Goal: Transaction & Acquisition: Purchase product/service

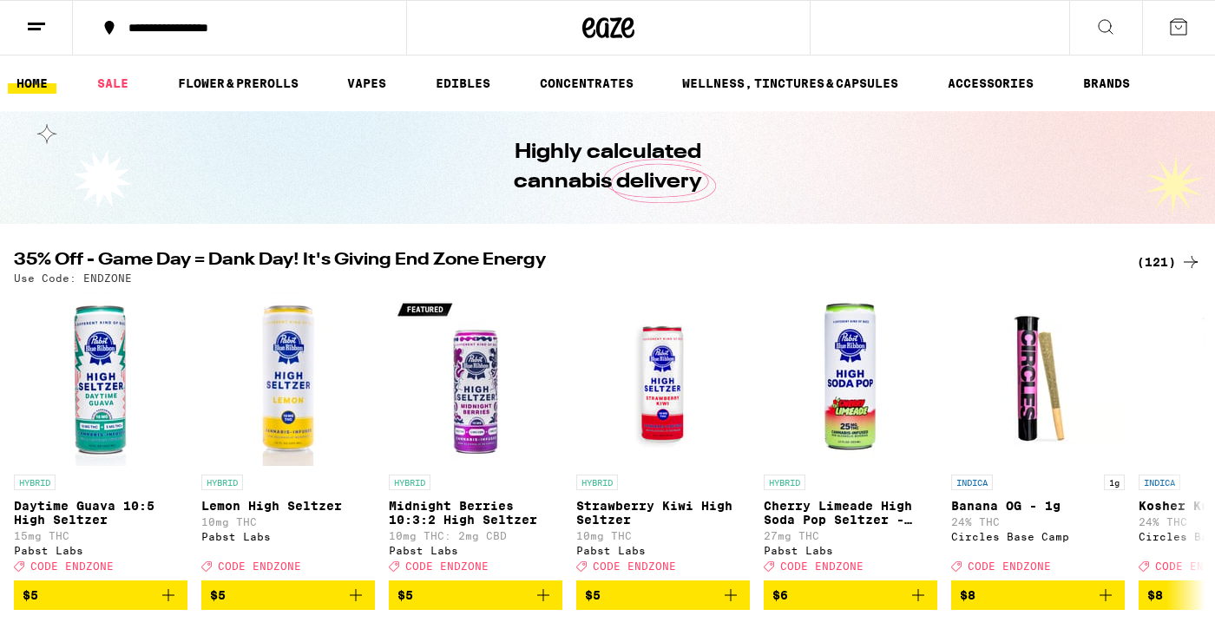
click at [603, 267] on div "(121)" at bounding box center [1169, 262] width 64 height 21
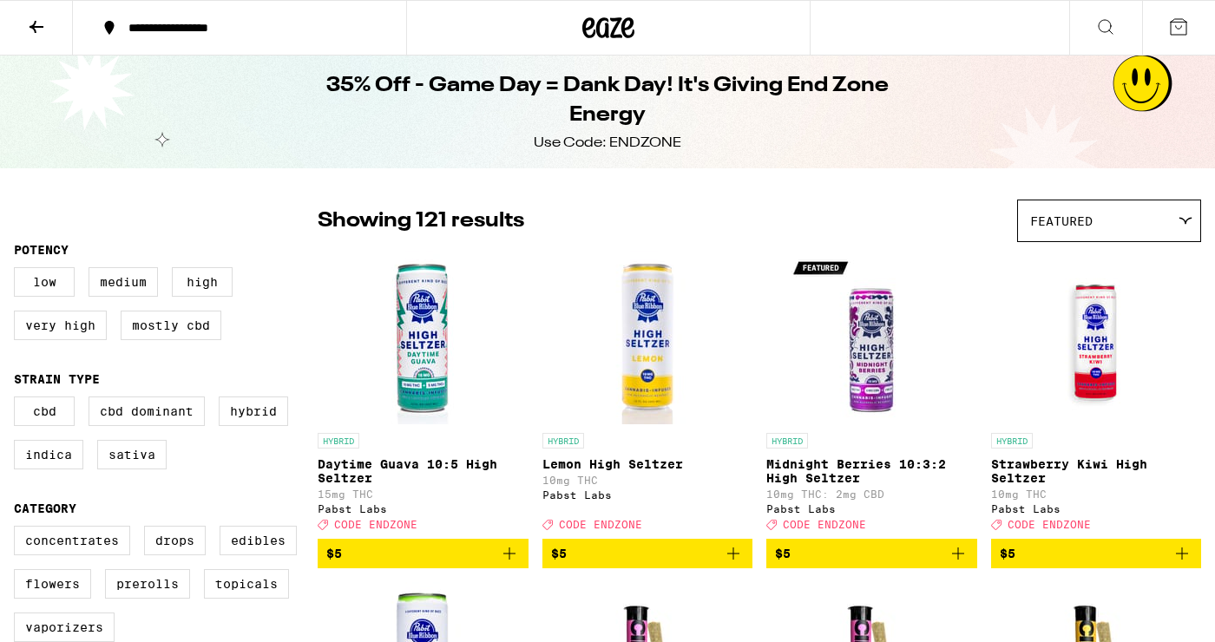
click at [603, 225] on div "Featured" at bounding box center [1109, 220] width 182 height 41
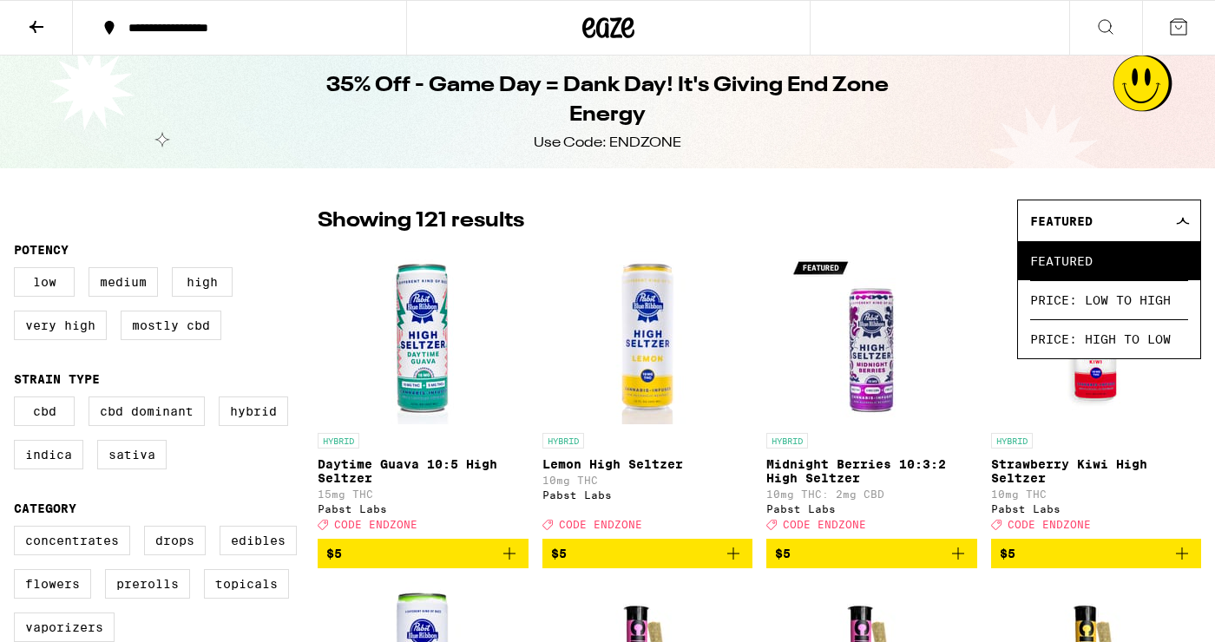
click at [603, 231] on div "Featured" at bounding box center [1109, 220] width 182 height 41
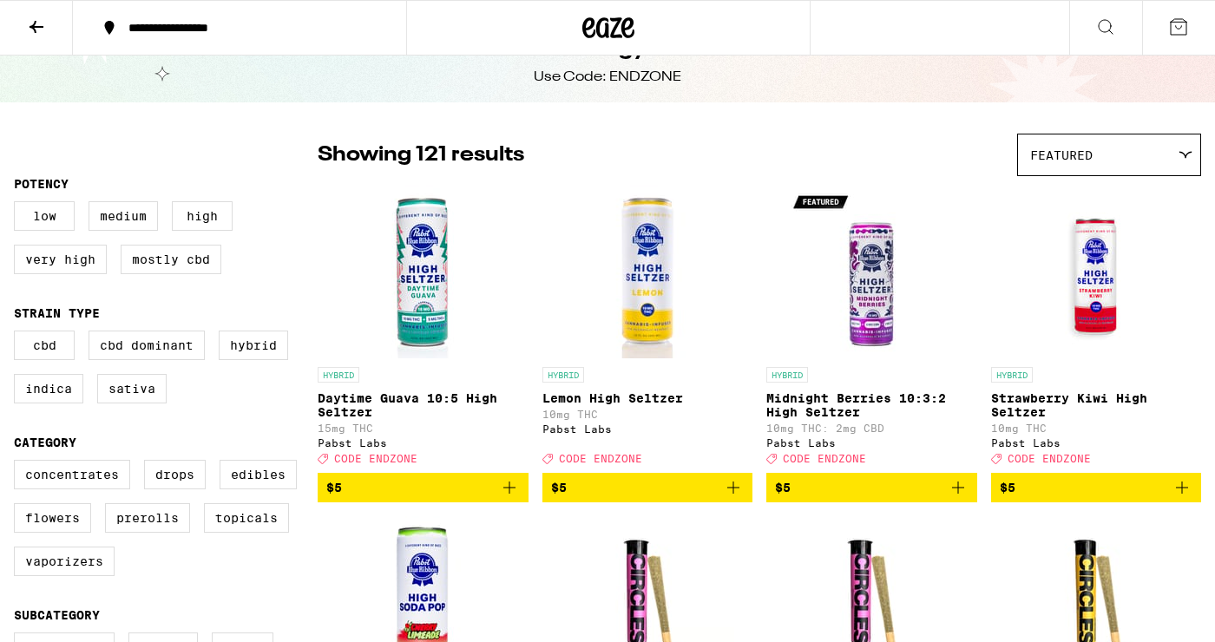
scroll to position [61, 0]
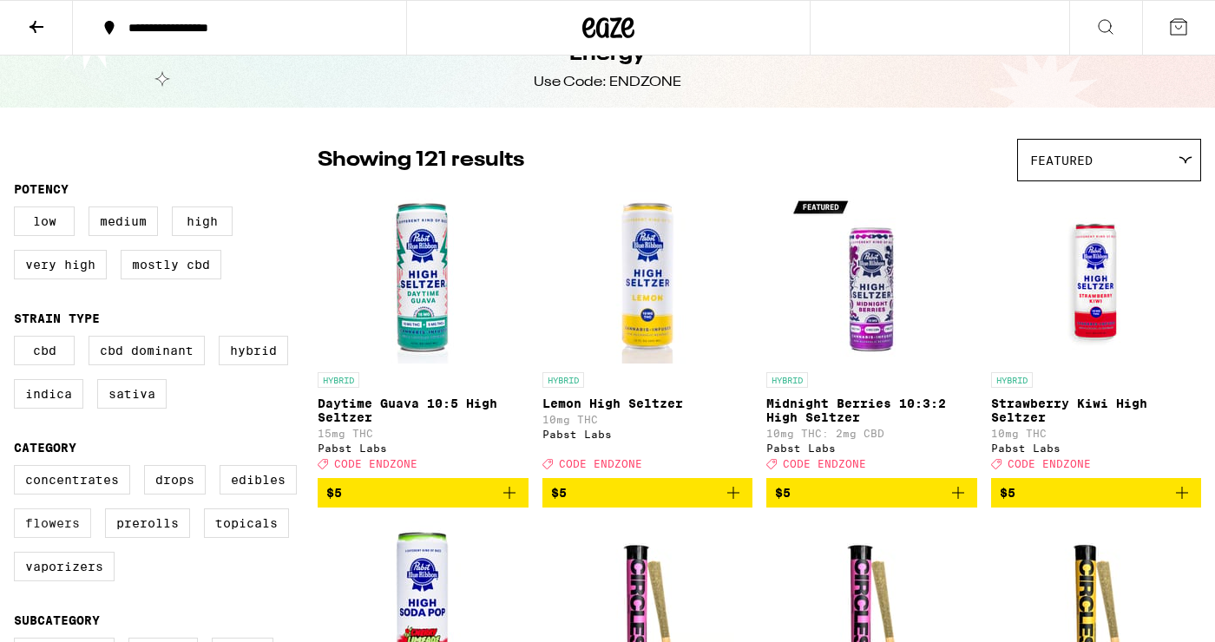
click at [58, 522] on label "Flowers" at bounding box center [52, 523] width 77 height 30
click at [18, 469] on input "Flowers" at bounding box center [17, 468] width 1 height 1
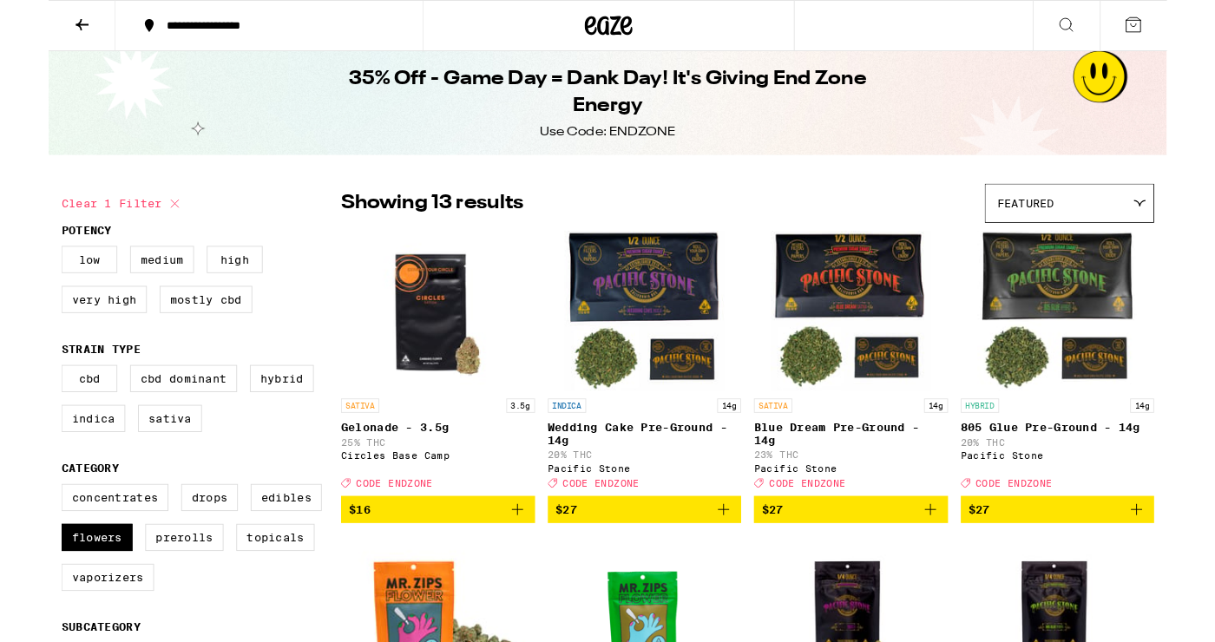
click at [50, 220] on button "Clear 1 filter" at bounding box center [81, 221] width 134 height 43
checkbox input "false"
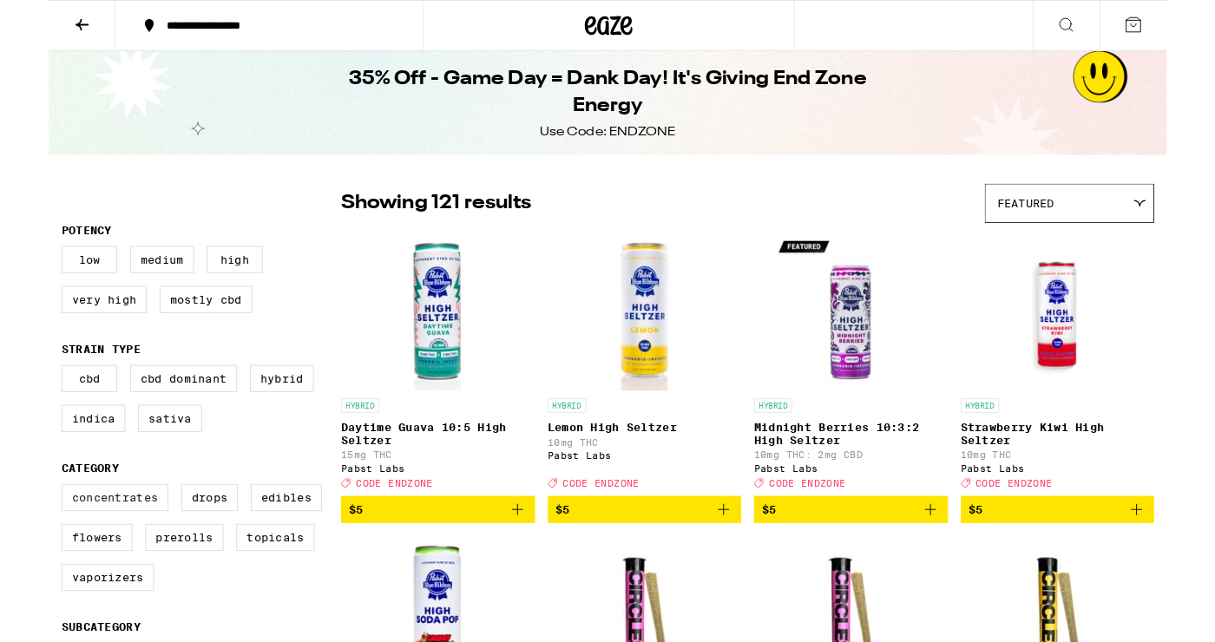
click at [94, 538] on label "Concentrates" at bounding box center [72, 541] width 116 height 30
click at [18, 529] on input "Concentrates" at bounding box center [17, 528] width 1 height 1
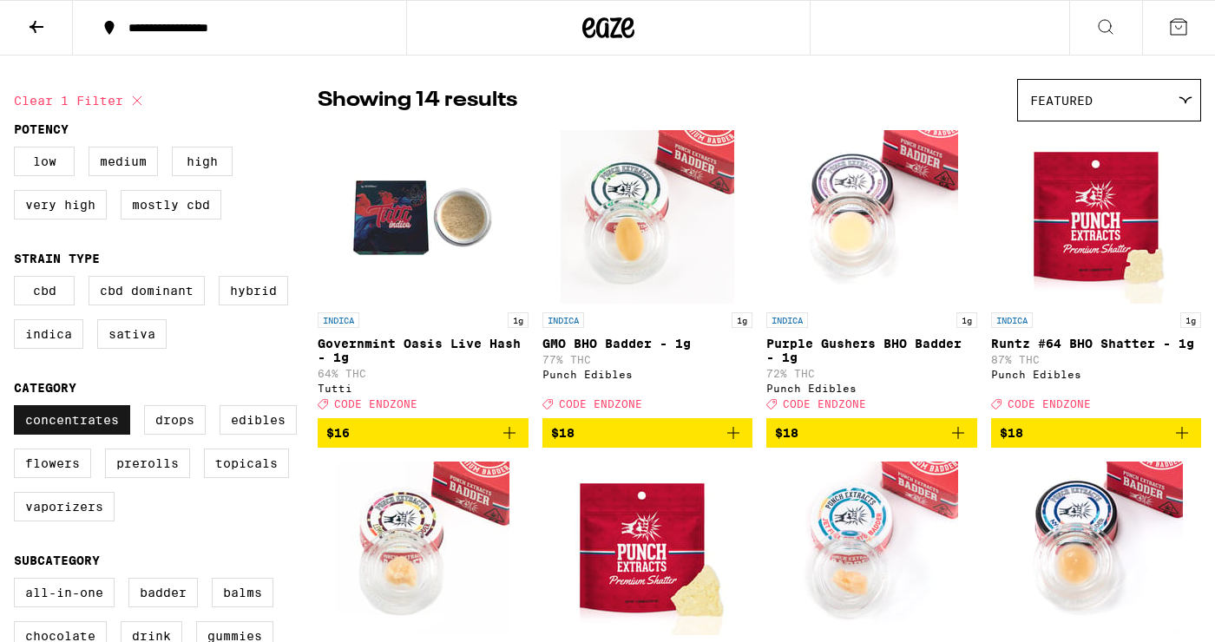
scroll to position [115, 0]
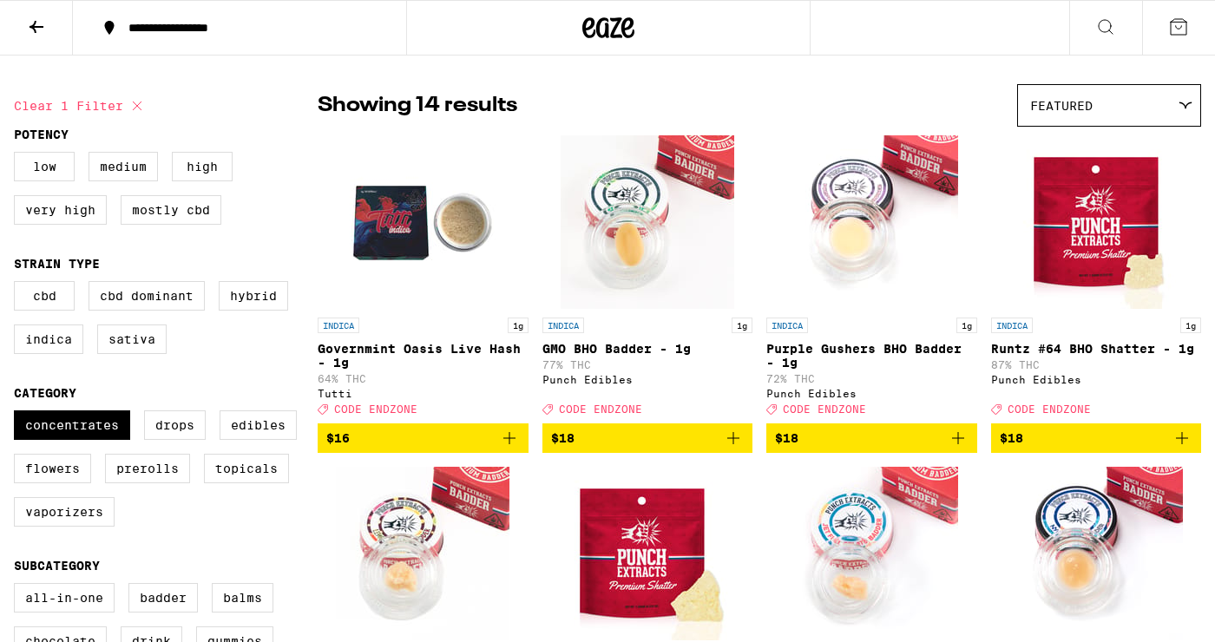
click at [52, 113] on button "Clear 1 filter" at bounding box center [81, 105] width 134 height 43
checkbox input "false"
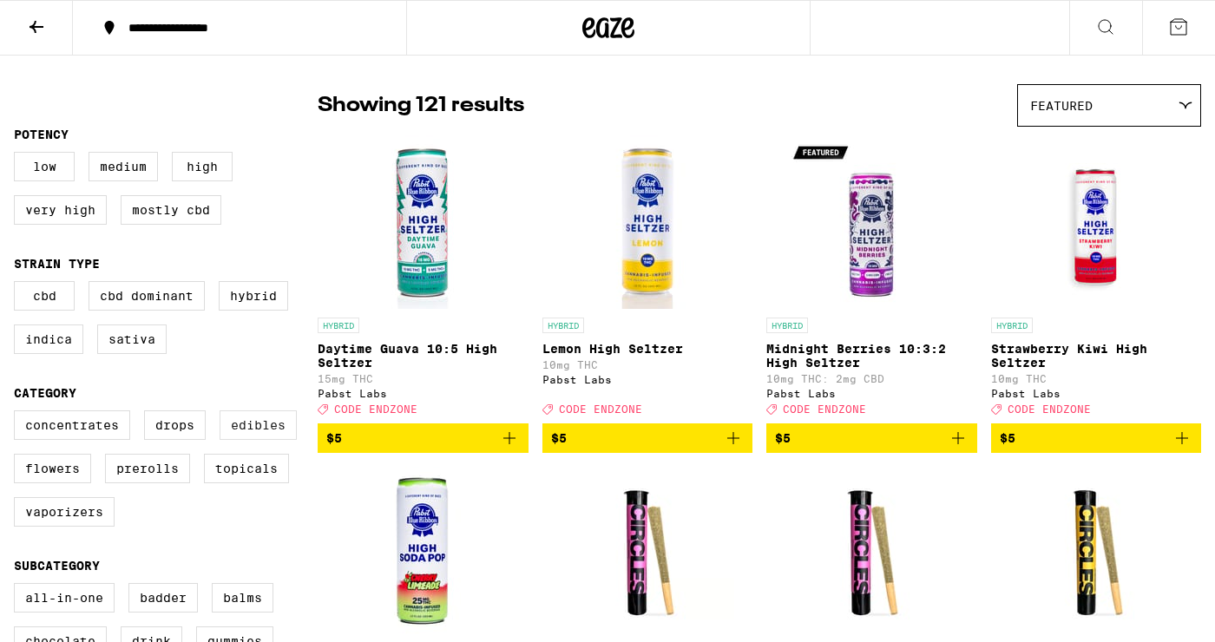
click at [269, 431] on label "Edibles" at bounding box center [258, 425] width 77 height 30
click at [18, 414] on input "Edibles" at bounding box center [17, 413] width 1 height 1
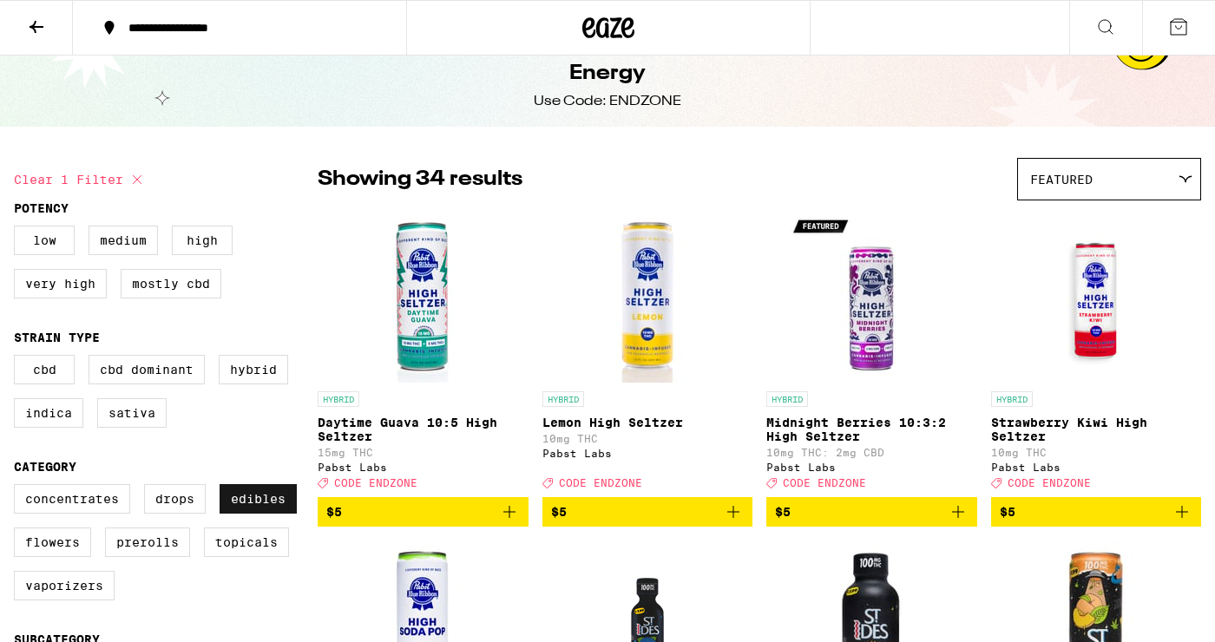
scroll to position [20, 0]
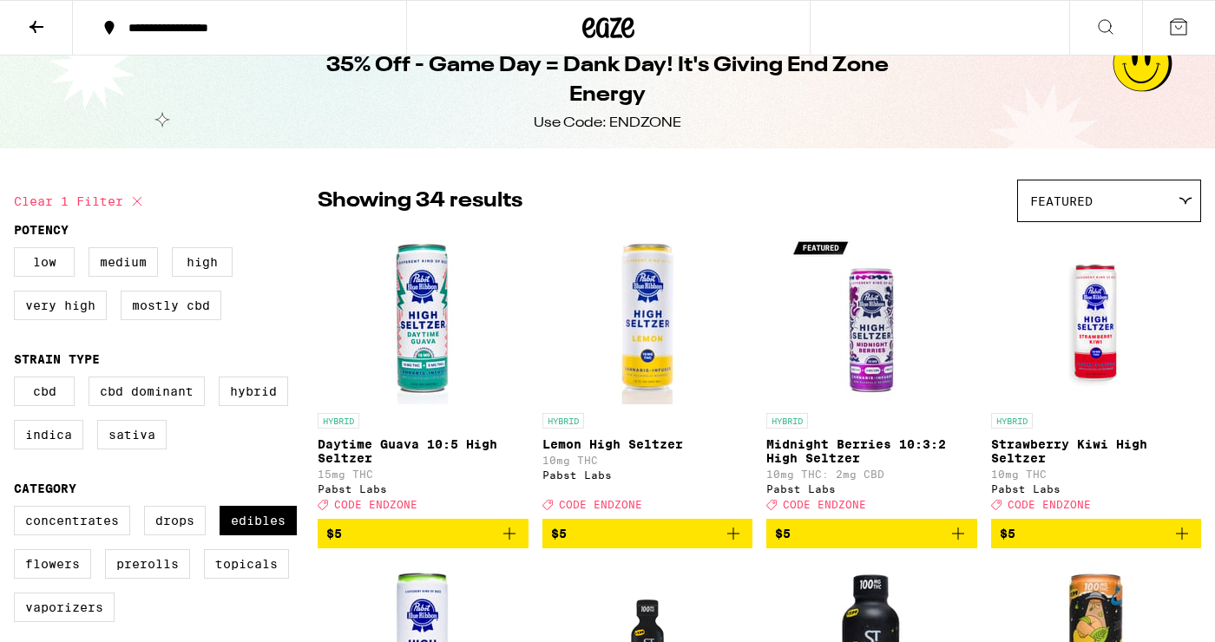
click at [45, 220] on button "Clear 1 filter" at bounding box center [81, 201] width 134 height 43
checkbox input "false"
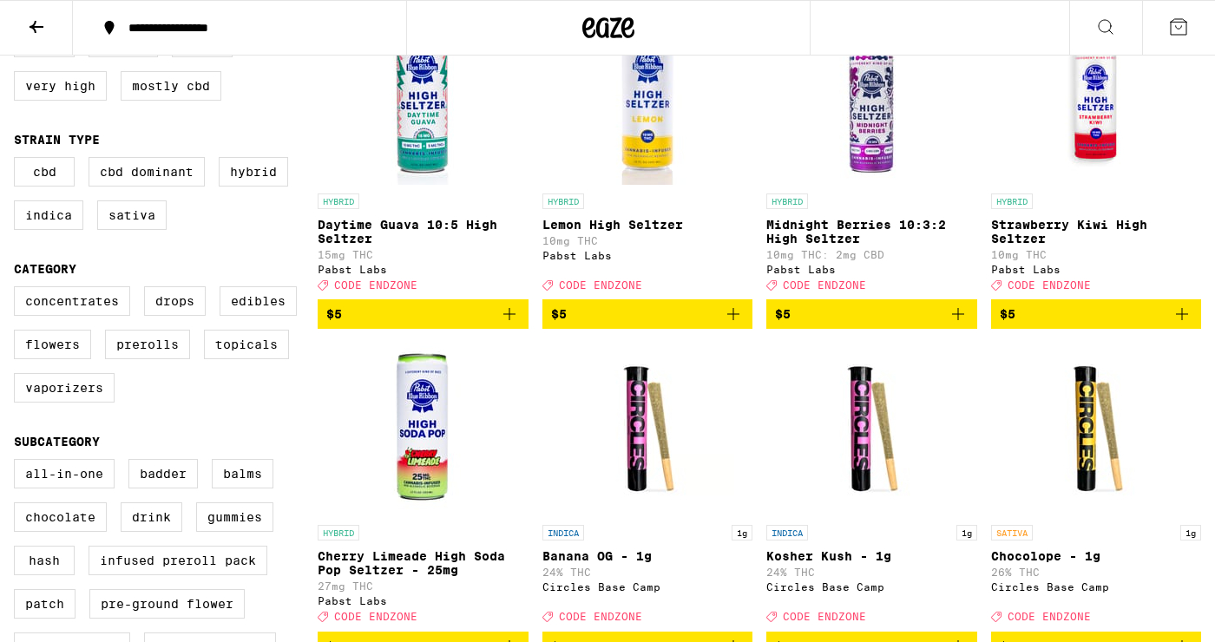
scroll to position [234, 0]
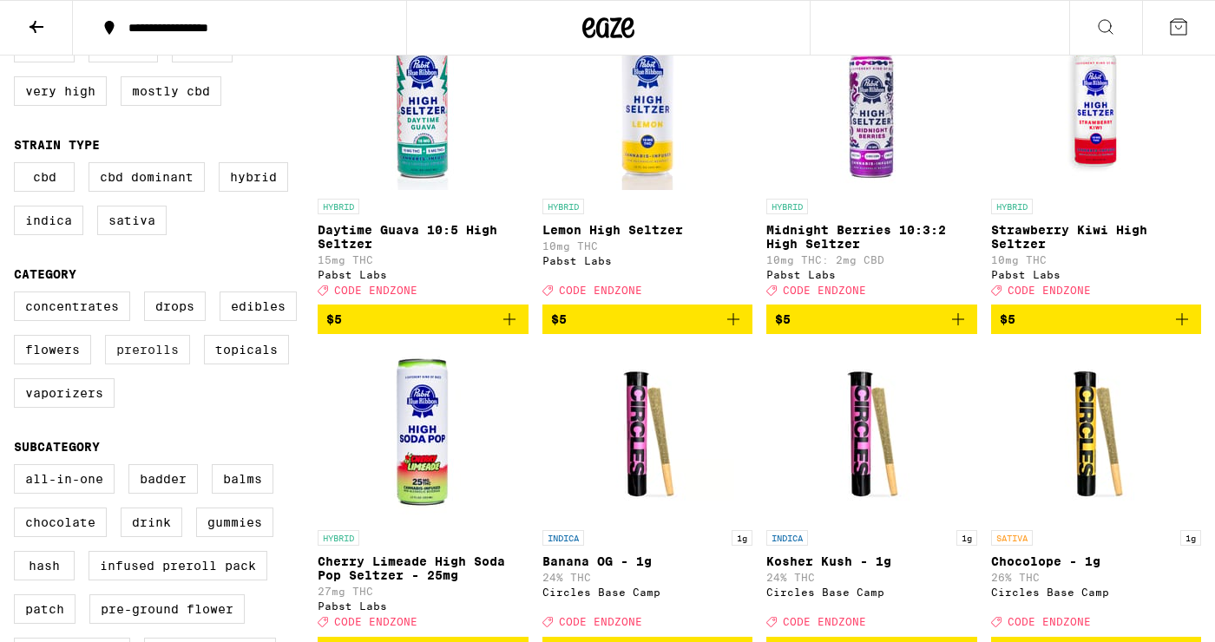
click at [158, 358] on label "Prerolls" at bounding box center [147, 350] width 85 height 30
click at [18, 295] on input "Prerolls" at bounding box center [17, 294] width 1 height 1
checkbox input "true"
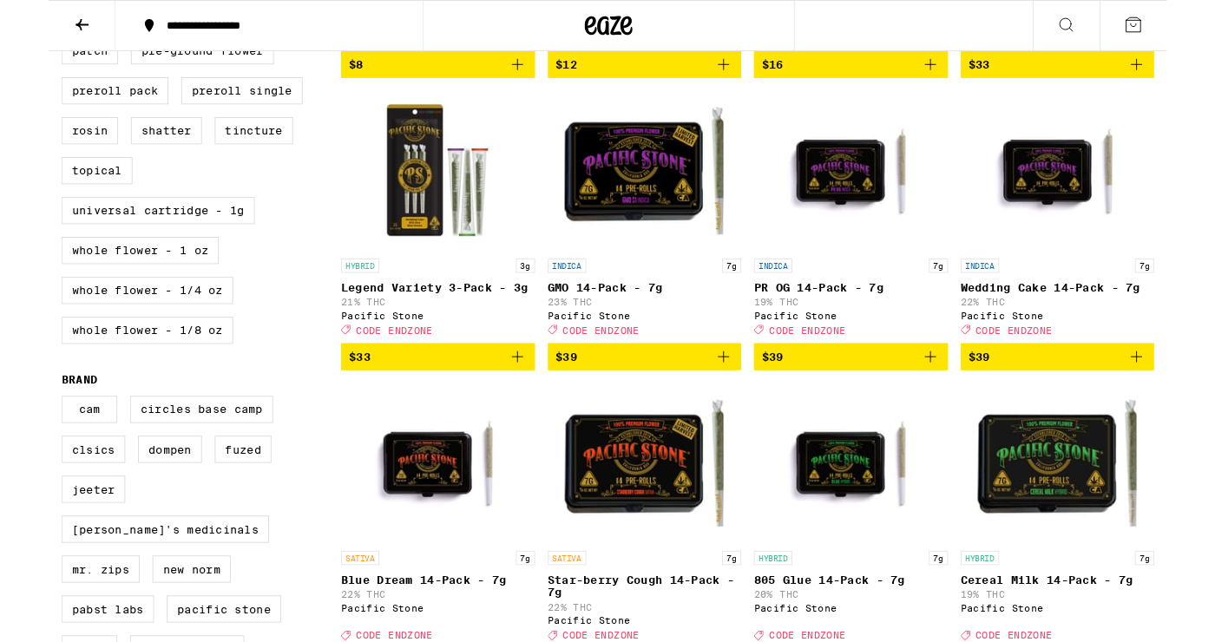
scroll to position [791, 0]
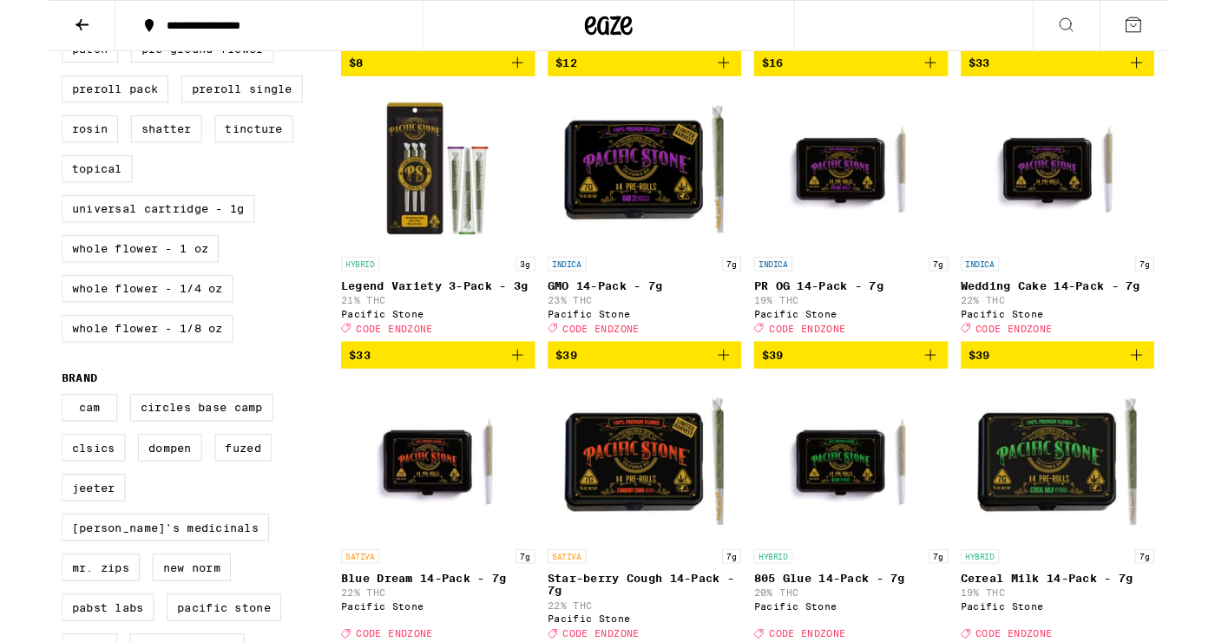
click at [603, 195] on img "Open page for PR OG 14-Pack - 7g from Pacific Stone" at bounding box center [871, 183] width 174 height 174
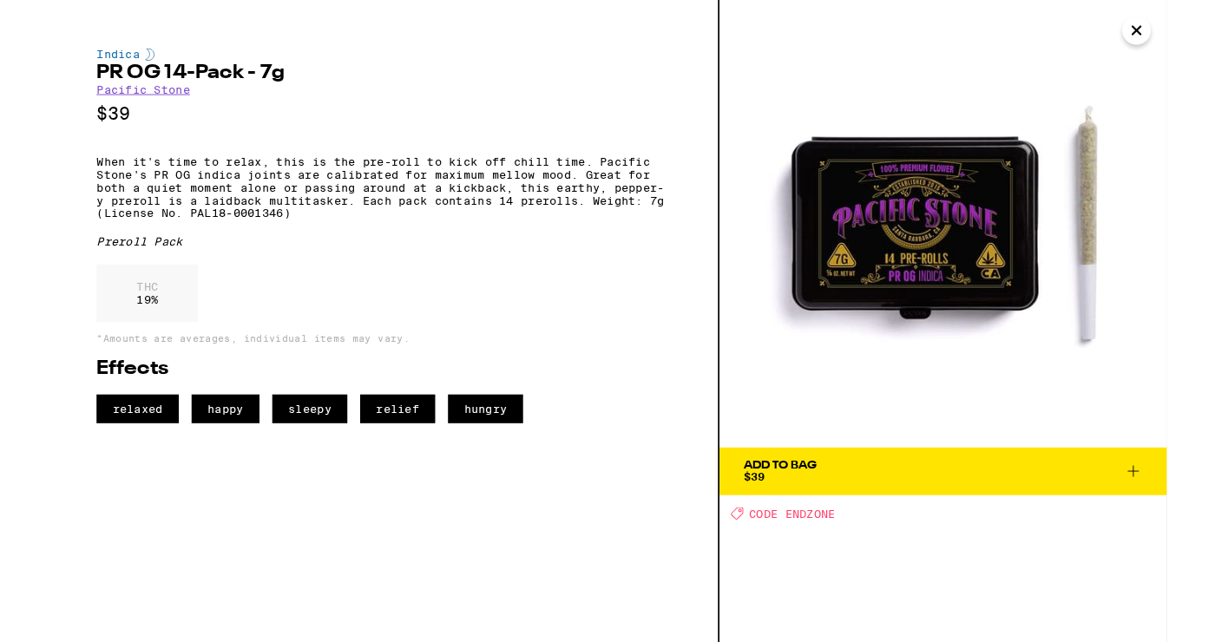
click at [603, 598] on div "Indica PR OG 14-Pack - 7g Pacific Stone $39 When it's time to relax, this is th…" at bounding box center [364, 349] width 729 height 698
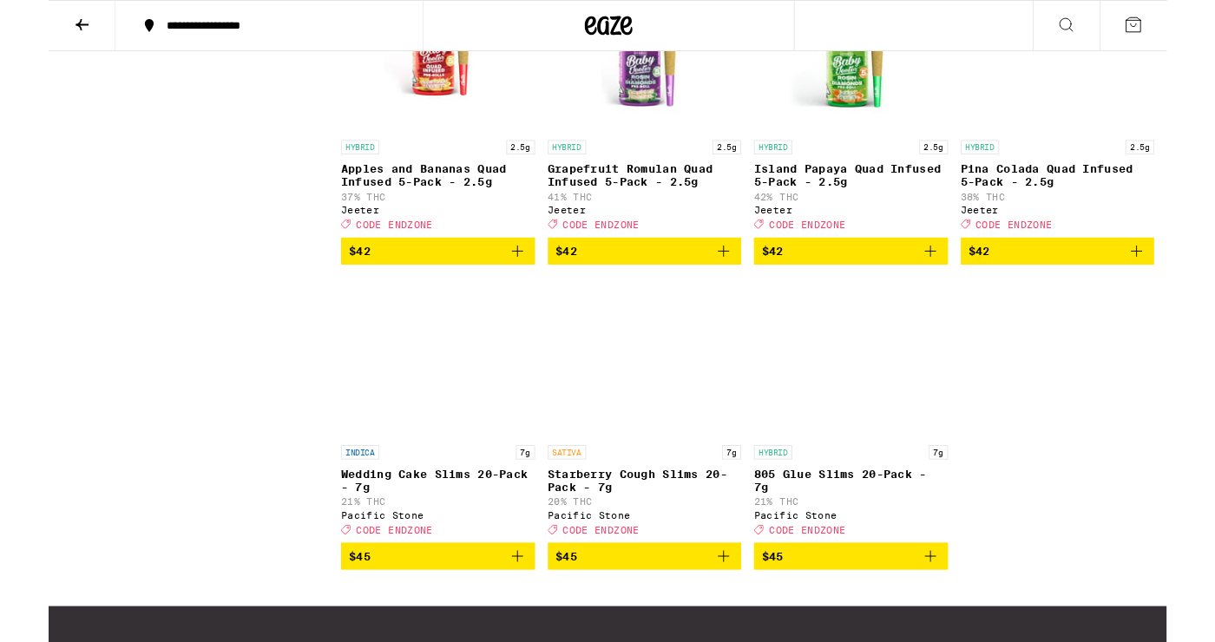
scroll to position [2234, 0]
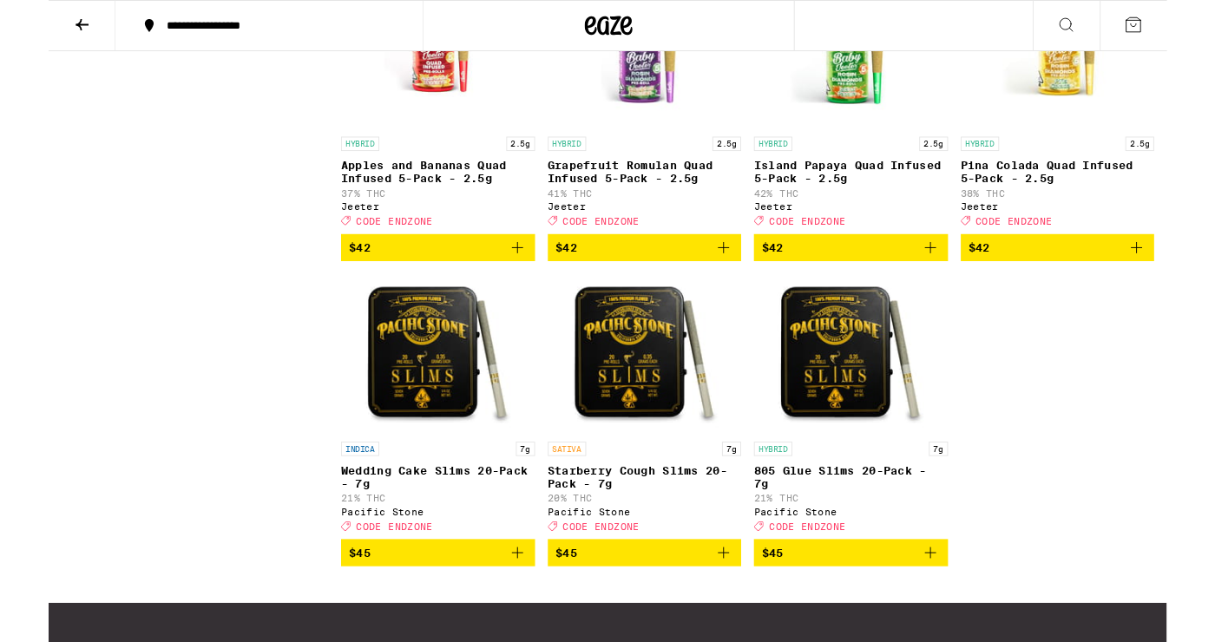
click at [603, 411] on img "Open page for Starberry Cough Slims 20-Pack - 7g from Pacific Stone" at bounding box center [648, 385] width 174 height 174
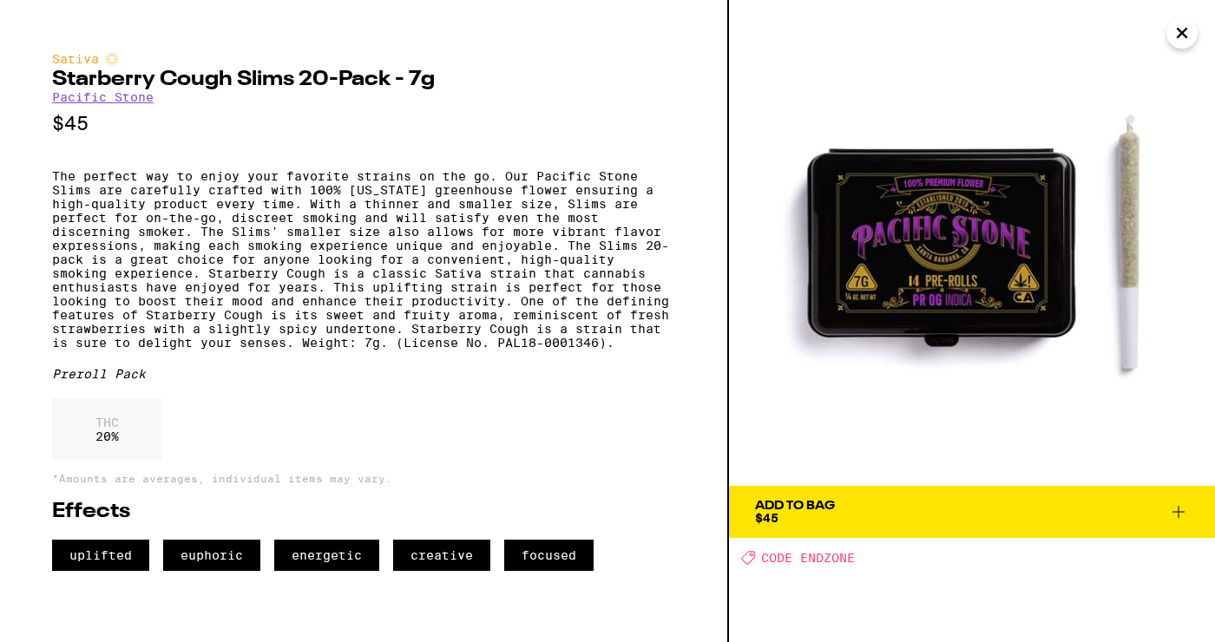
click at [603, 407] on img at bounding box center [972, 243] width 486 height 486
click at [603, 515] on icon at bounding box center [1178, 512] width 21 height 21
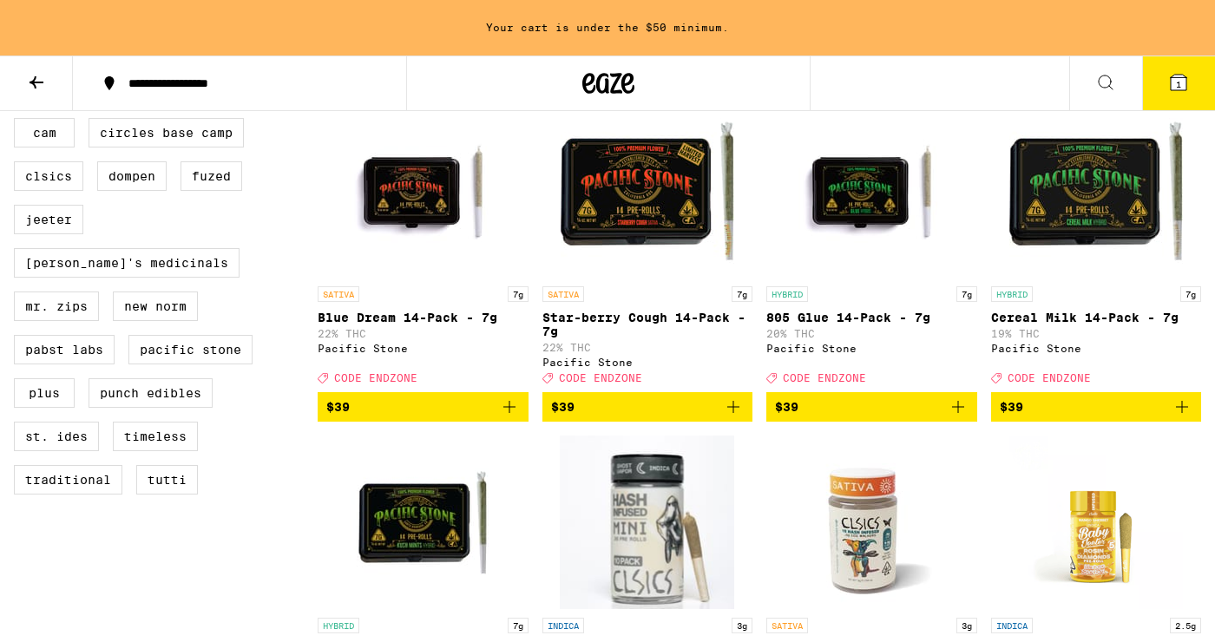
scroll to position [1146, 0]
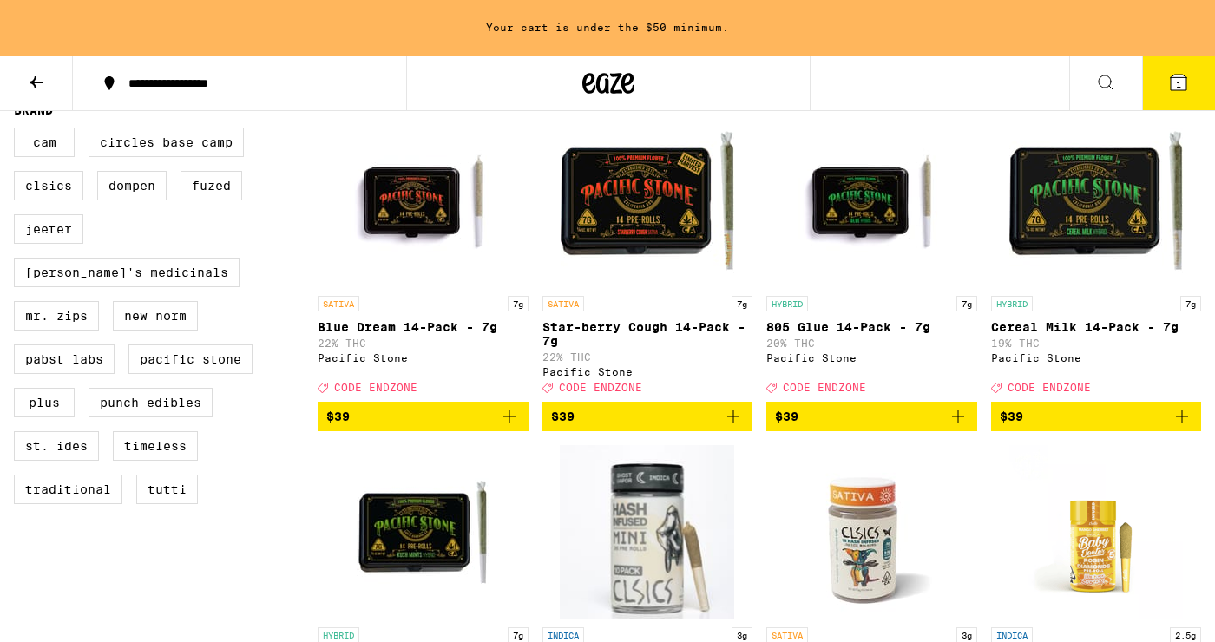
click at [603, 431] on button "$39" at bounding box center [1096, 417] width 211 height 30
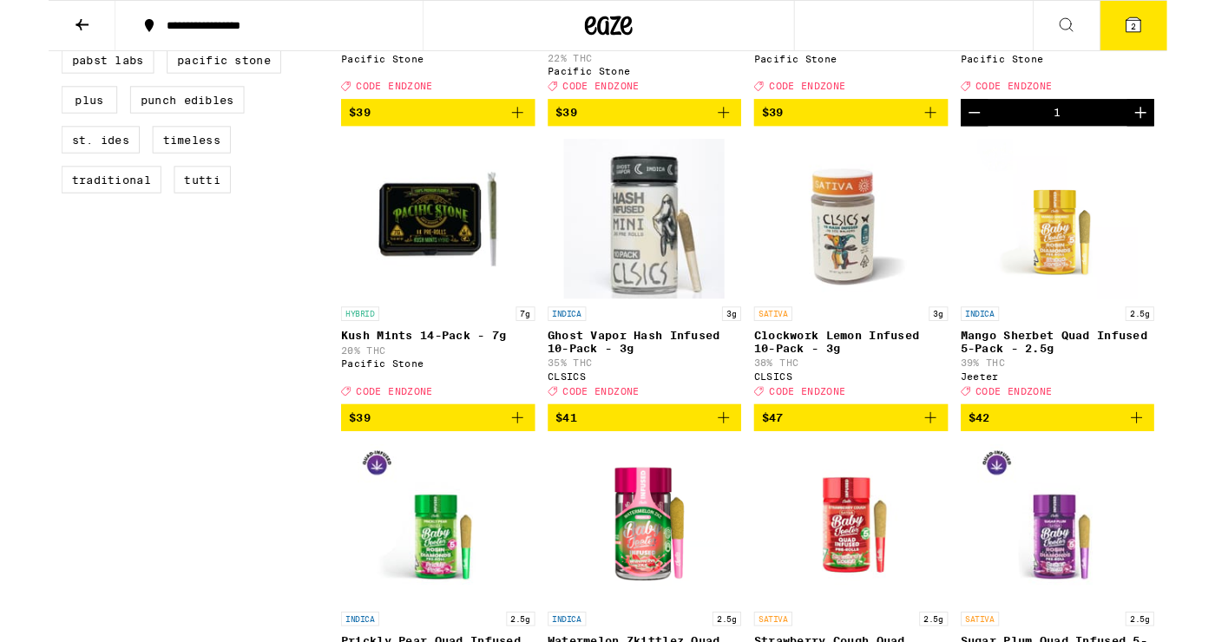
scroll to position [1387, 0]
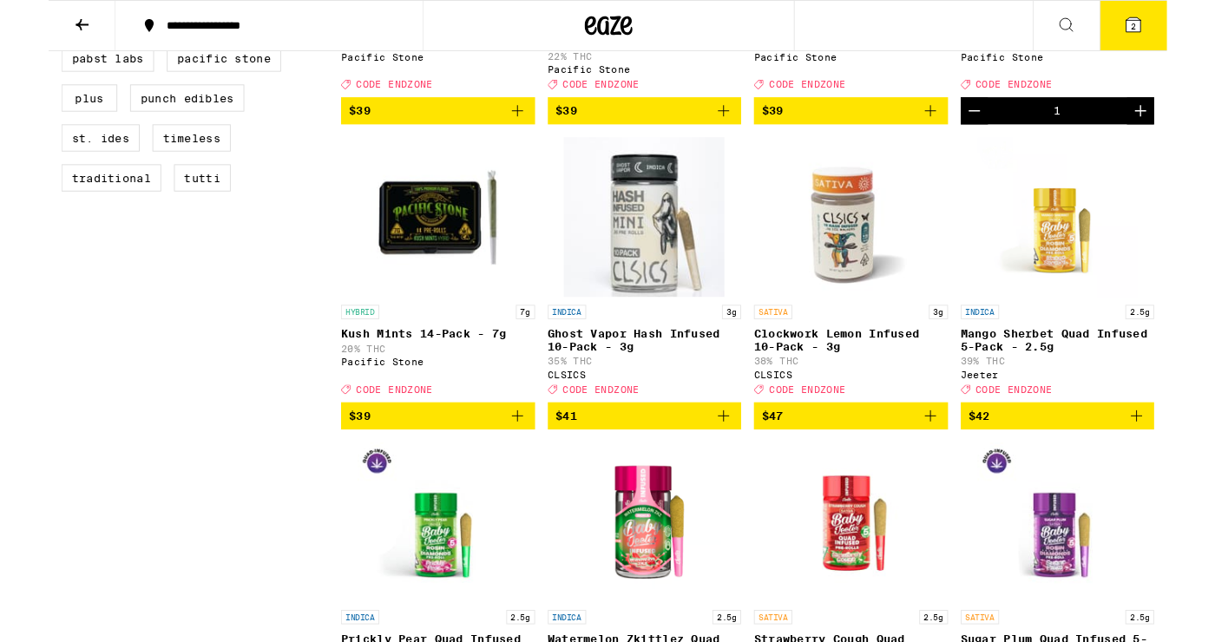
click at [603, 458] on icon "Add to bag" at bounding box center [733, 452] width 12 height 12
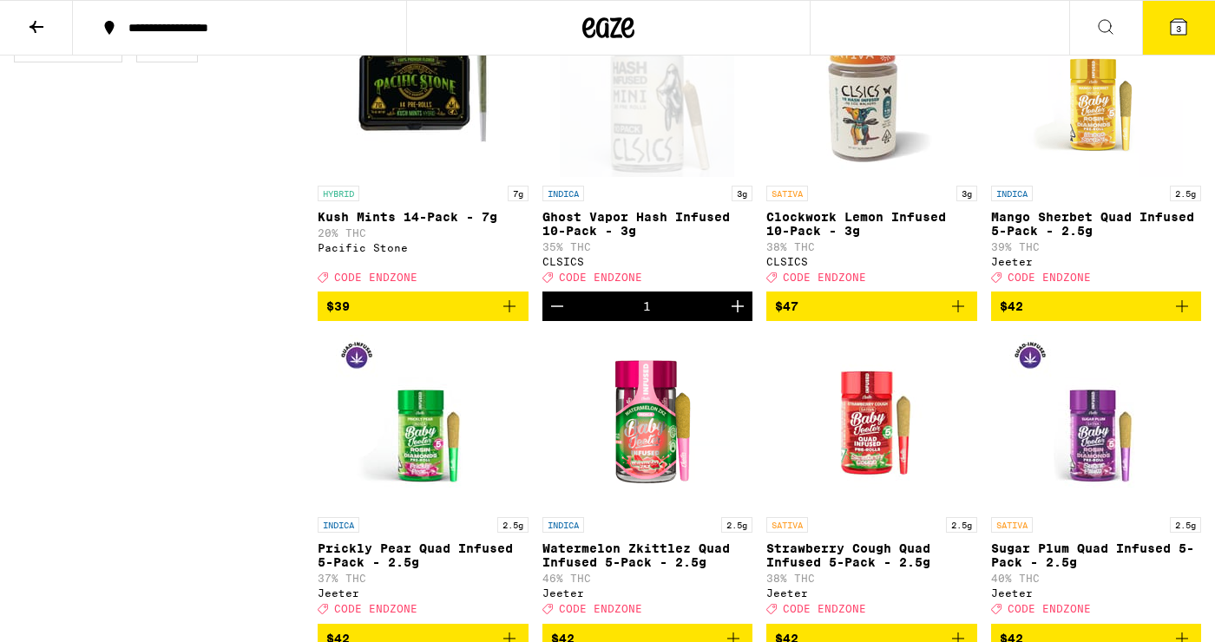
scroll to position [1528, 0]
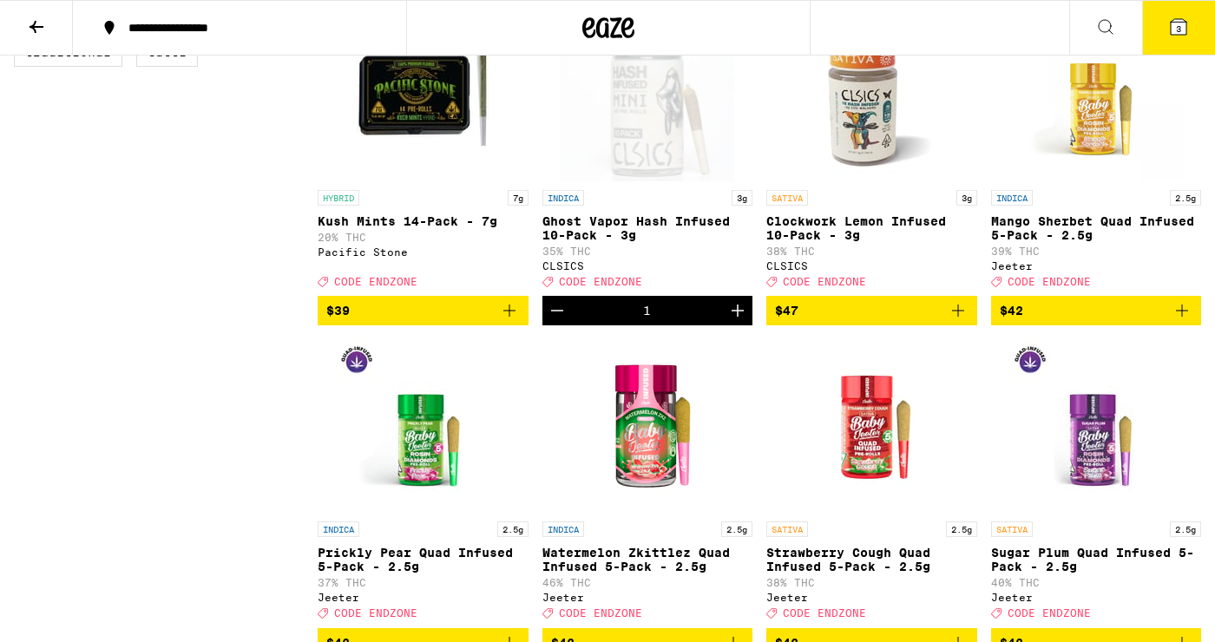
click at [603, 180] on div "Open page for Ghost Vapor Hash Infused 10-Pack - 3g from CLSICS" at bounding box center [647, 95] width 174 height 174
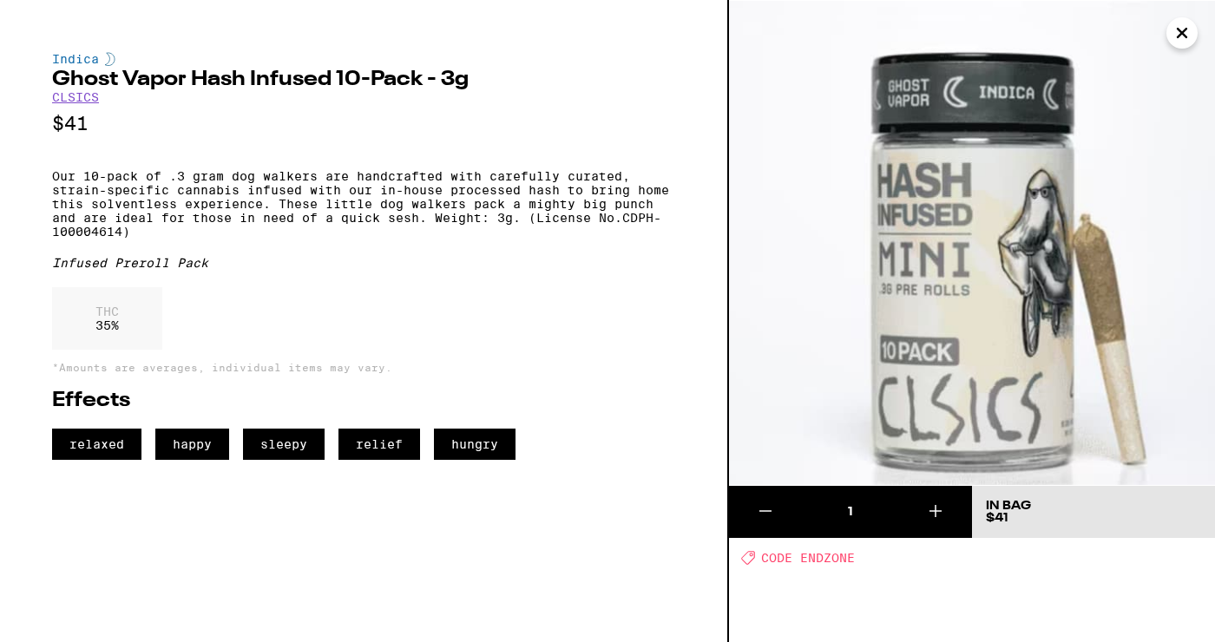
click at [603, 36] on icon "Close" at bounding box center [1181, 33] width 21 height 26
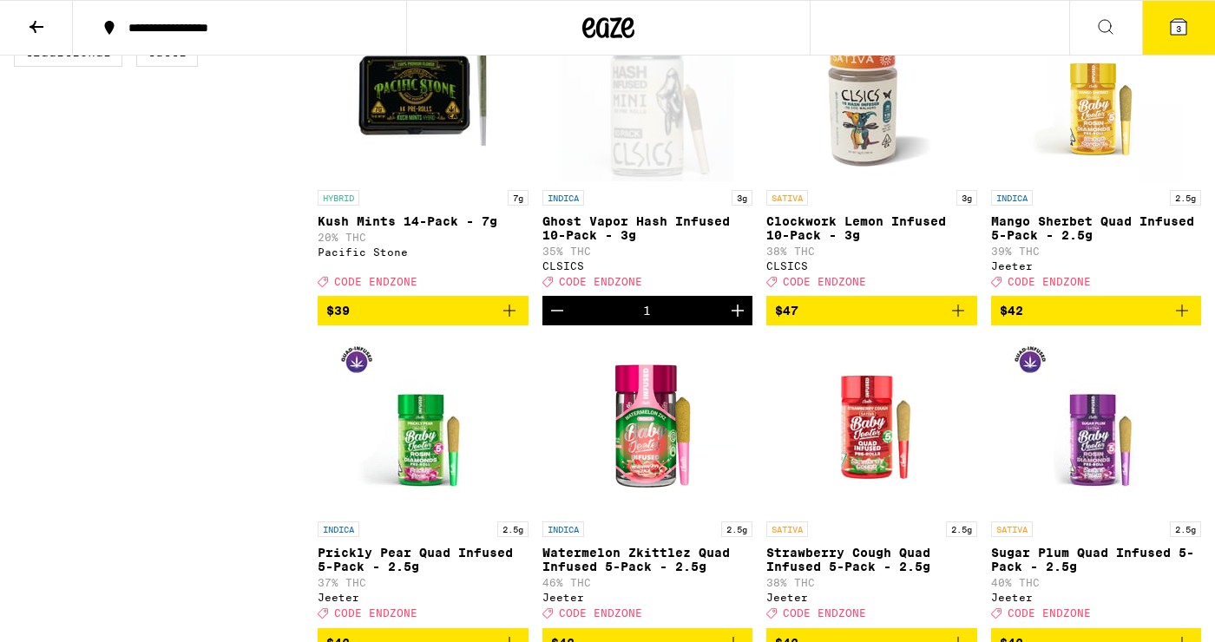
click at [603, 181] on img "Open page for Clockwork Lemon Infused 10-Pack - 3g from CLSICS" at bounding box center [871, 95] width 174 height 174
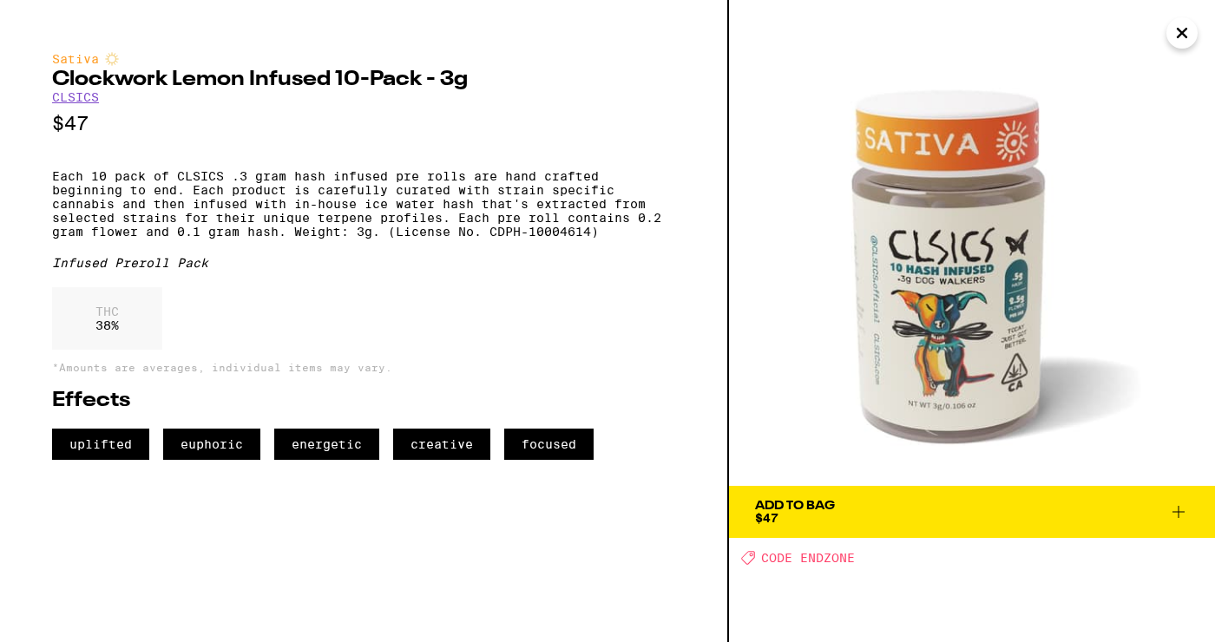
click at [603, 374] on div "Sativa Clockwork Lemon Infused 10-Pack - 3g CLSICS $47 Each 10 pack of CLSICS .…" at bounding box center [364, 321] width 729 height 642
click at [603, 37] on icon "Close" at bounding box center [1181, 33] width 21 height 26
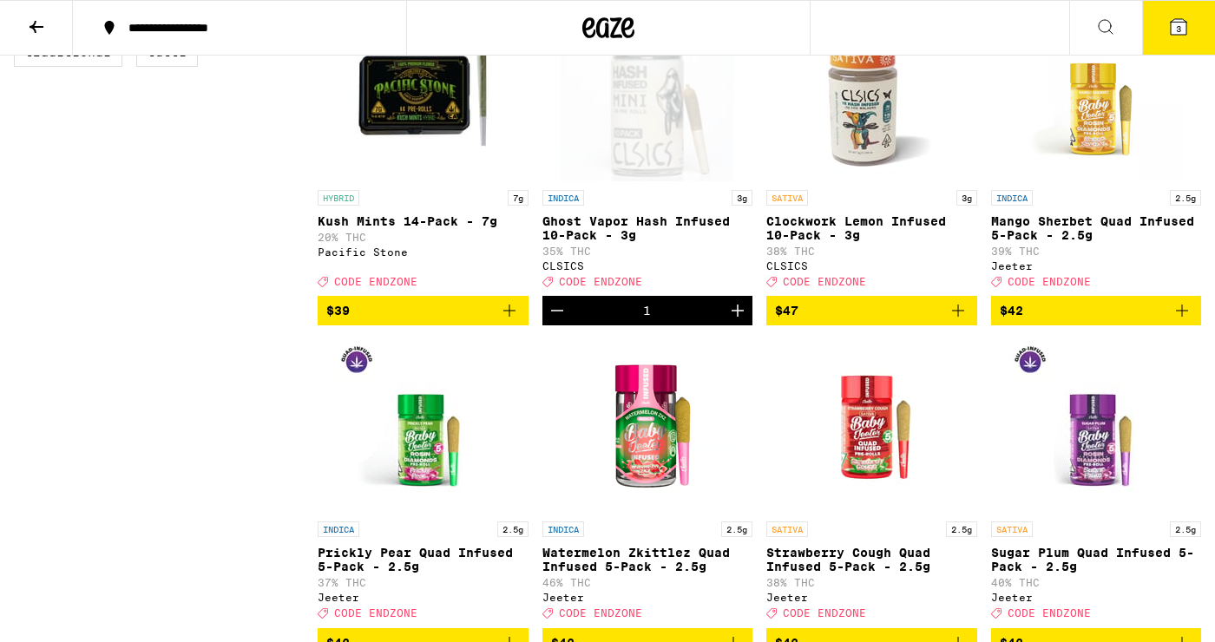
click at [567, 325] on button "Decrement" at bounding box center [557, 311] width 30 height 30
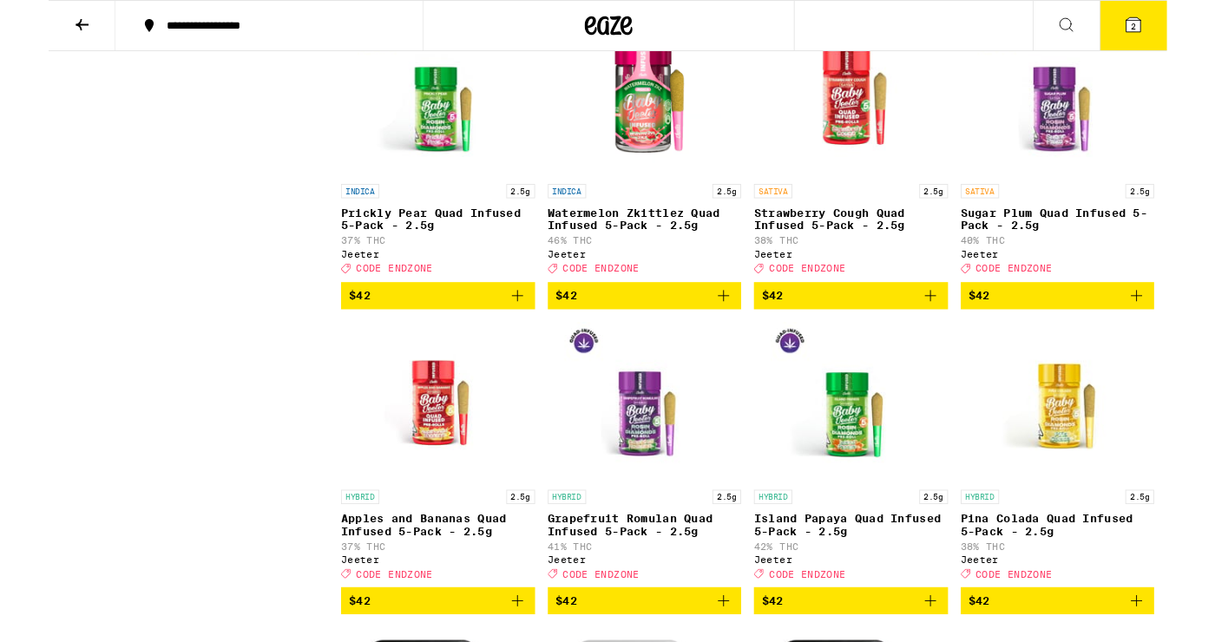
scroll to position [1843, 0]
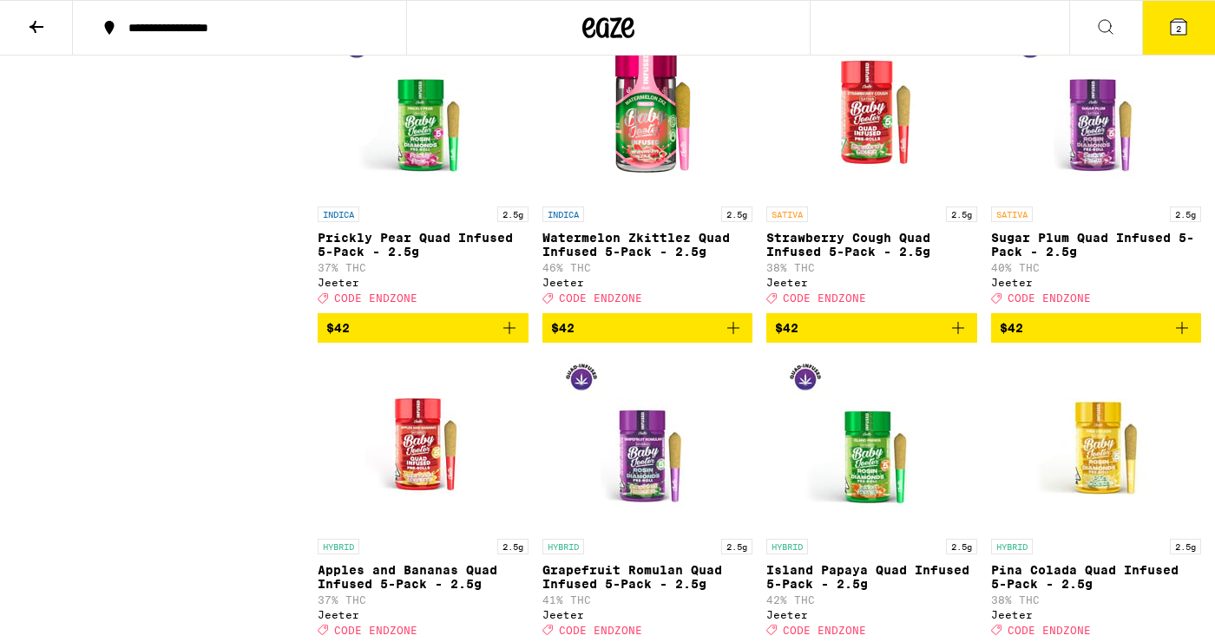
click at [603, 334] on icon "Add to bag" at bounding box center [958, 328] width 12 height 12
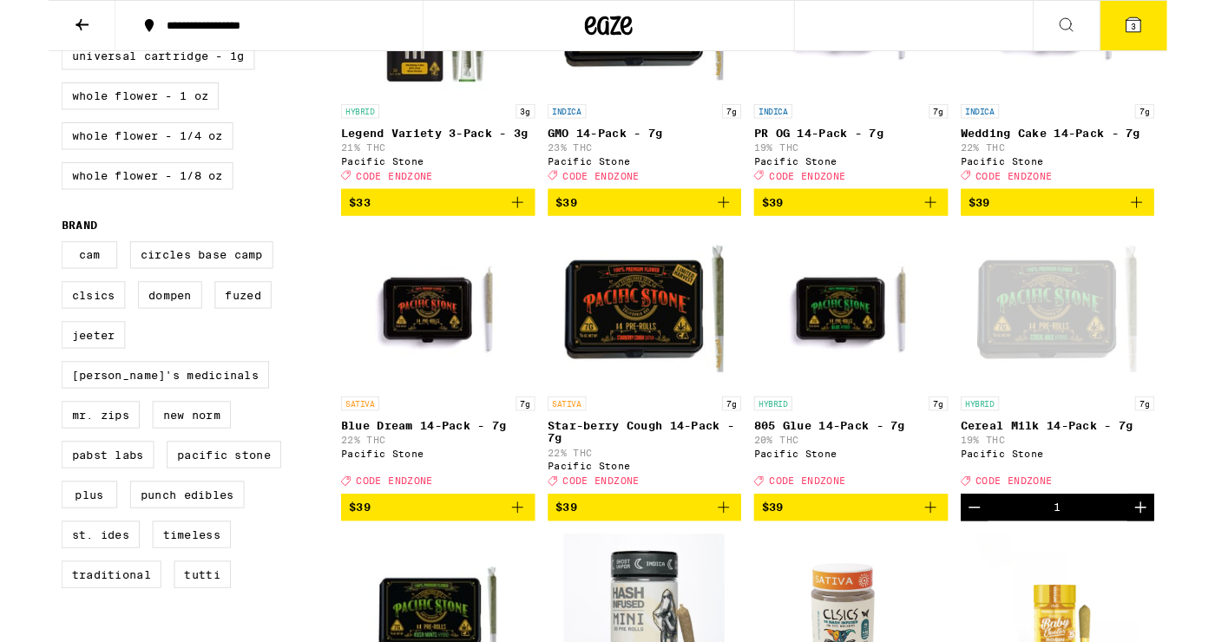
scroll to position [945, 0]
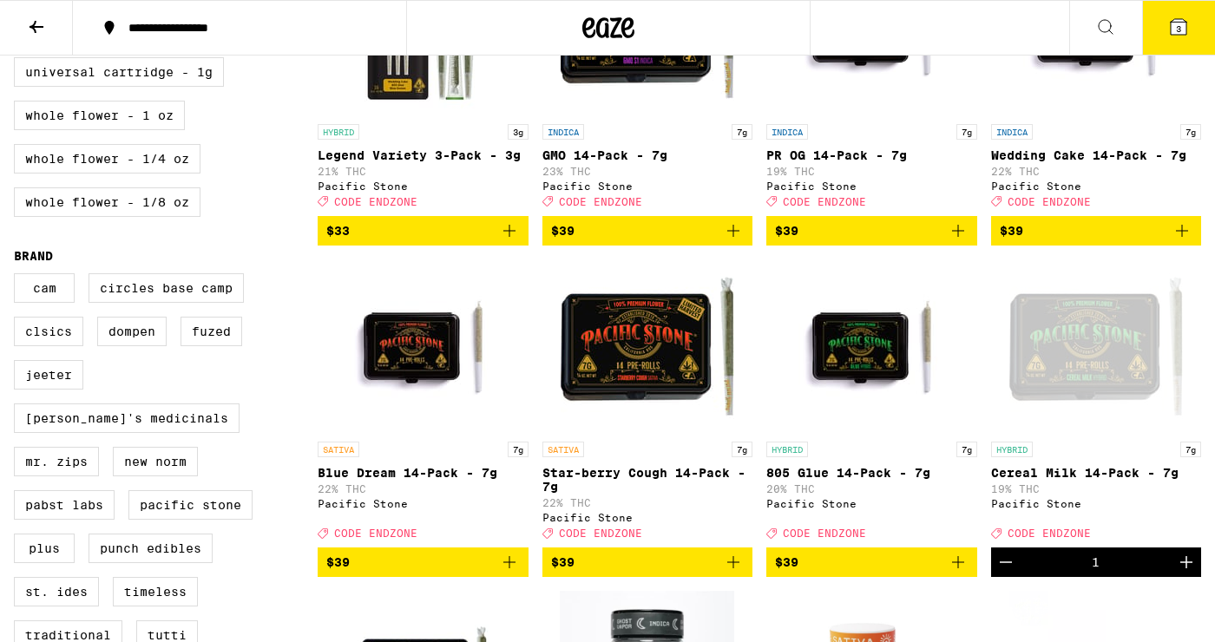
click at [603, 35] on icon at bounding box center [1178, 26] width 21 height 21
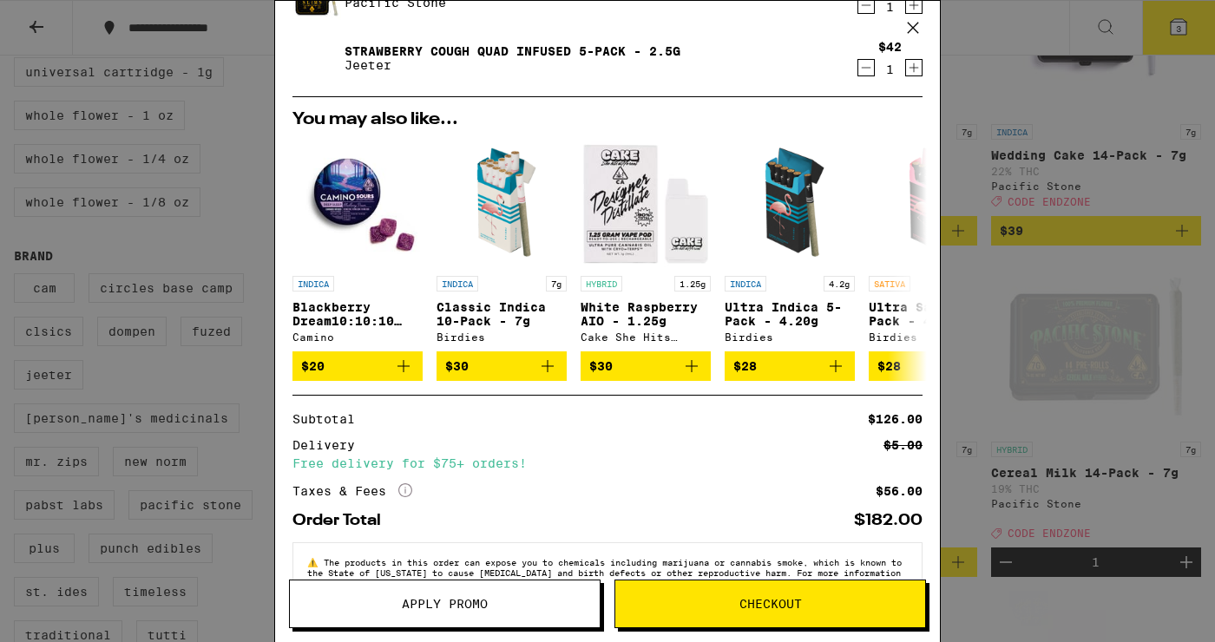
scroll to position [155, 0]
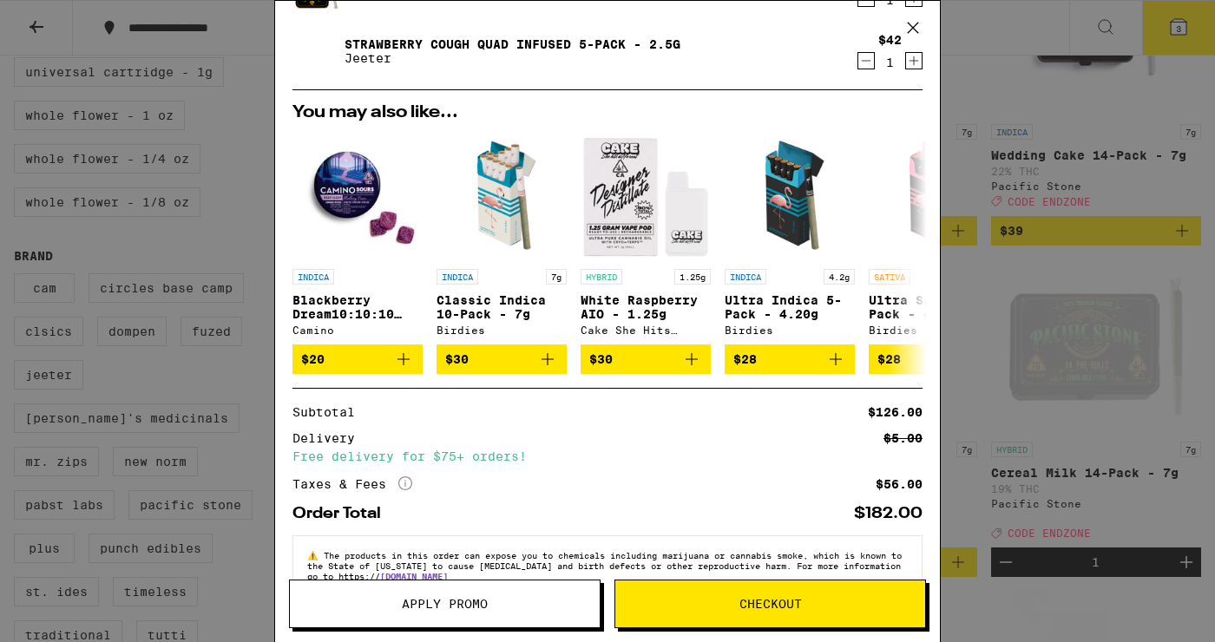
click at [458, 610] on span "Apply Promo" at bounding box center [445, 604] width 86 height 12
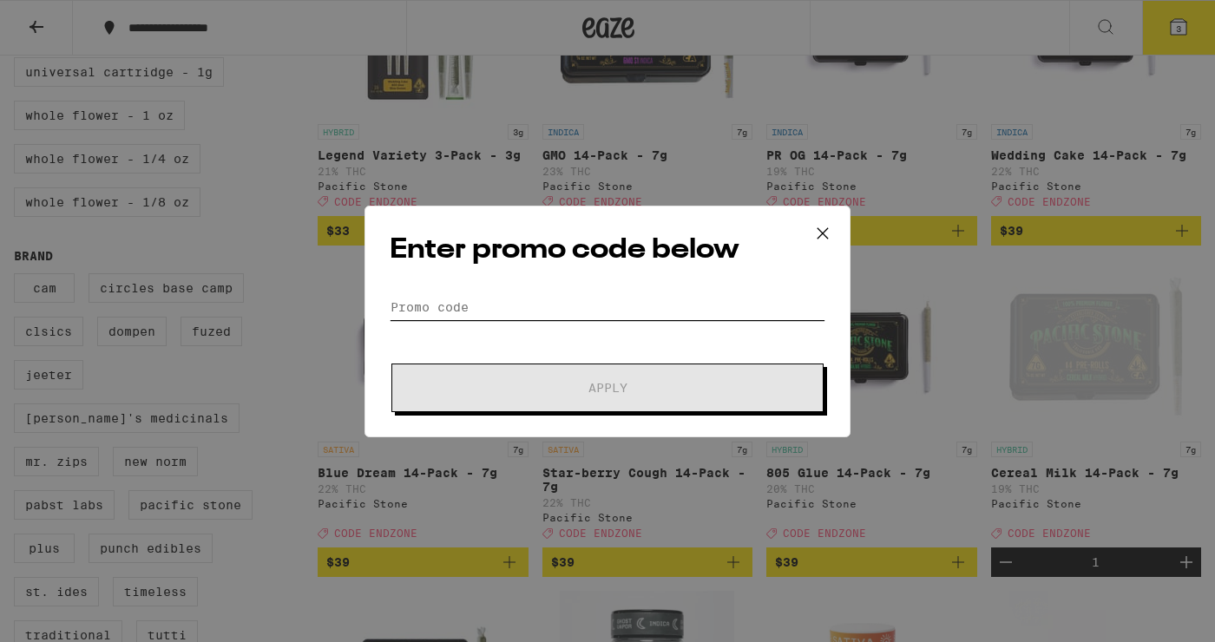
click at [421, 304] on input "Promo Code" at bounding box center [608, 307] width 436 height 26
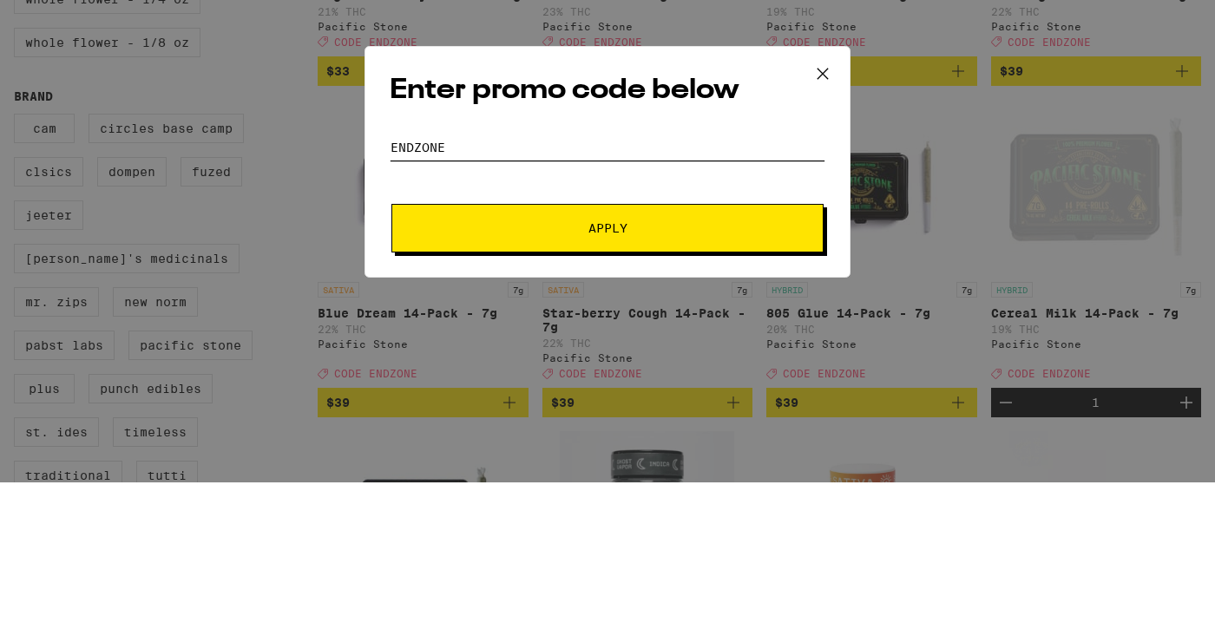
type input "Endzone"
click at [603, 386] on span "Apply" at bounding box center [607, 388] width 312 height 12
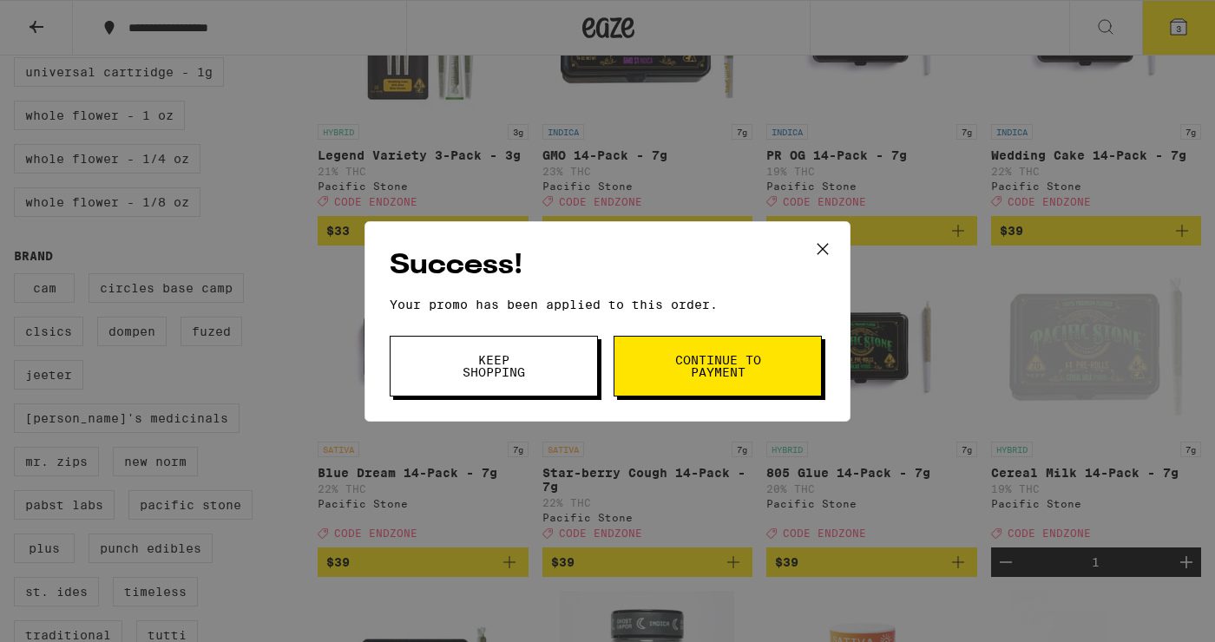
click at [603, 249] on icon at bounding box center [823, 249] width 26 height 26
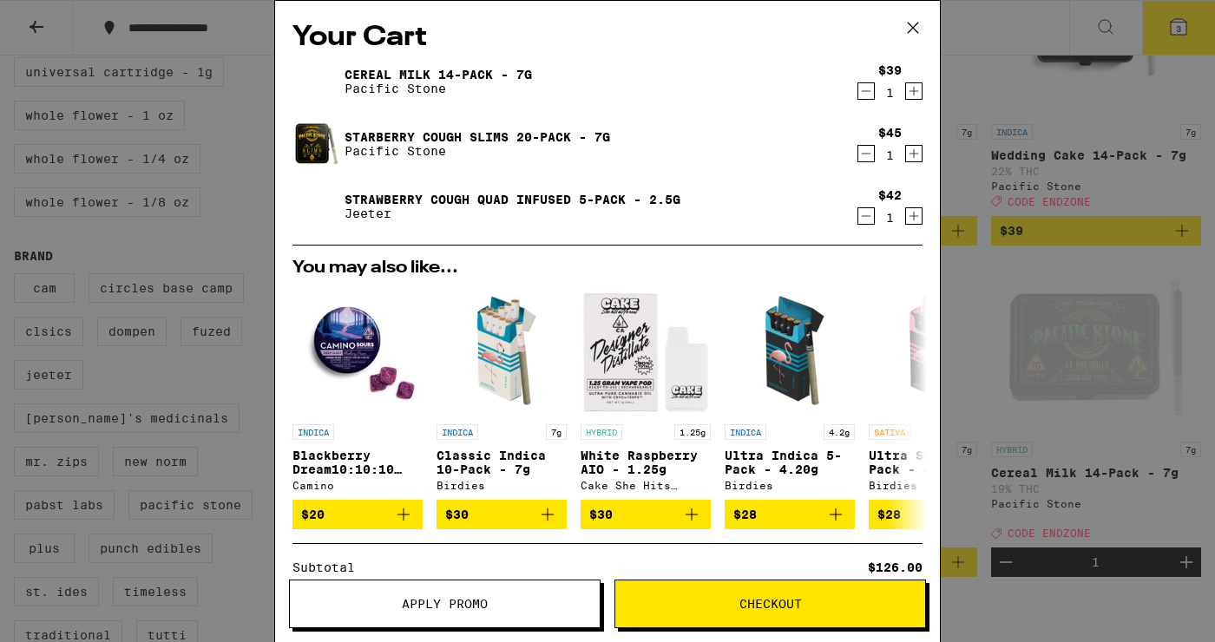
click at [603, 216] on icon "Decrement" at bounding box center [867, 216] width 10 height 0
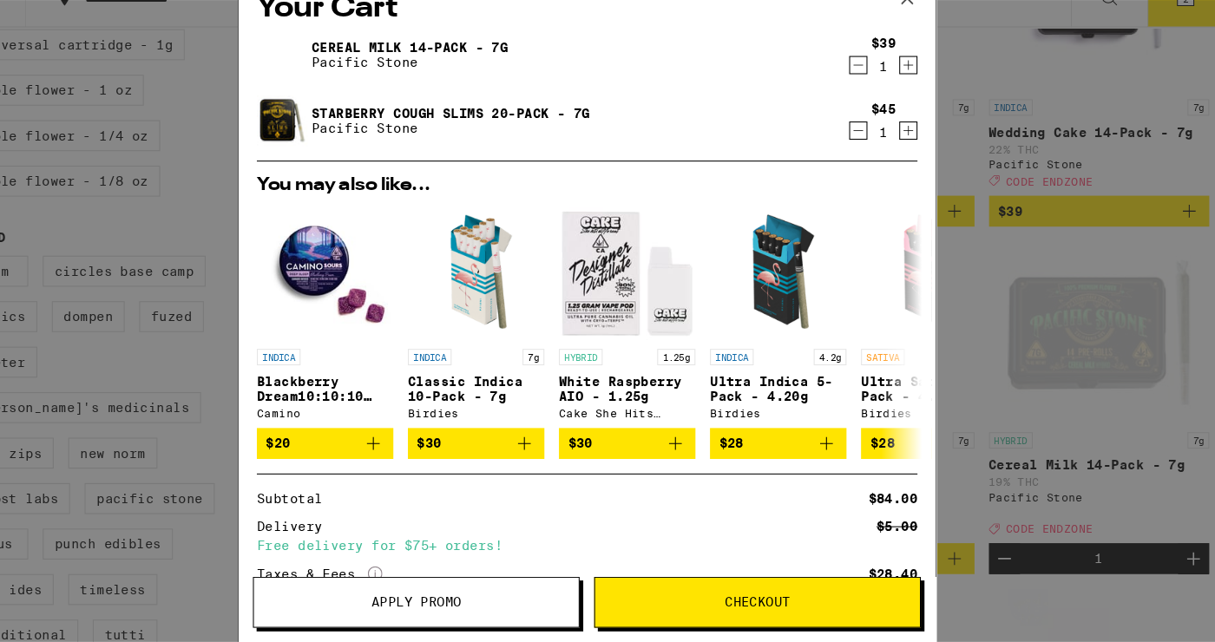
scroll to position [944, 0]
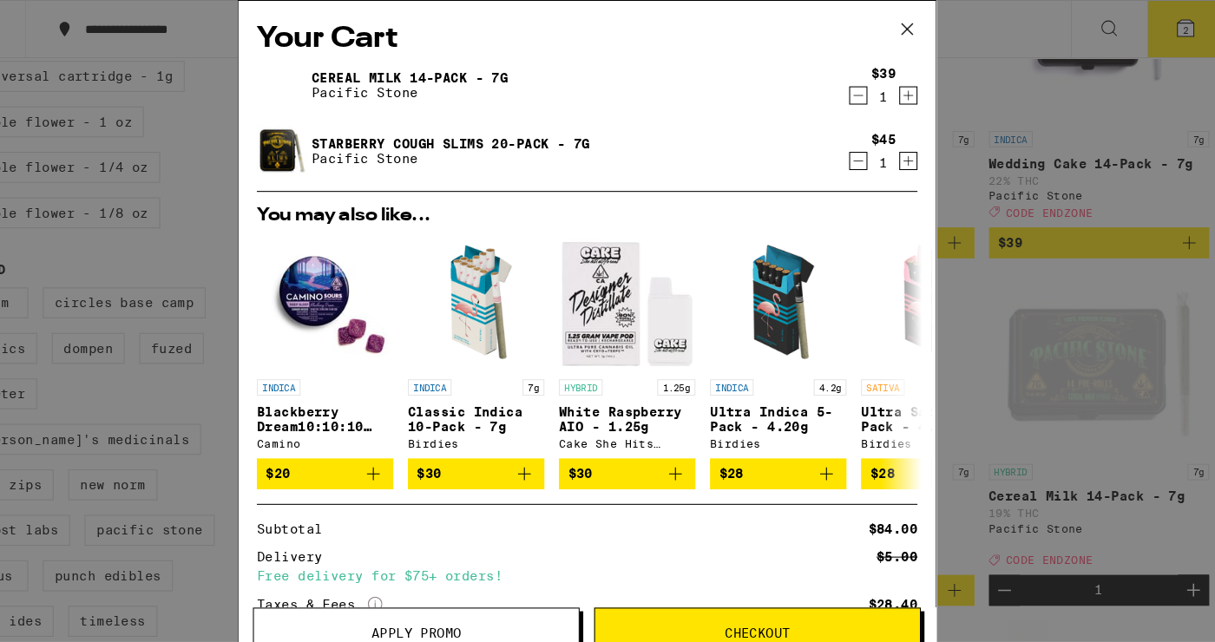
click at [603, 33] on icon at bounding box center [913, 28] width 26 height 26
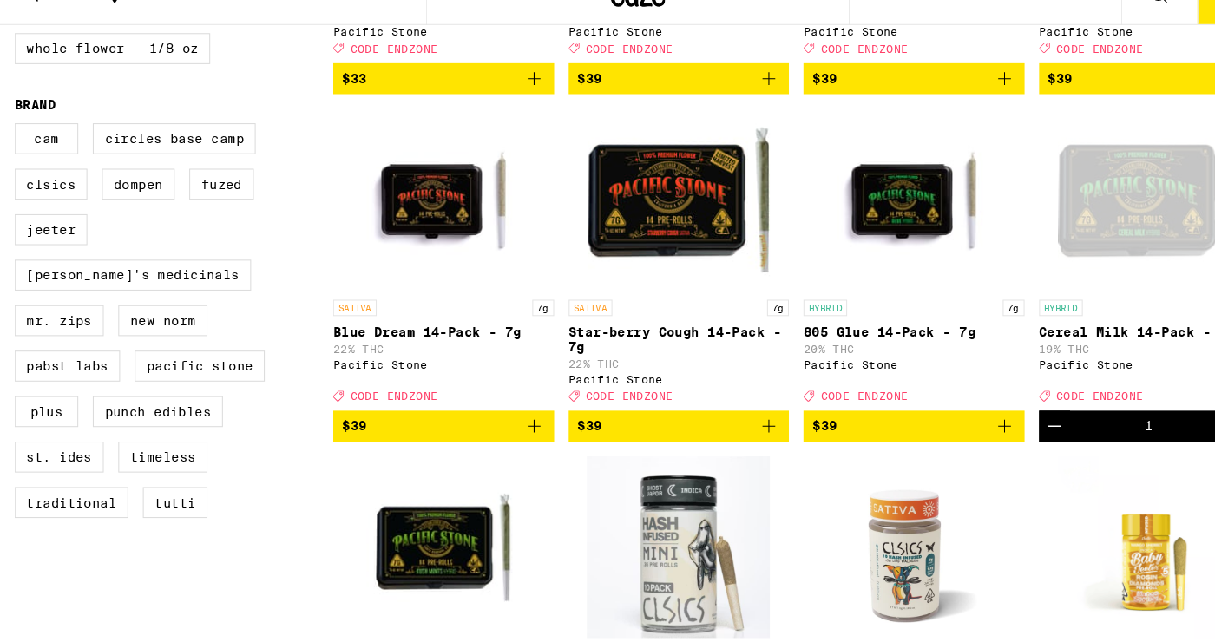
scroll to position [1071, 0]
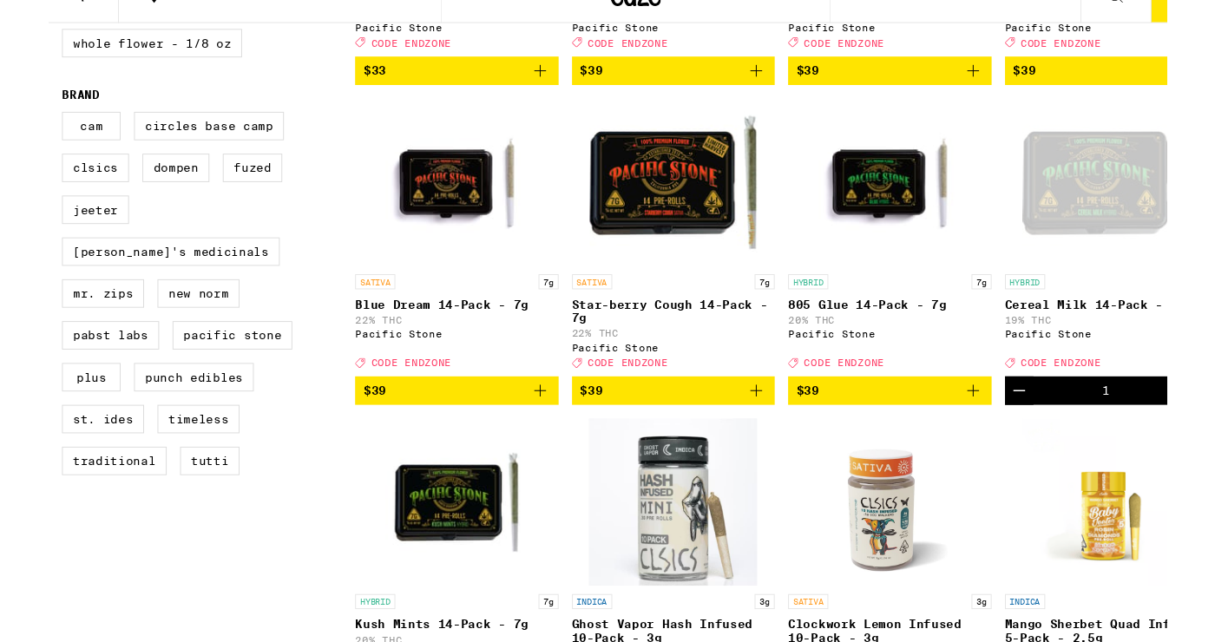
click at [603, 447] on icon "Add to bag" at bounding box center [733, 436] width 21 height 21
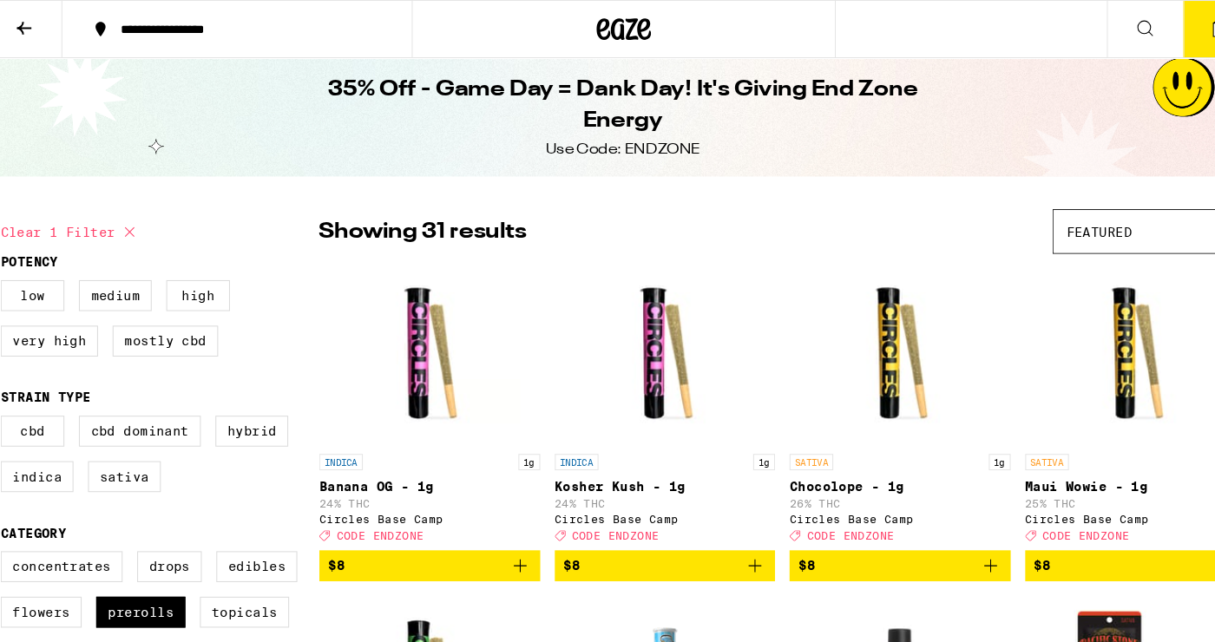
scroll to position [0, 0]
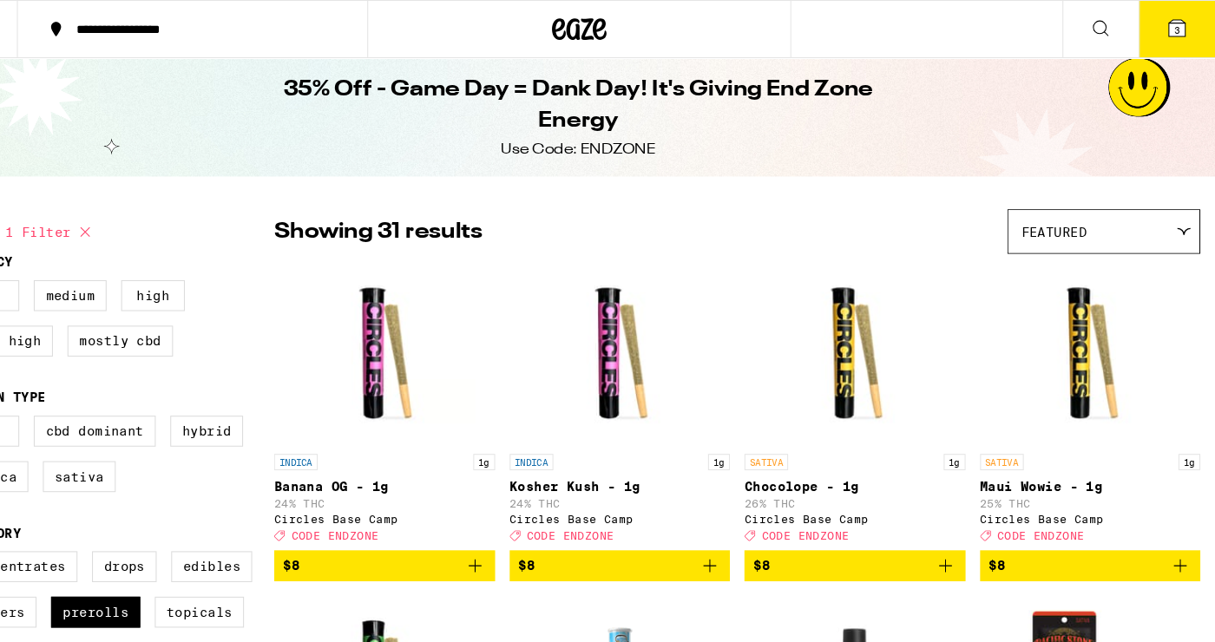
click at [603, 38] on button "3" at bounding box center [1178, 28] width 73 height 54
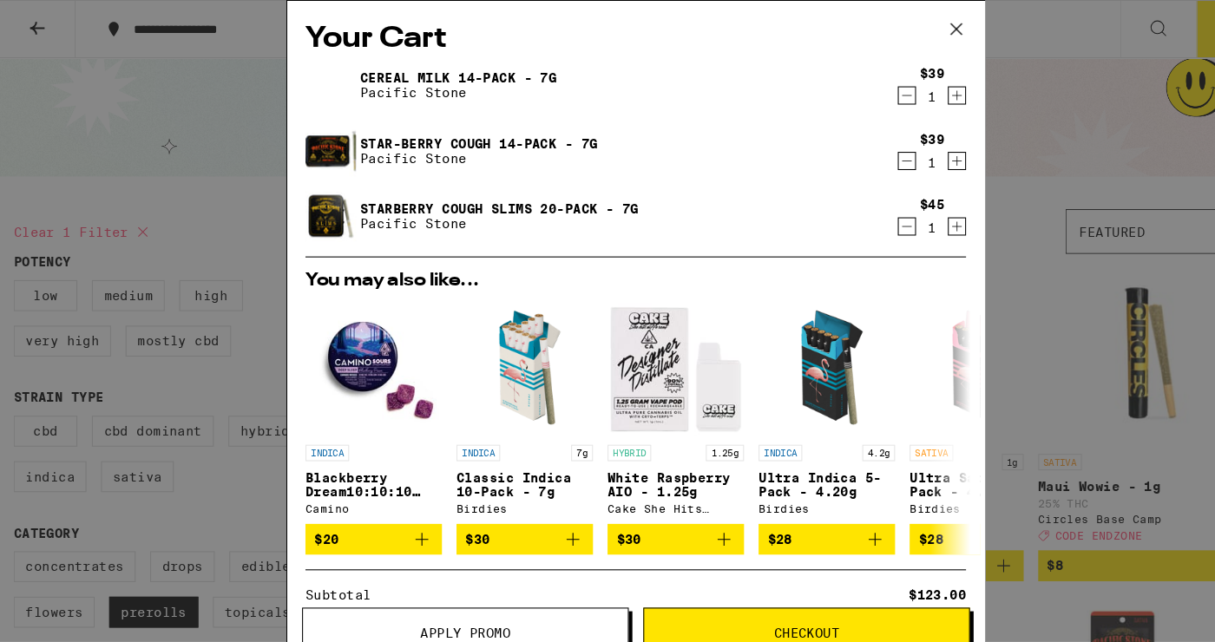
click at [603, 91] on icon "Decrement" at bounding box center [867, 91] width 10 height 0
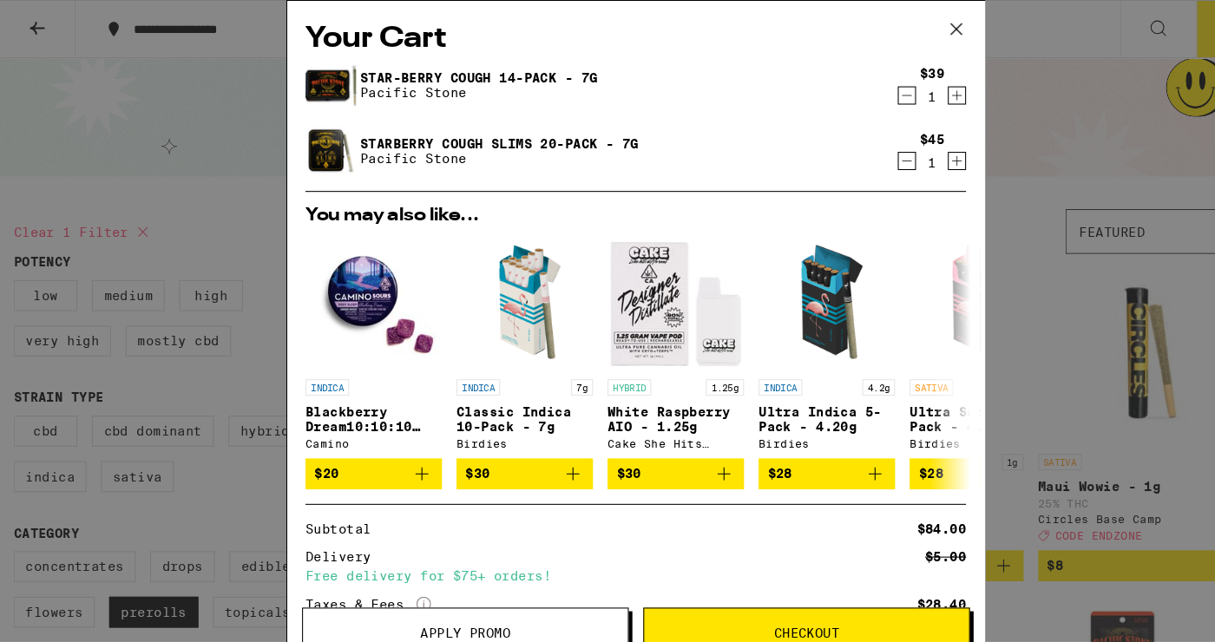
click at [603, 24] on icon at bounding box center [913, 28] width 26 height 26
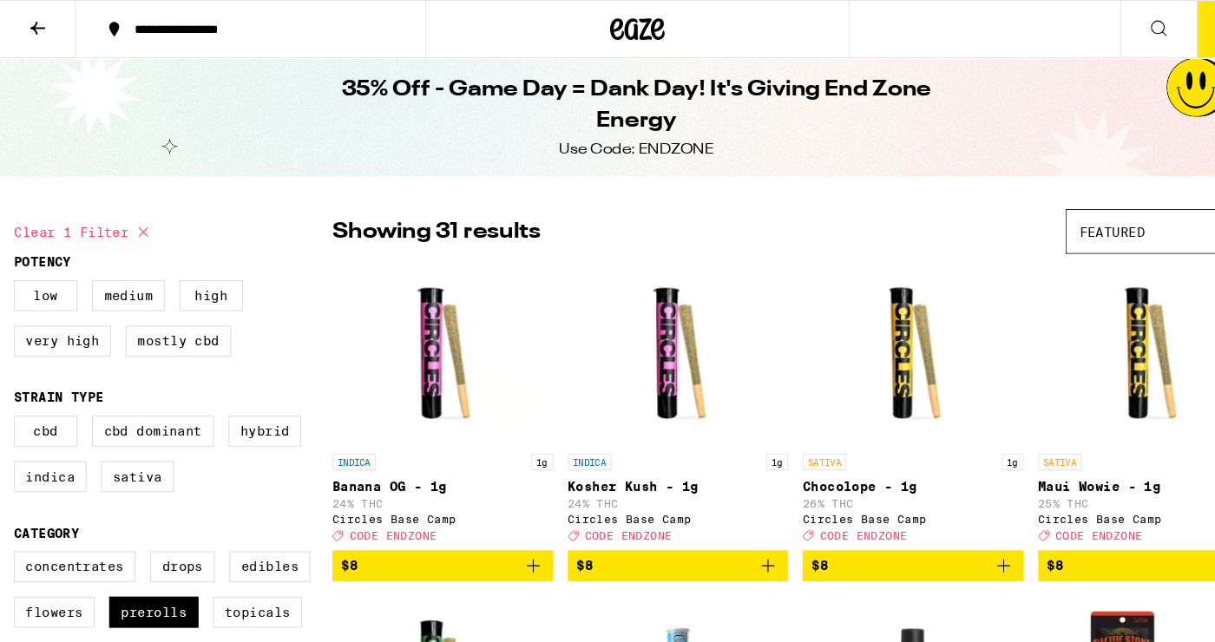
click at [45, 218] on button "Clear 1 filter" at bounding box center [81, 221] width 134 height 43
checkbox input "false"
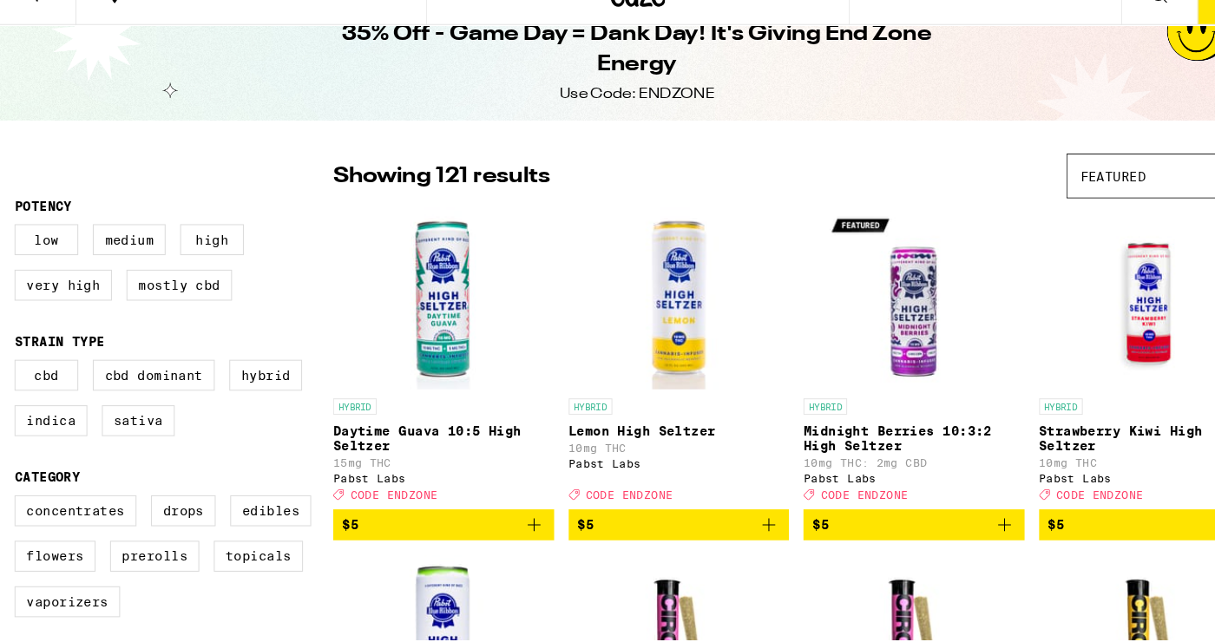
scroll to position [26, 0]
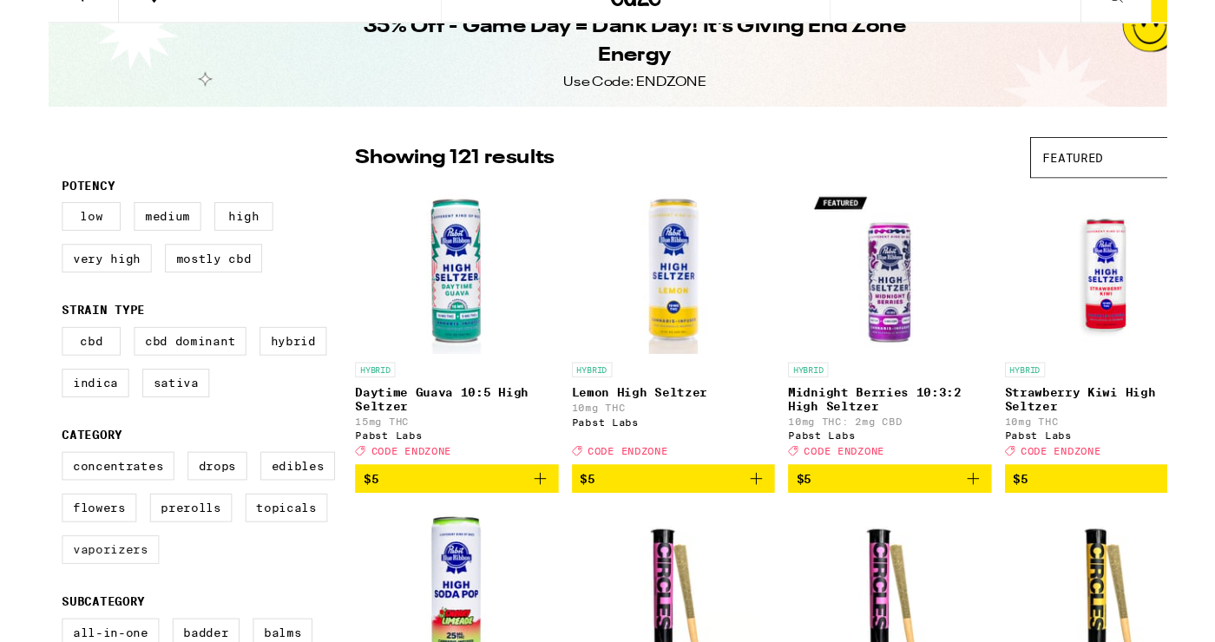
click at [76, 616] on label "Vaporizers" at bounding box center [64, 602] width 101 height 30
click at [18, 503] on input "Vaporizers" at bounding box center [17, 502] width 1 height 1
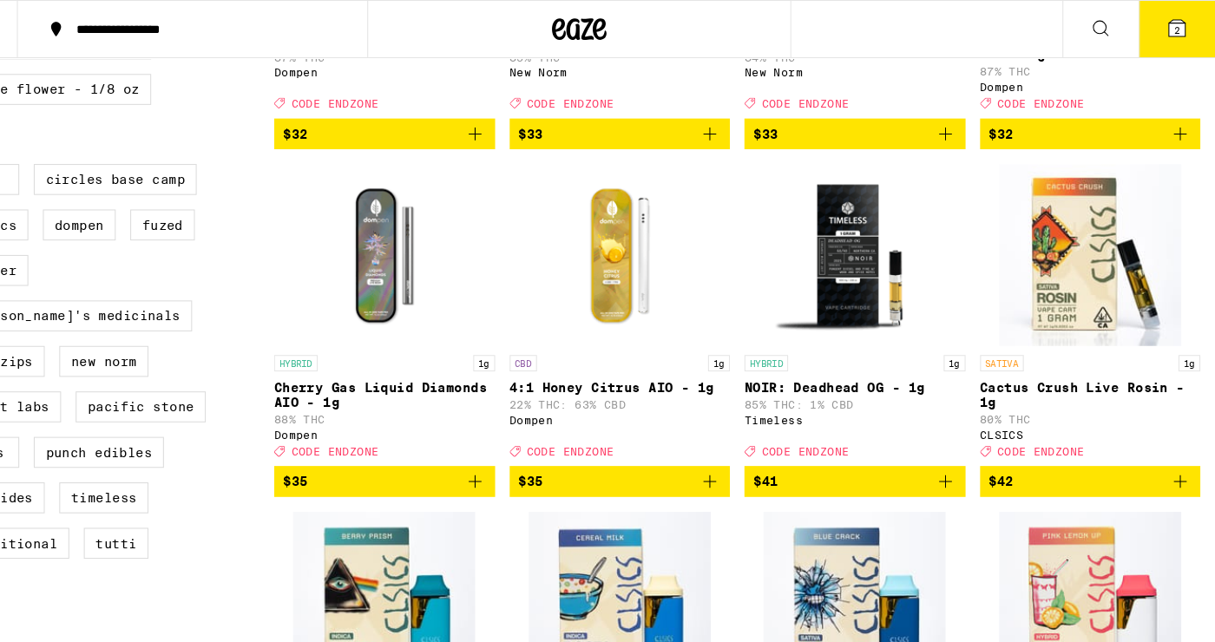
scroll to position [1044, 0]
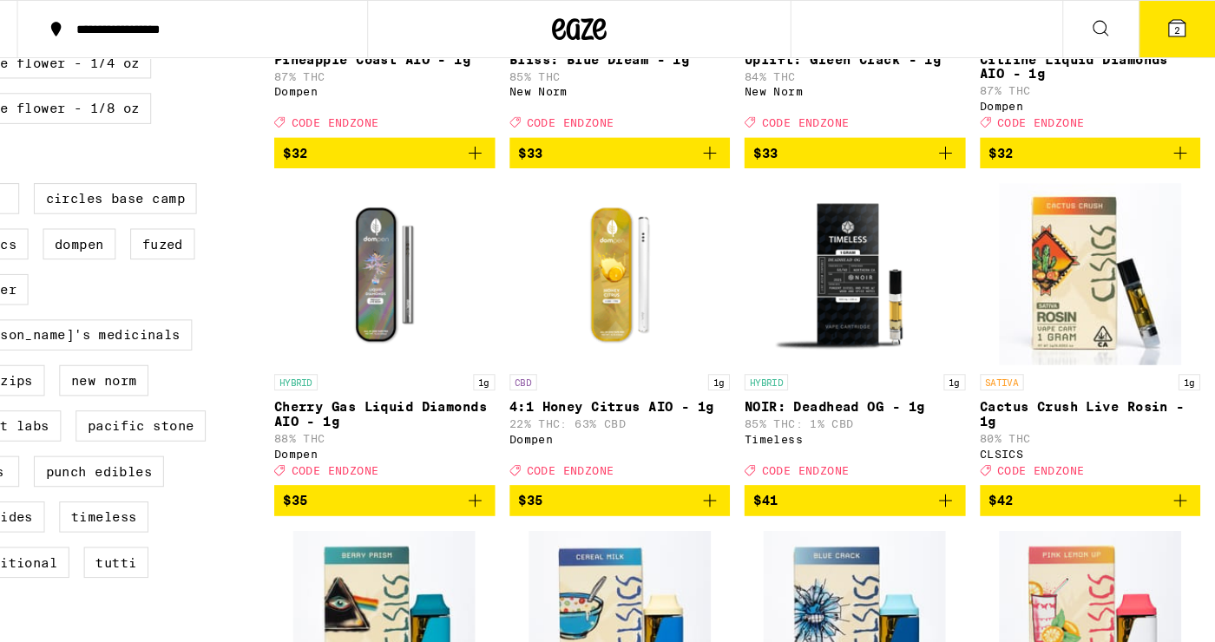
click at [603, 307] on img "Open page for 4:1 Honey Citrus AIO - 1g from Dompen" at bounding box center [648, 261] width 174 height 174
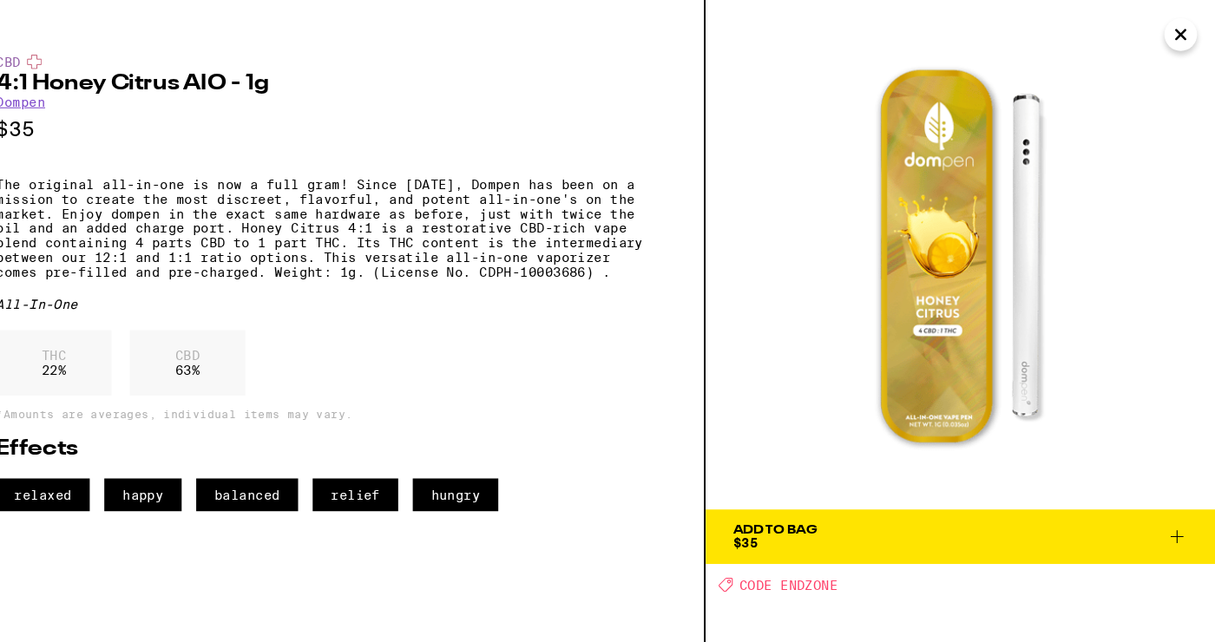
scroll to position [1044, 0]
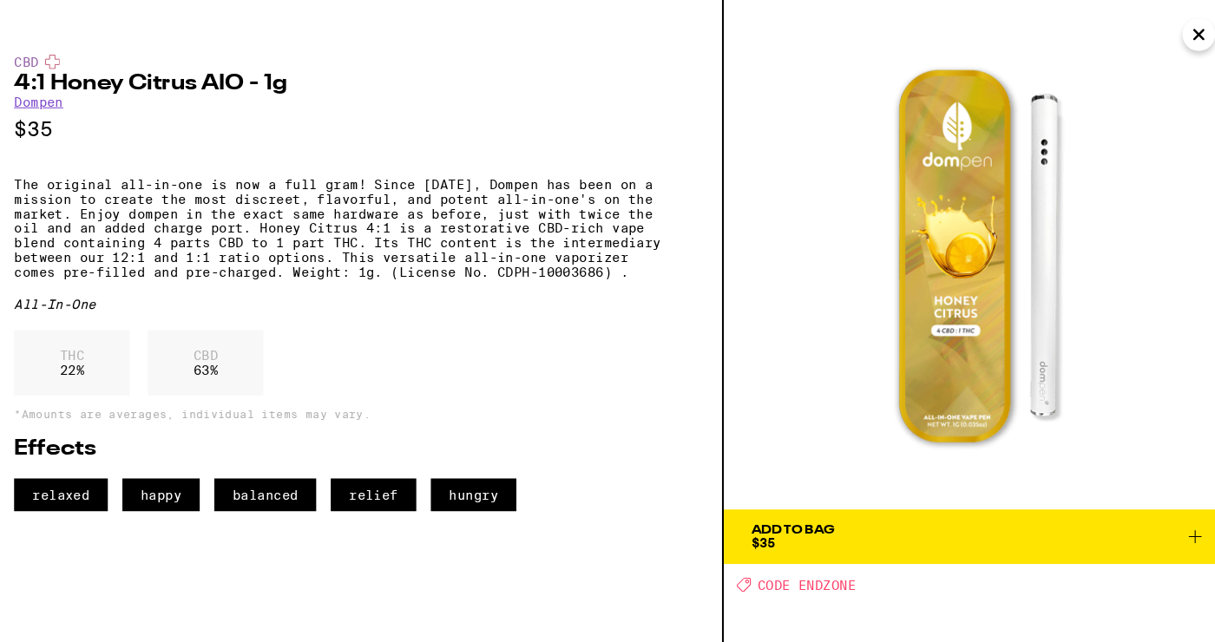
click at [603, 514] on icon at bounding box center [1178, 512] width 21 height 21
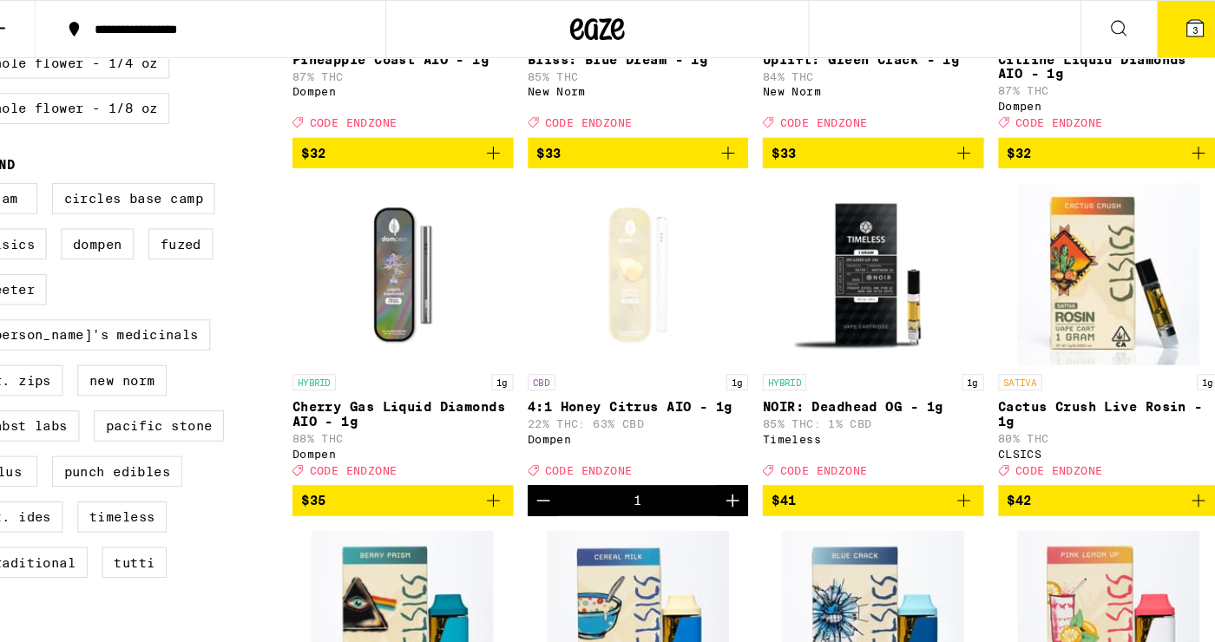
click at [603, 43] on button "3" at bounding box center [1178, 28] width 73 height 54
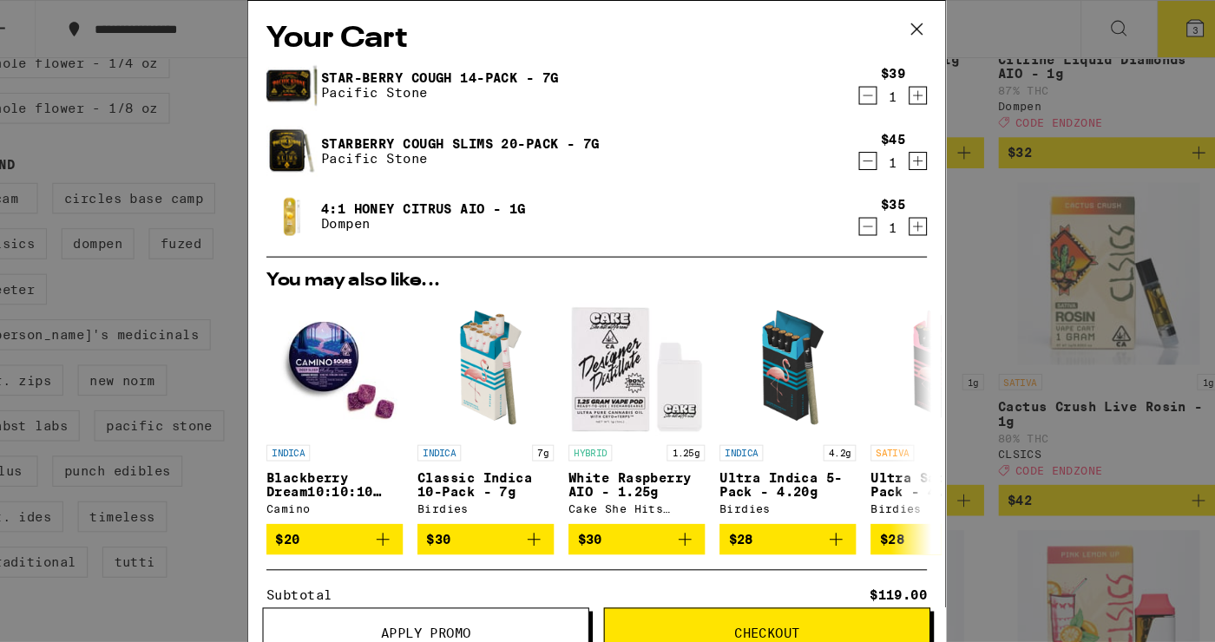
click at [603, 30] on icon at bounding box center [913, 28] width 26 height 26
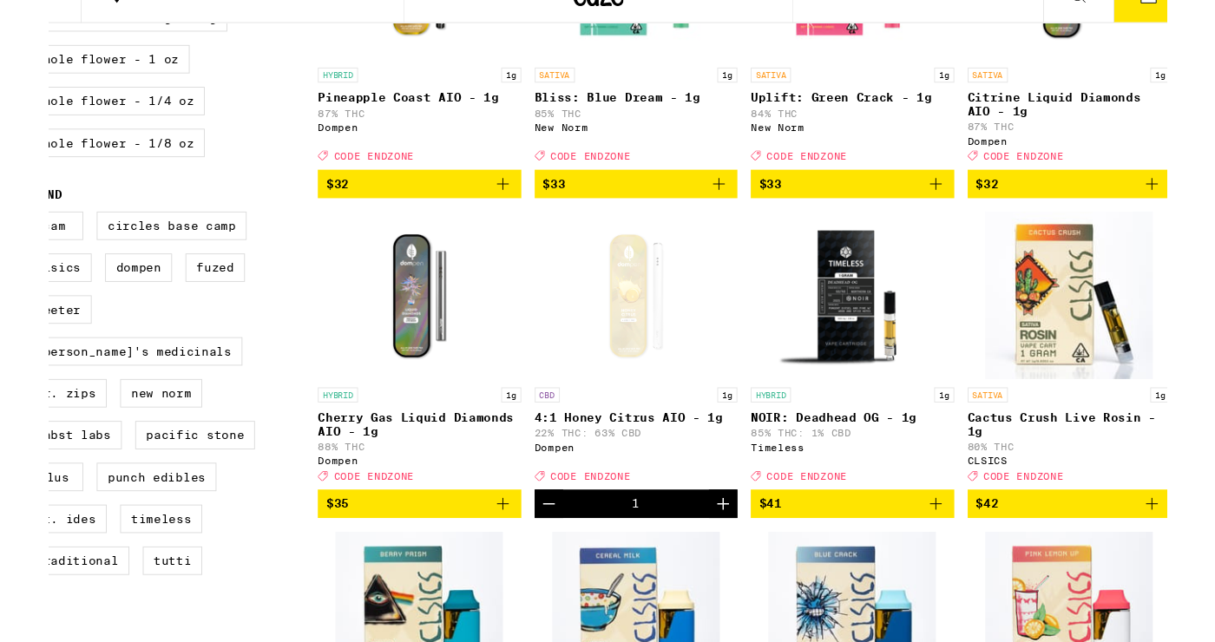
scroll to position [1023, 0]
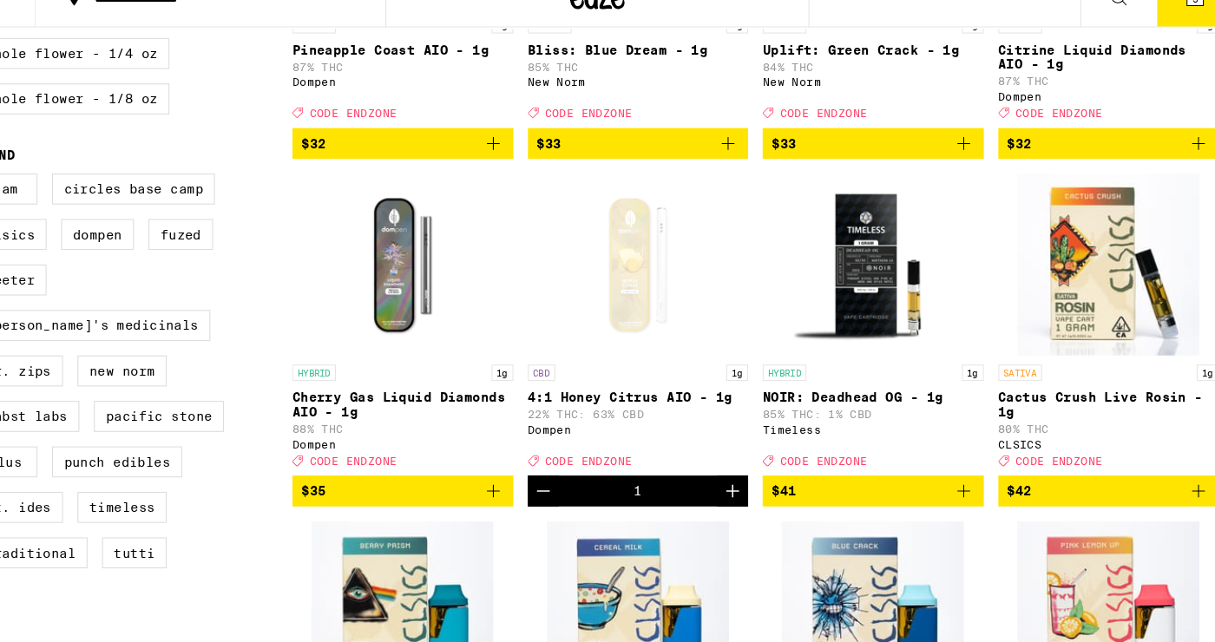
click at [561, 508] on icon "Decrement" at bounding box center [557, 498] width 21 height 21
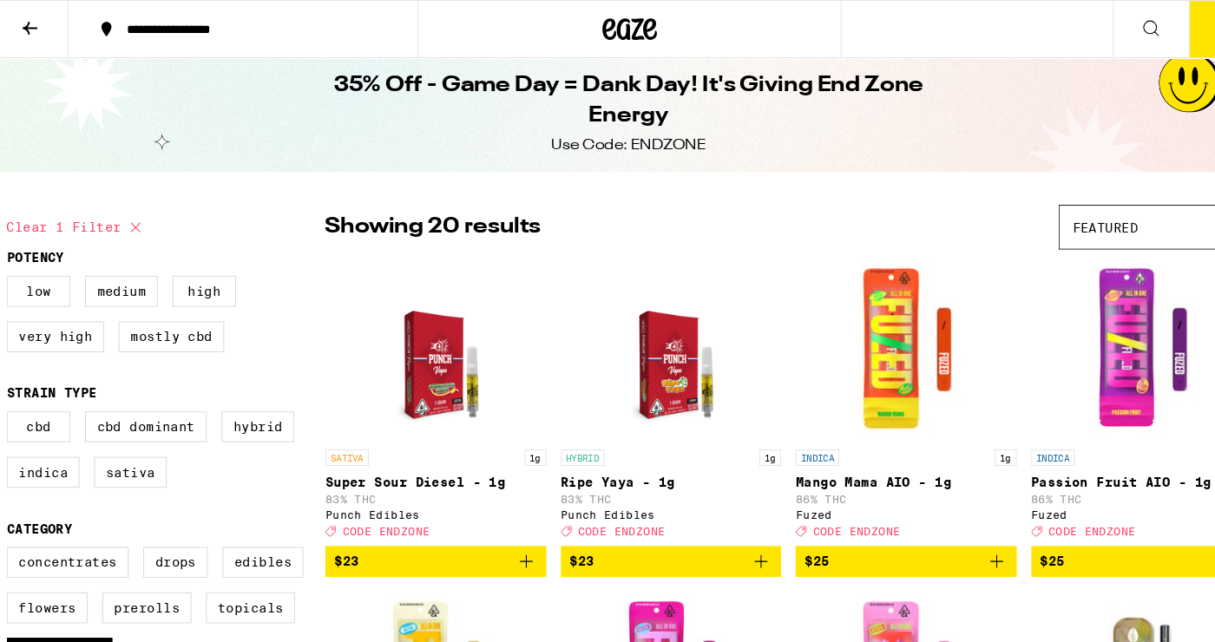
scroll to position [0, 0]
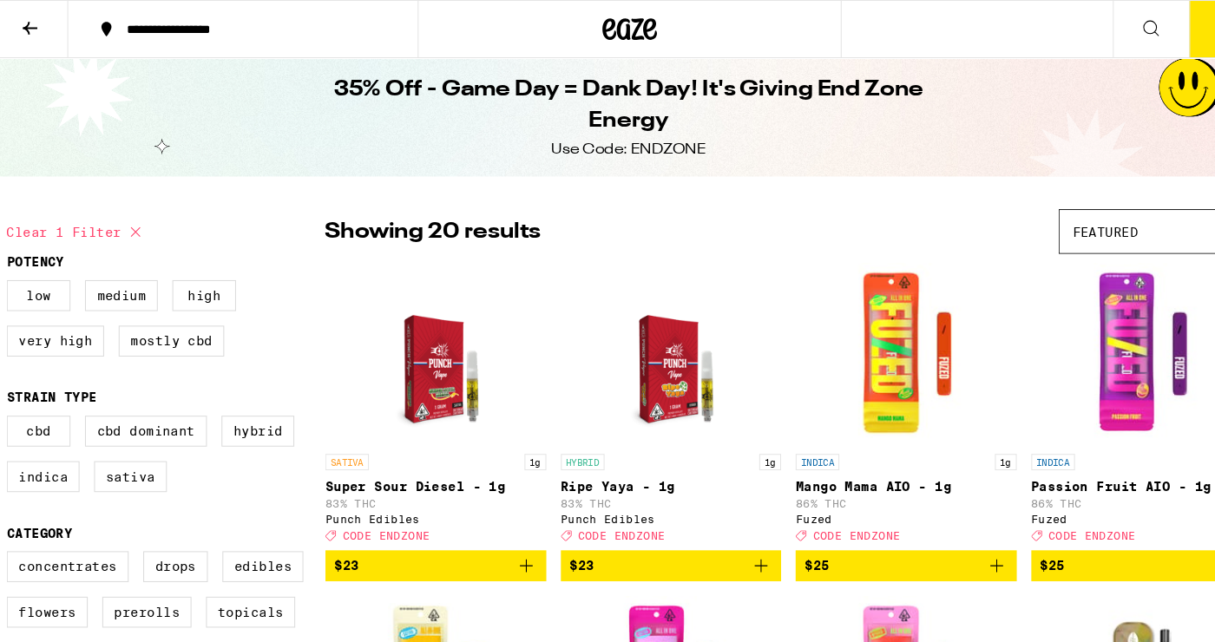
click at [43, 222] on button "Clear 1 filter" at bounding box center [81, 221] width 134 height 43
checkbox input "false"
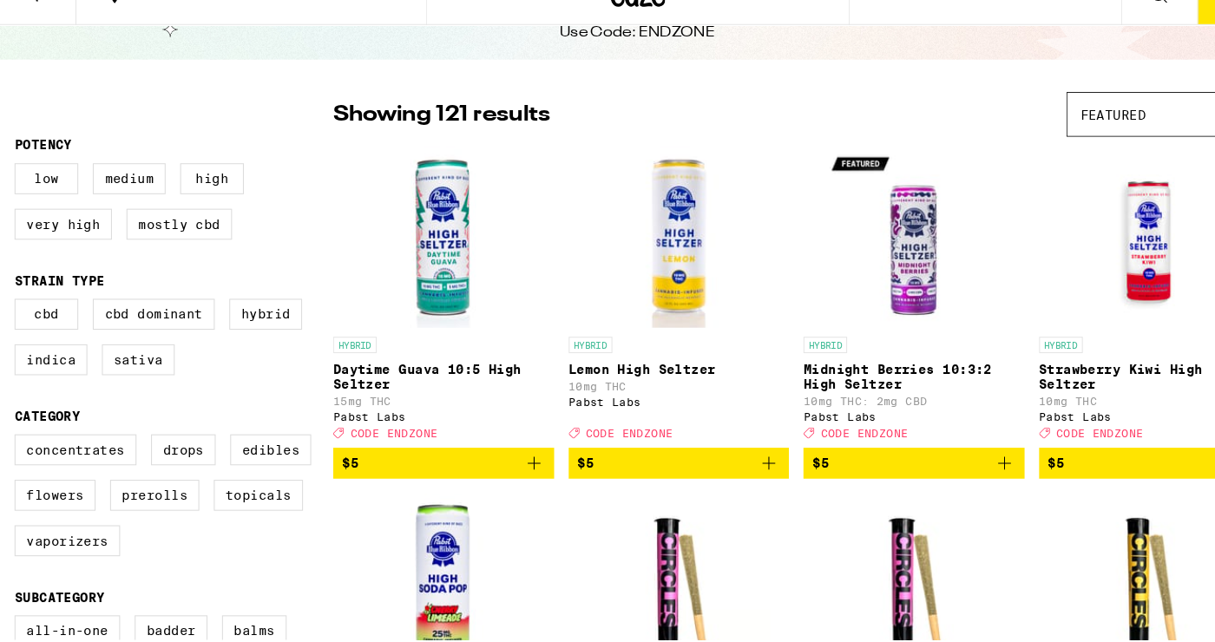
scroll to position [84, 0]
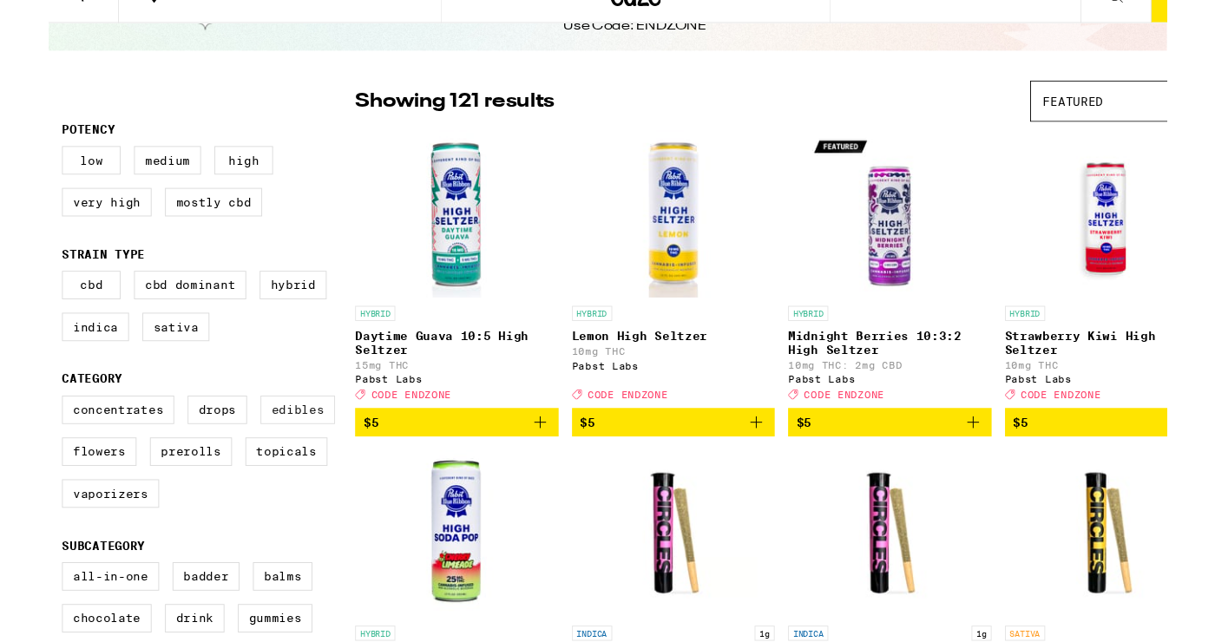
click at [258, 469] on label "Edibles" at bounding box center [258, 457] width 77 height 30
click at [18, 445] on input "Edibles" at bounding box center [17, 444] width 1 height 1
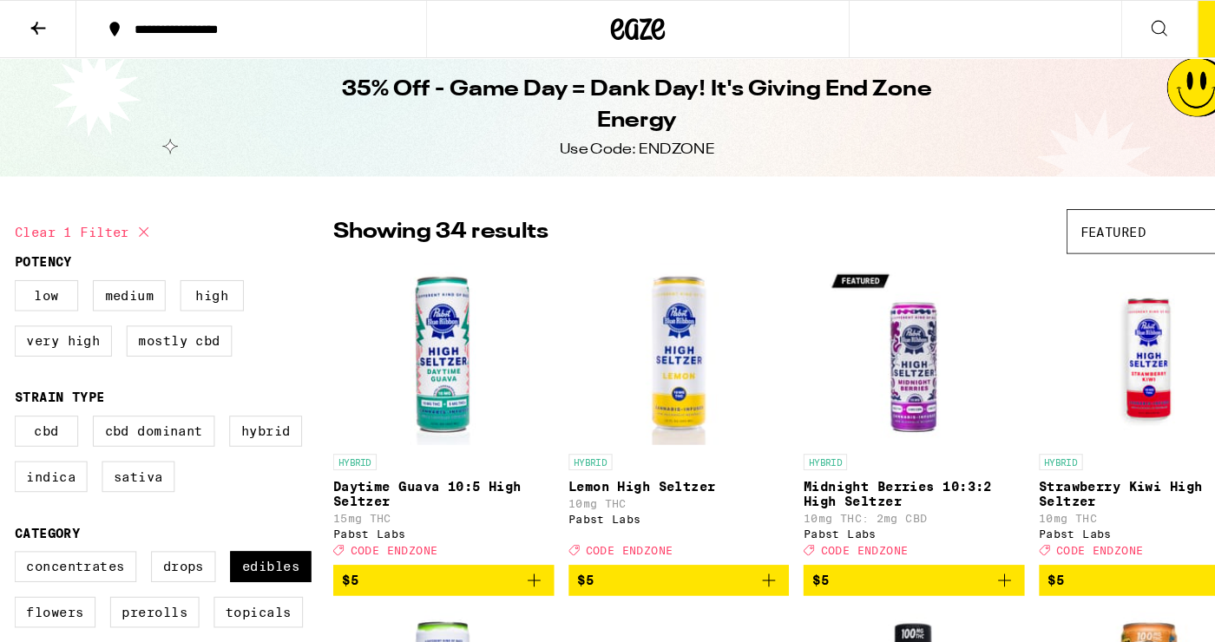
click at [36, 229] on button "Clear 1 filter" at bounding box center [81, 221] width 134 height 43
checkbox input "false"
click at [41, 44] on button at bounding box center [36, 28] width 73 height 55
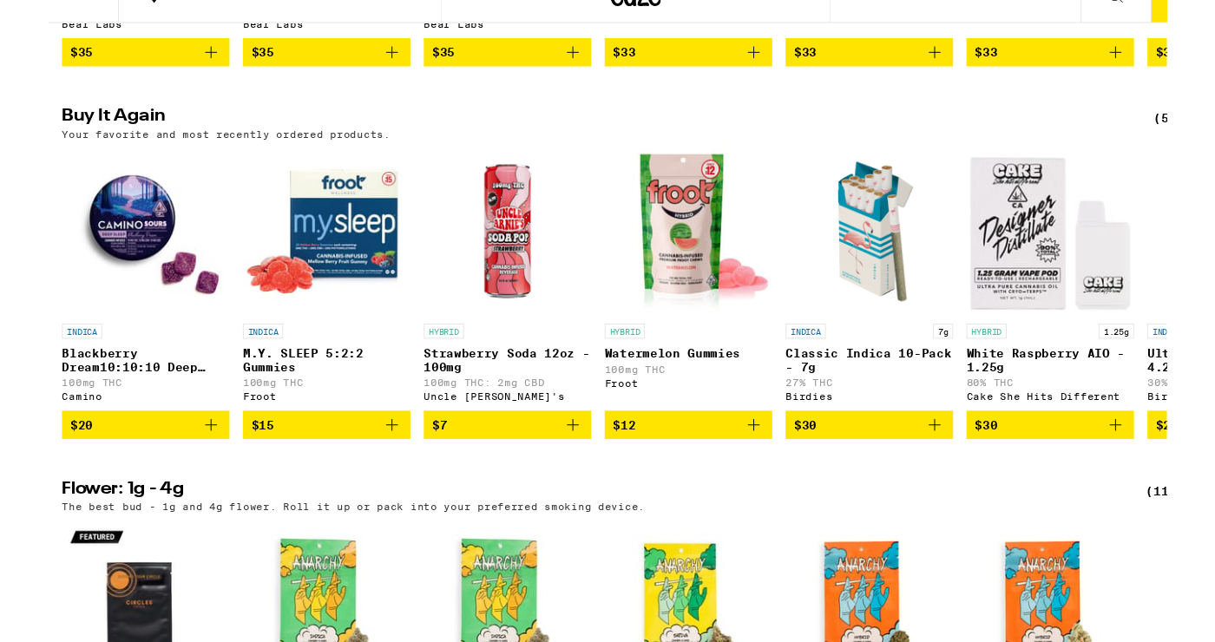
scroll to position [1300, 0]
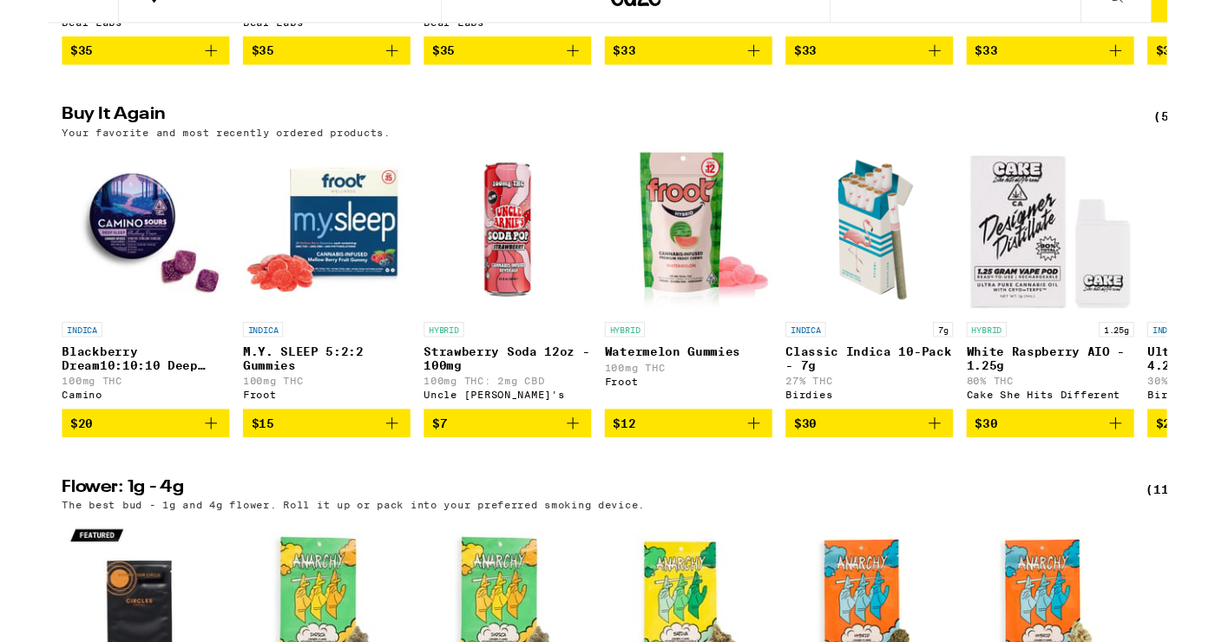
click at [354, 481] on icon "Add to bag" at bounding box center [355, 470] width 21 height 21
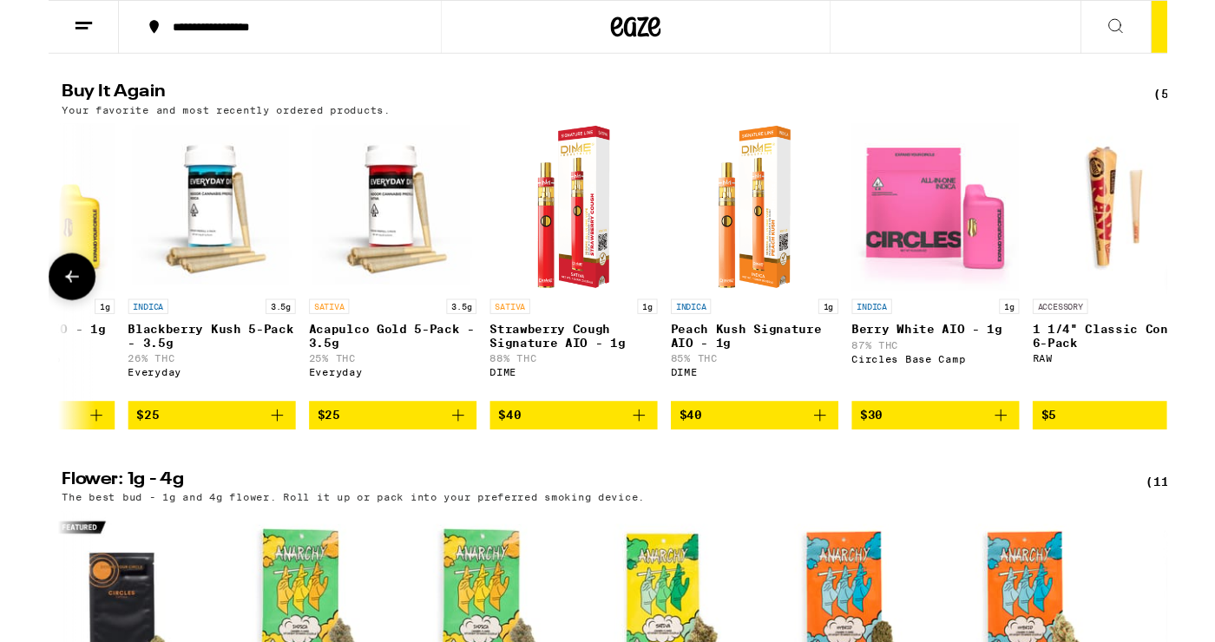
scroll to position [1346, 0]
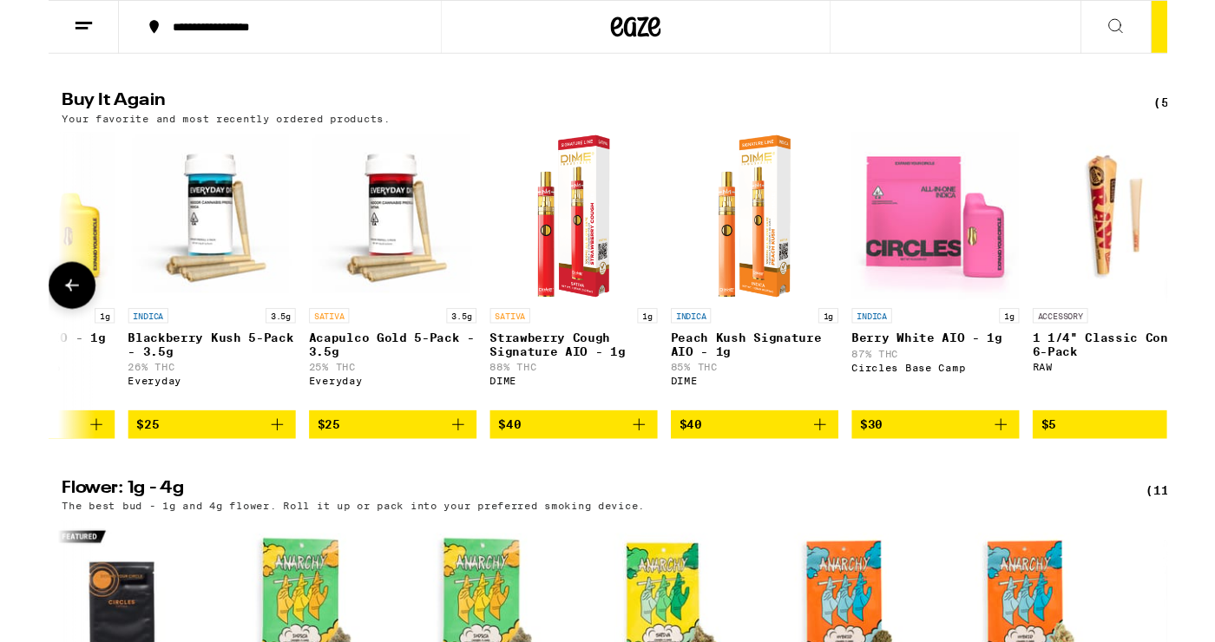
click at [417, 450] on icon "Add to bag" at bounding box center [424, 440] width 21 height 21
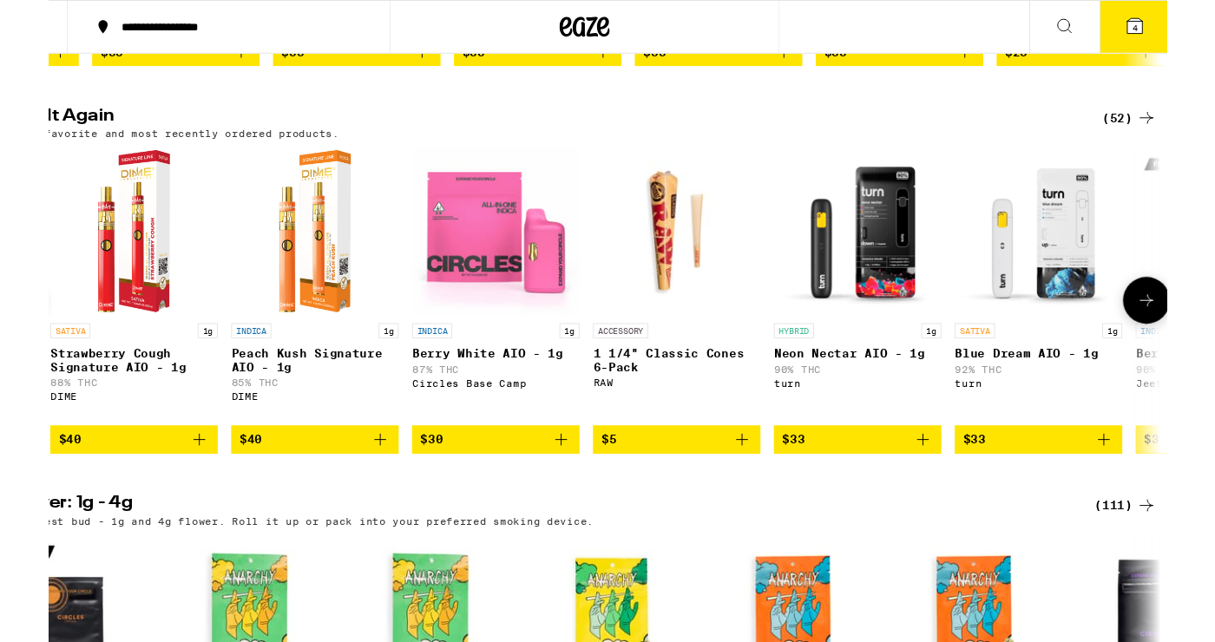
click at [603, 33] on span "4" at bounding box center [1178, 28] width 5 height 10
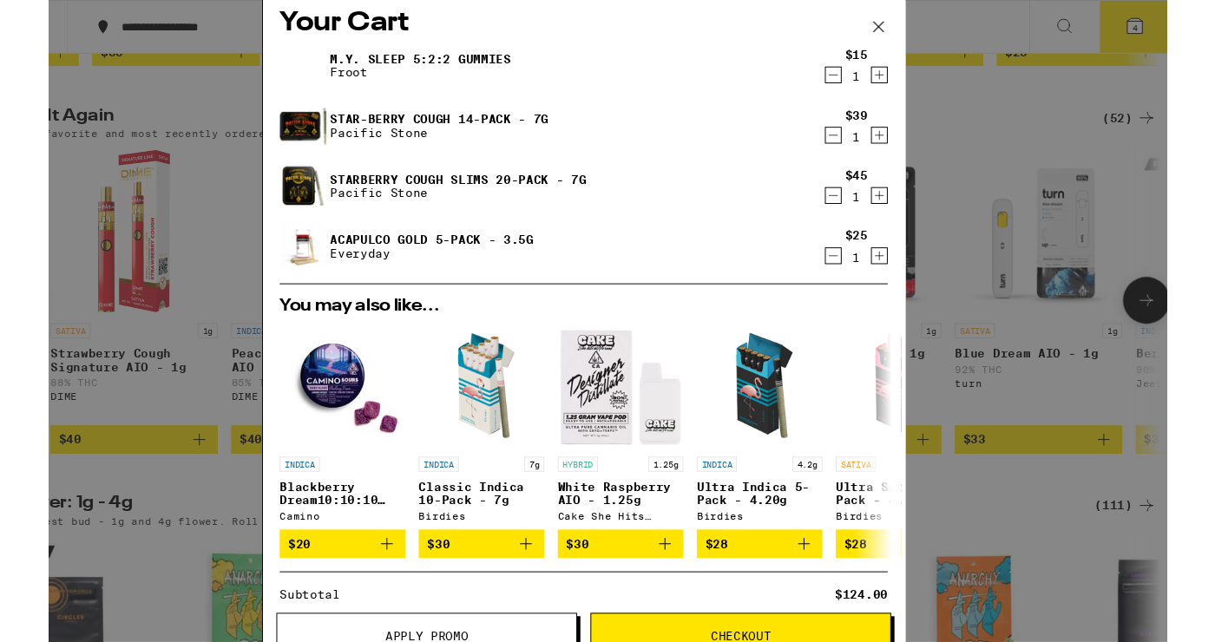
scroll to position [22, 0]
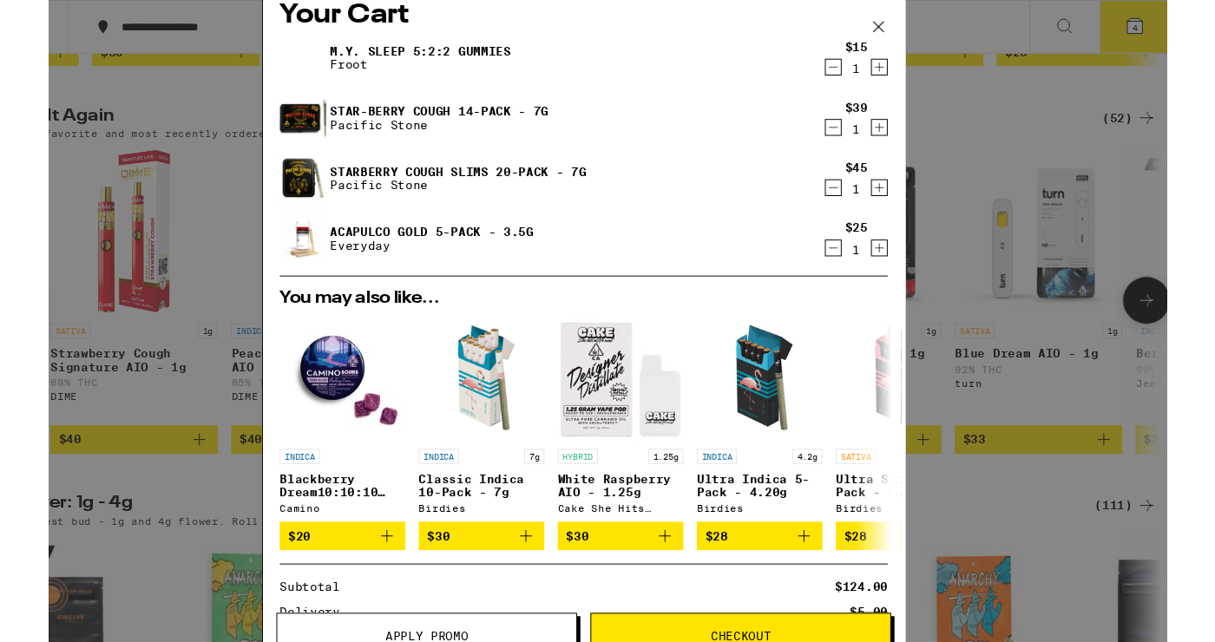
click at [603, 263] on icon "Decrement" at bounding box center [866, 256] width 16 height 21
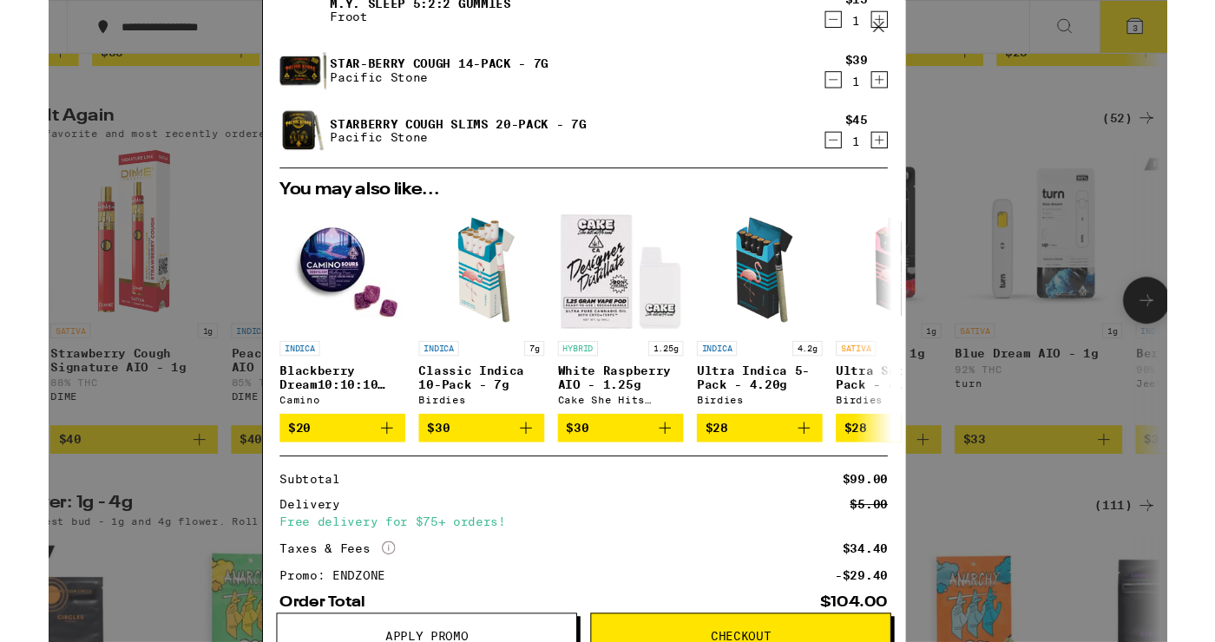
scroll to position [0, 0]
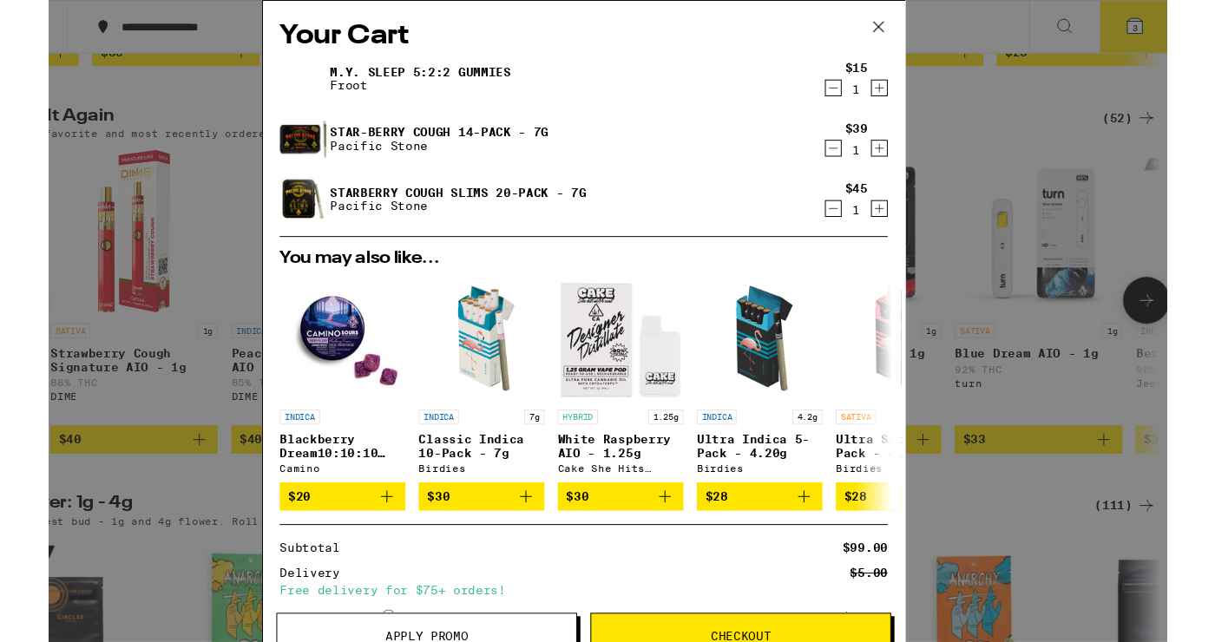
click at [603, 226] on icon "Decrement" at bounding box center [866, 216] width 16 height 21
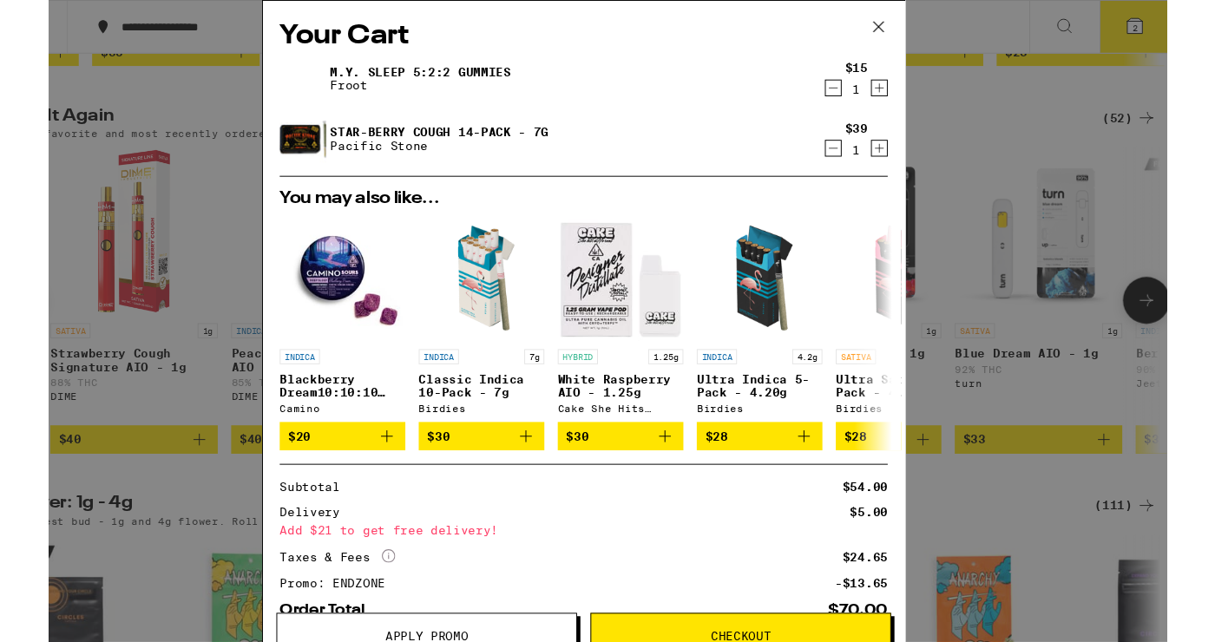
click at [603, 41] on button at bounding box center [913, 29] width 54 height 56
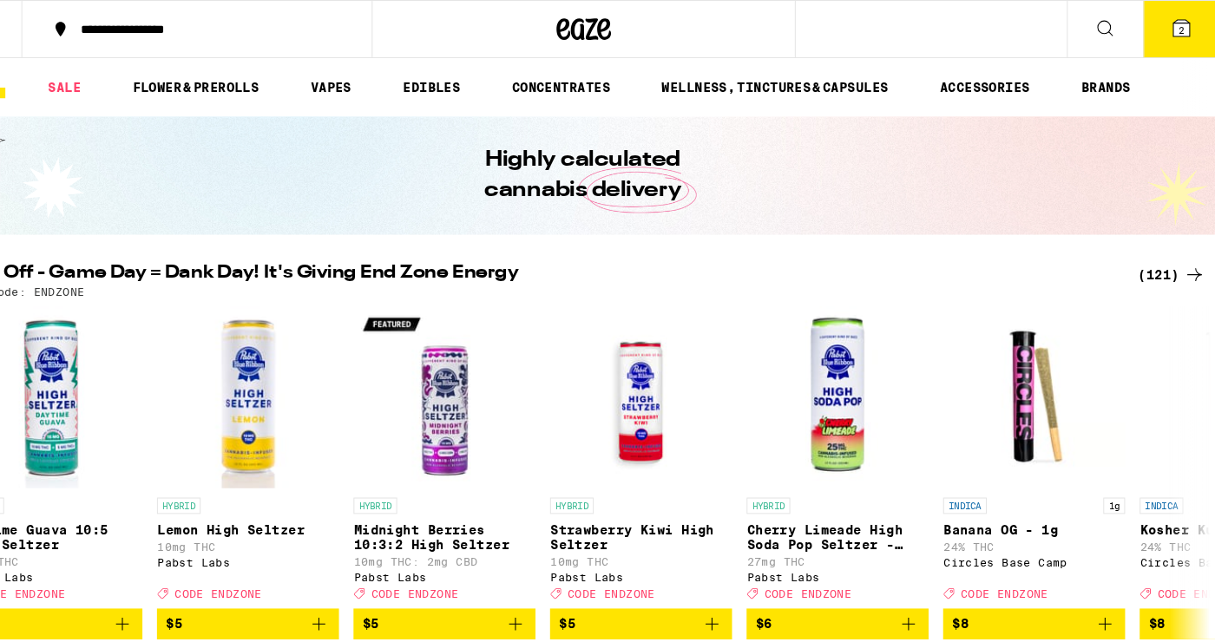
click at [603, 271] on icon at bounding box center [1190, 262] width 21 height 21
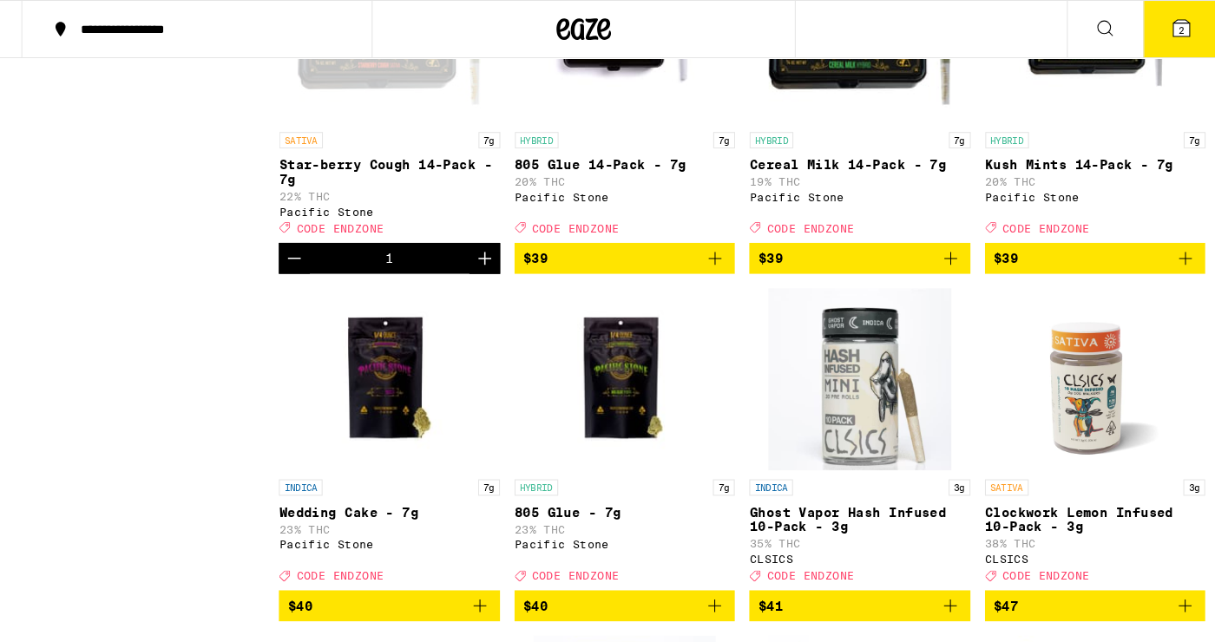
scroll to position [7218, 0]
click at [603, 257] on span "$39" at bounding box center [872, 246] width 194 height 21
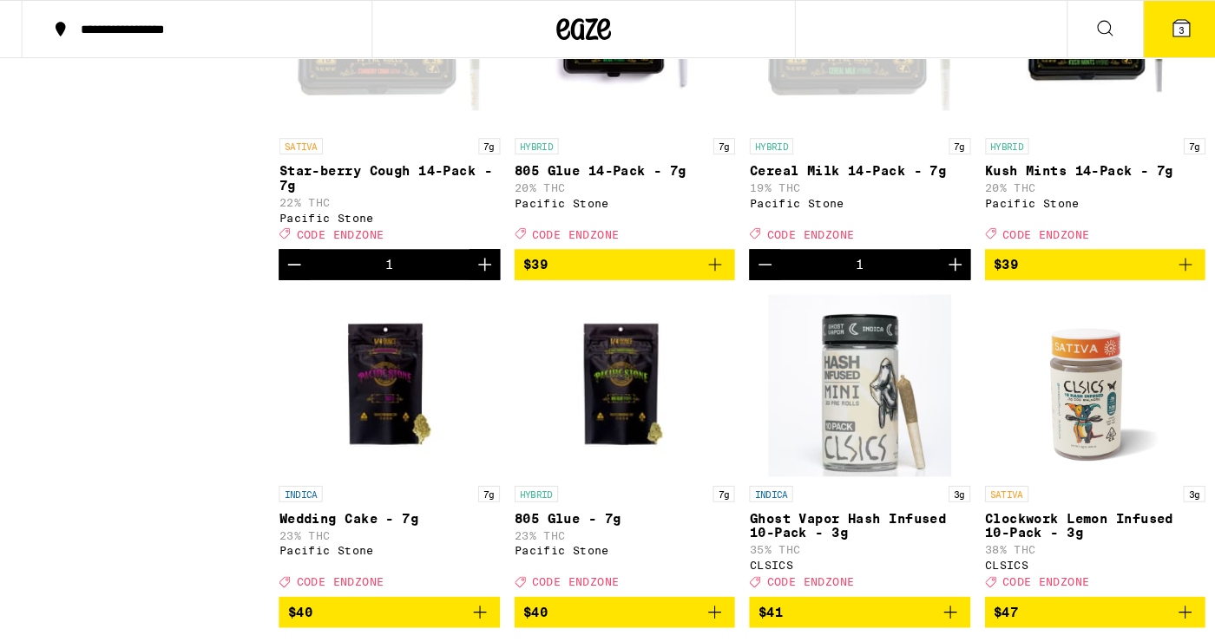
scroll to position [7208, 0]
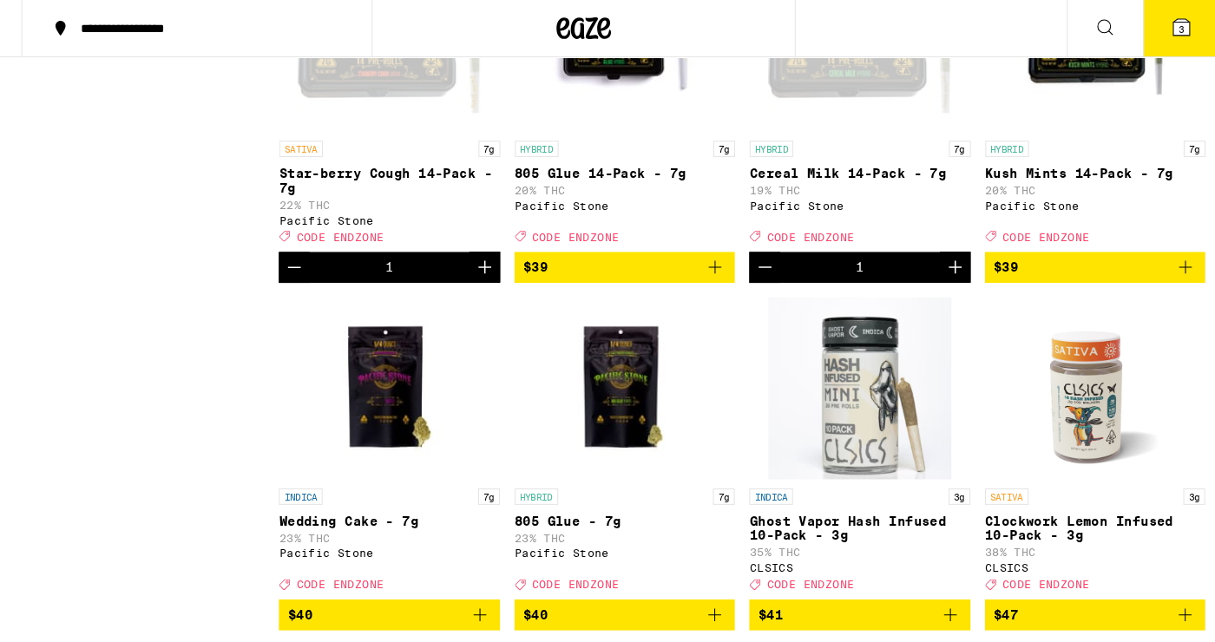
click at [346, 271] on button "Decrement" at bounding box center [333, 256] width 30 height 30
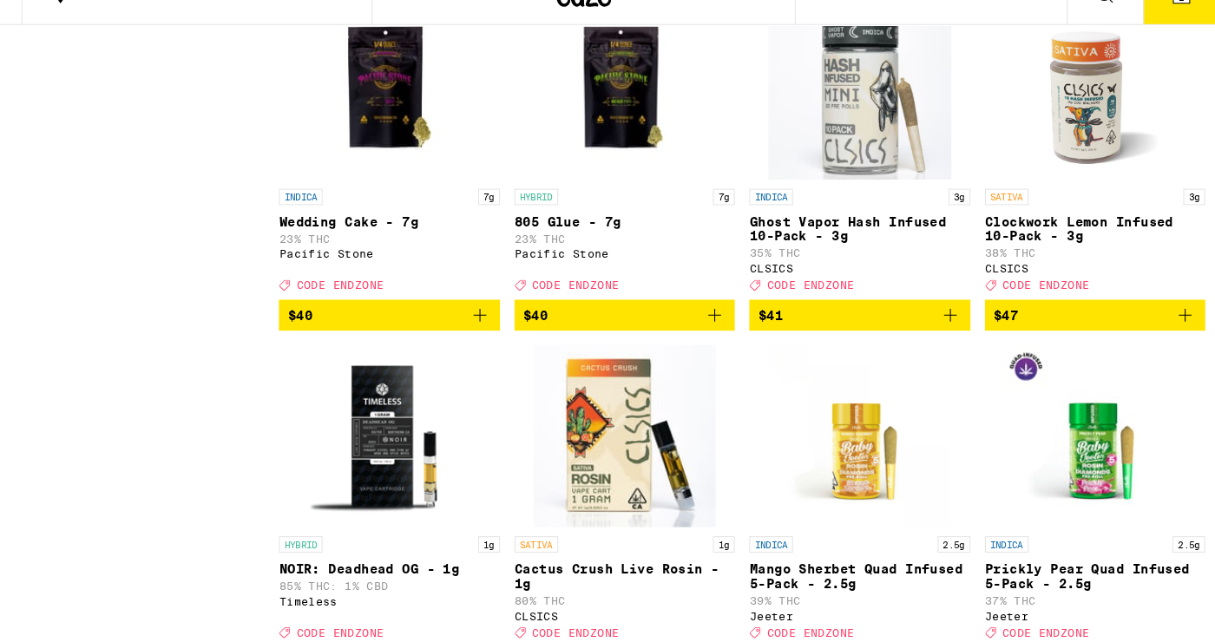
scroll to position [7464, 0]
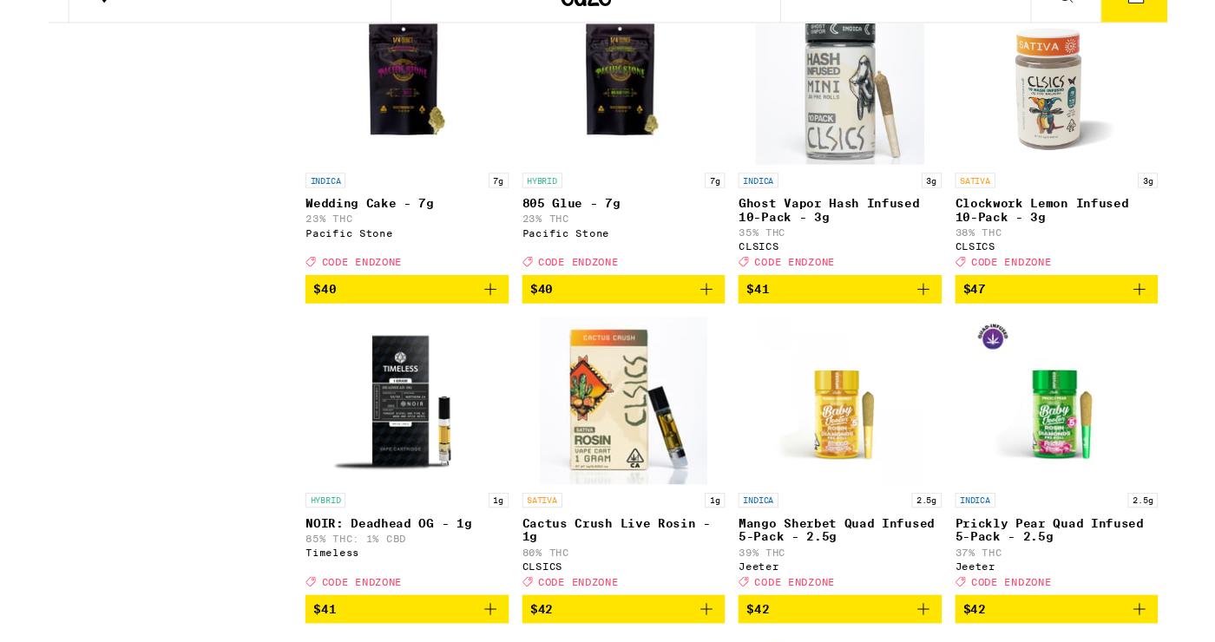
click at [603, 342] on icon "Add to bag" at bounding box center [1181, 331] width 21 height 21
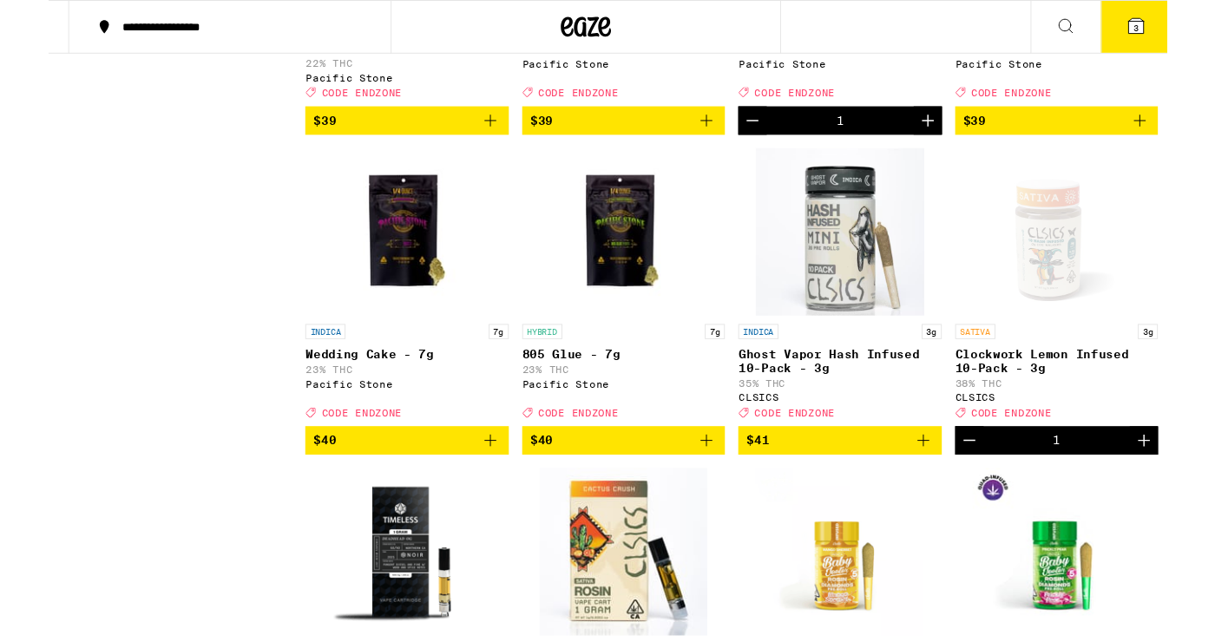
scroll to position [7329, 0]
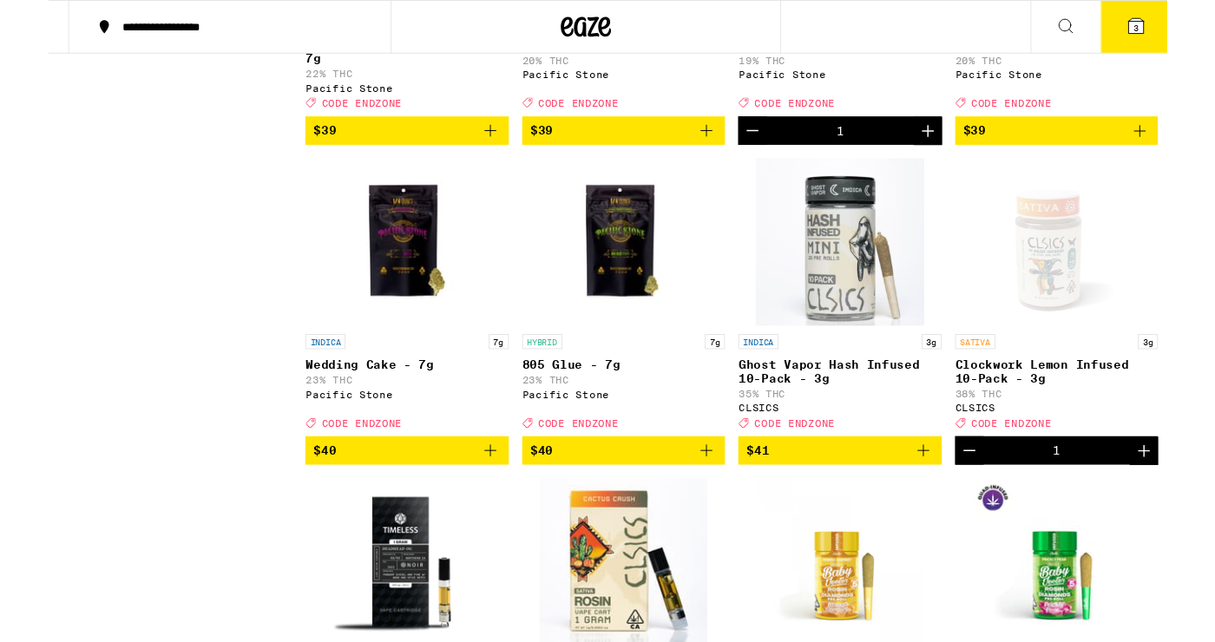
click at [603, 34] on icon at bounding box center [1179, 27] width 16 height 16
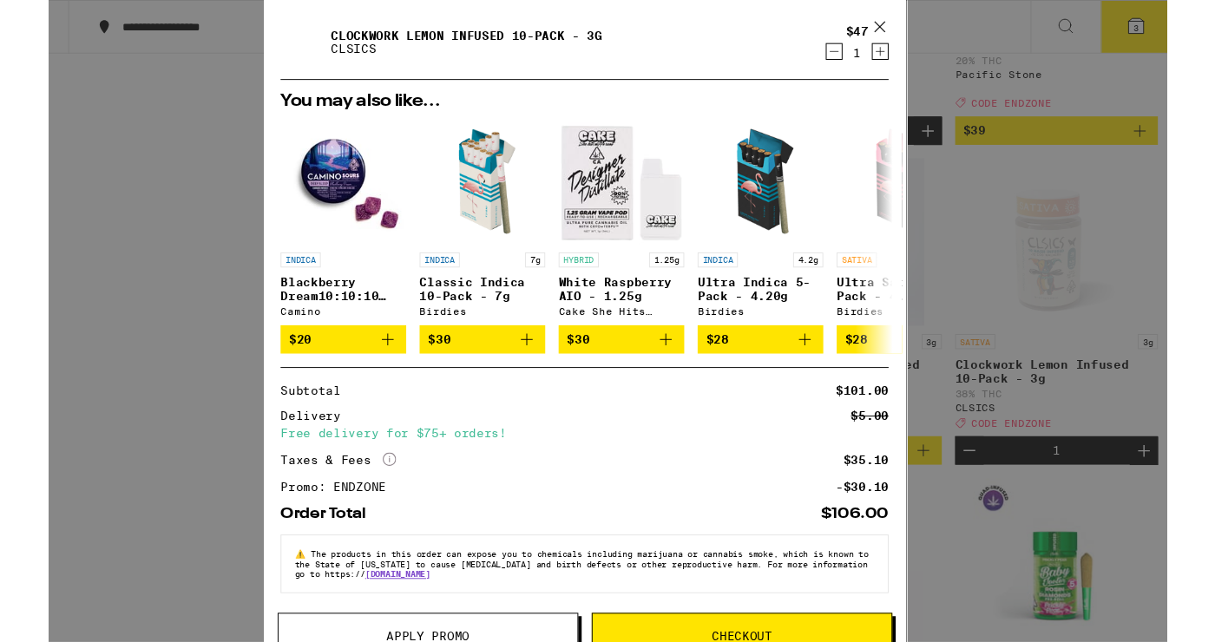
scroll to position [7329, 0]
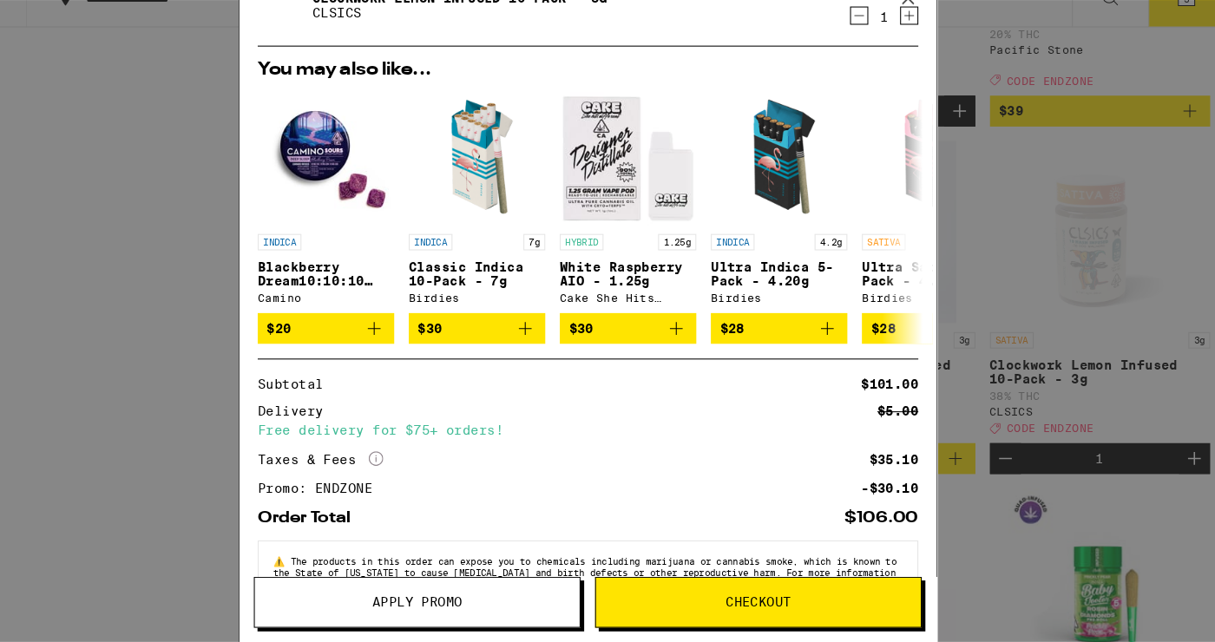
click at [603, 613] on button "Checkout" at bounding box center [770, 604] width 312 height 49
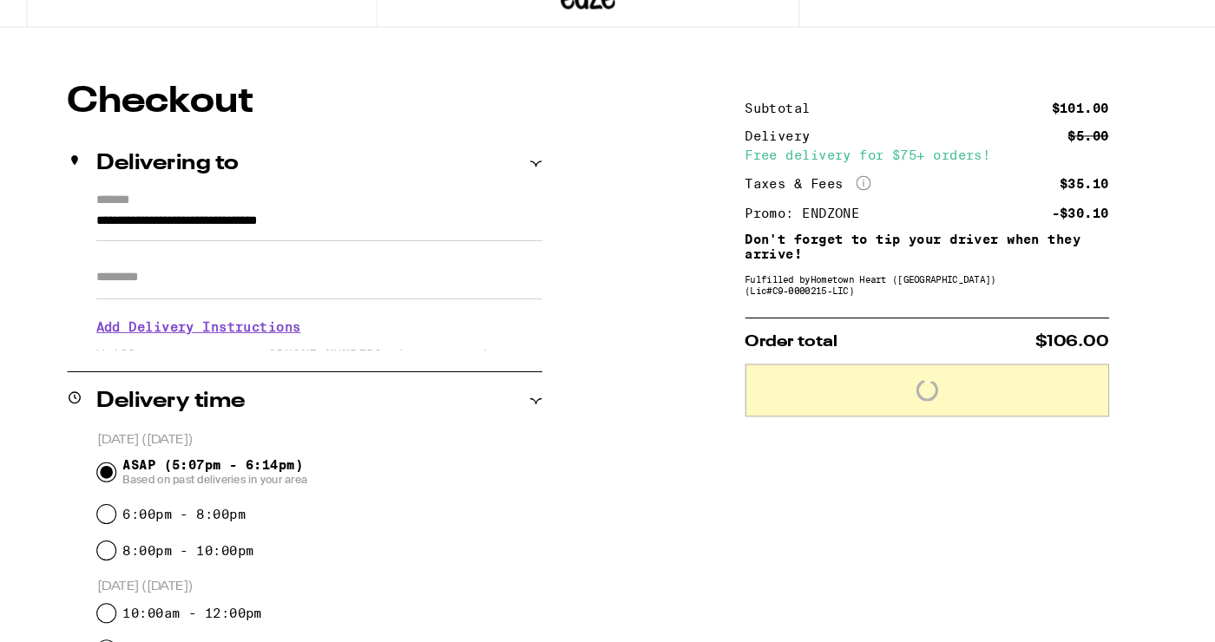
scroll to position [609, 0]
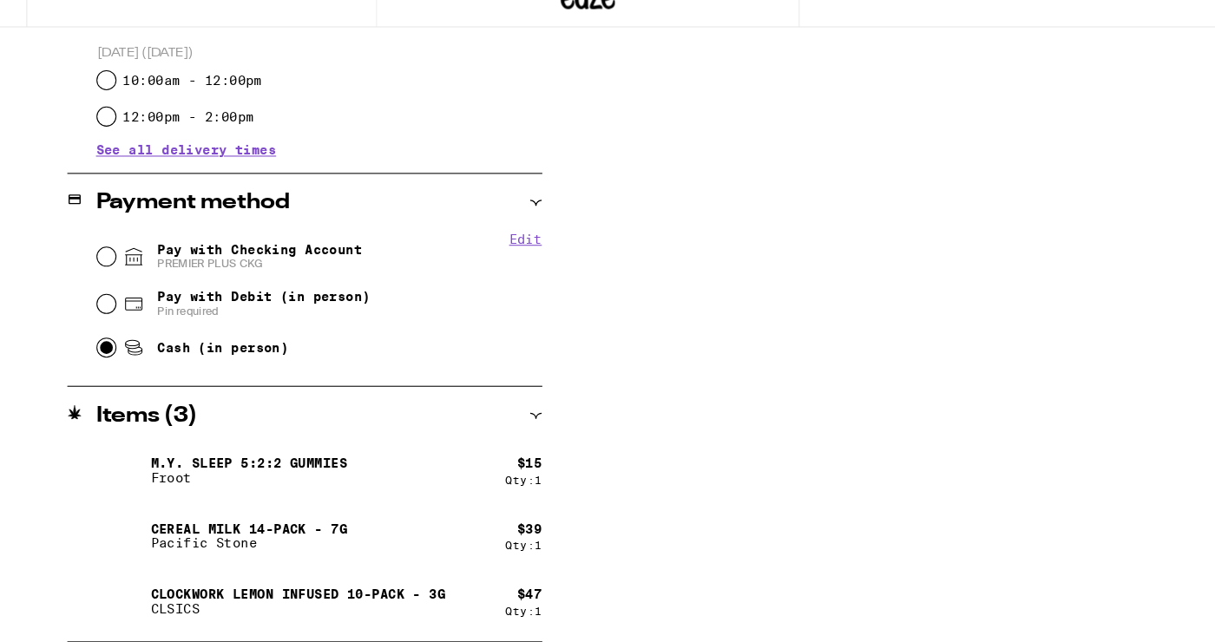
click at [155, 366] on input "Cash (in person)" at bounding box center [148, 360] width 17 height 17
radio input "true"
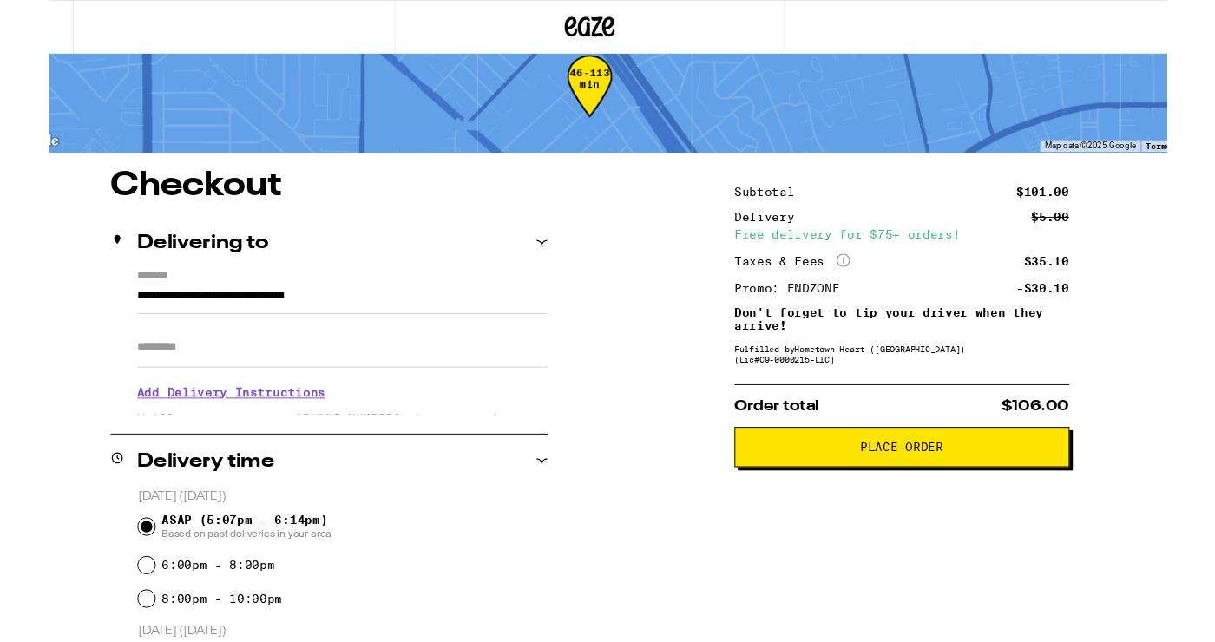
scroll to position [0, 0]
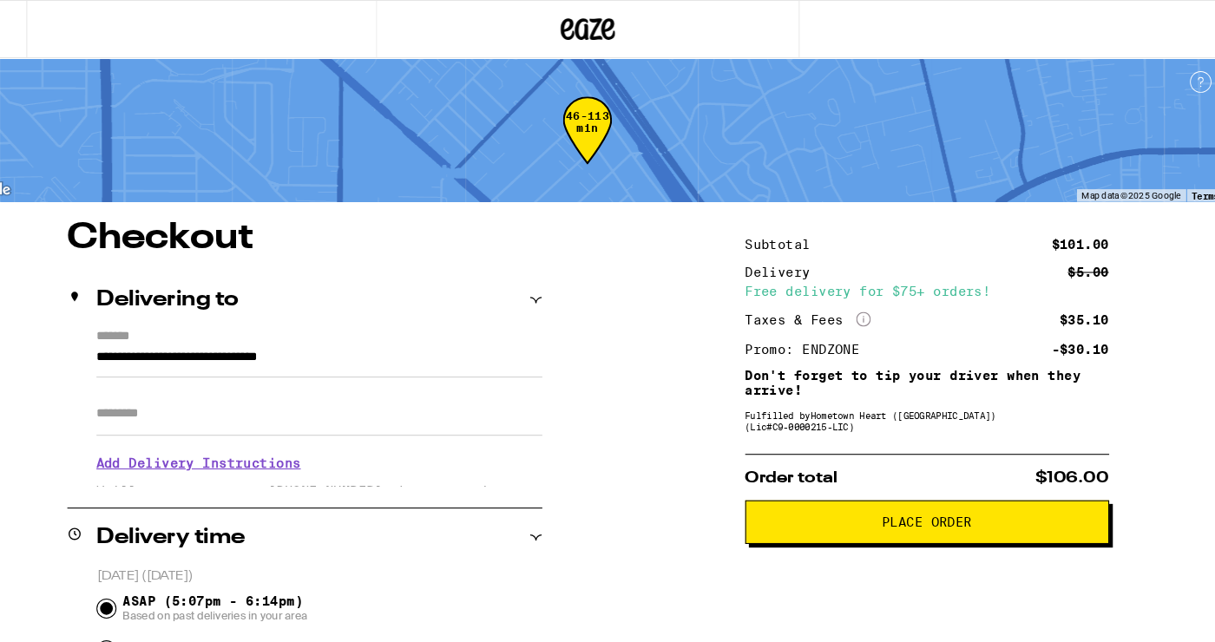
click at [603, 514] on button "Place Order" at bounding box center [931, 498] width 347 height 42
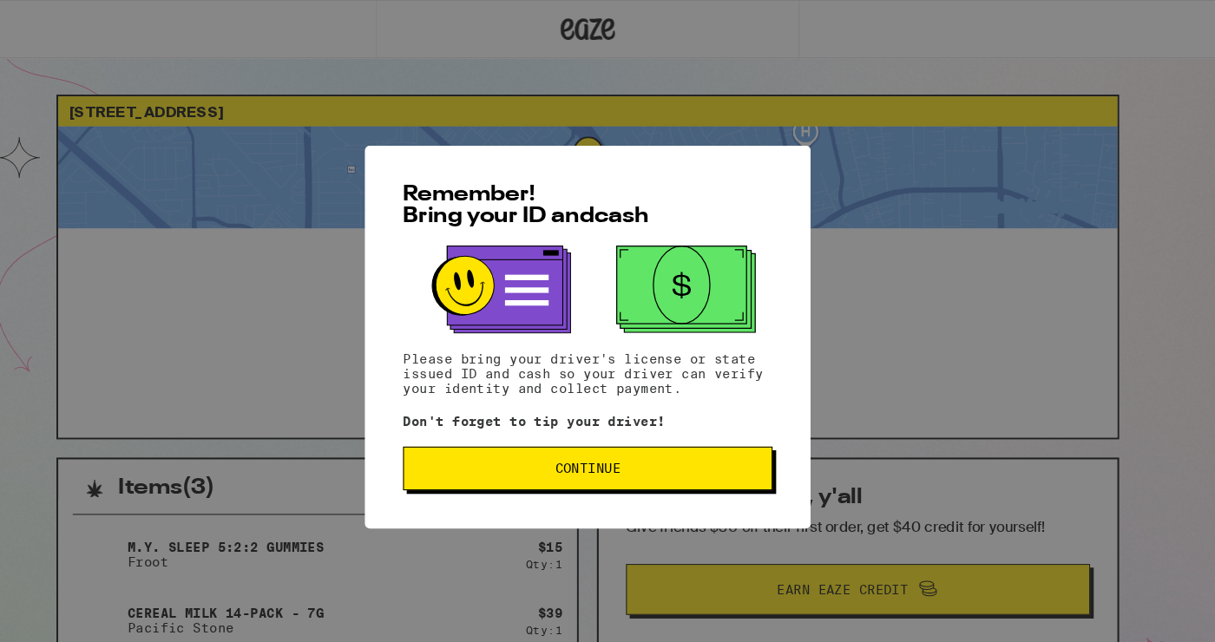
click at [603, 452] on span "Continue" at bounding box center [607, 447] width 323 height 12
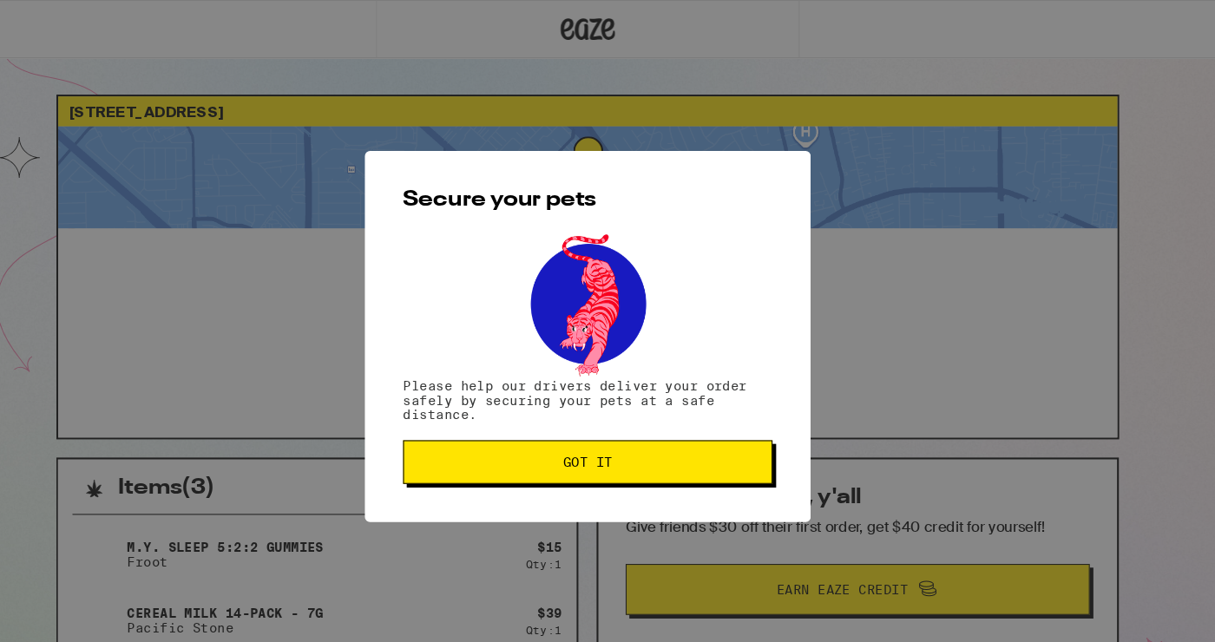
click at [603, 447] on span "Got it" at bounding box center [607, 441] width 323 height 12
